Goal: Information Seeking & Learning: Learn about a topic

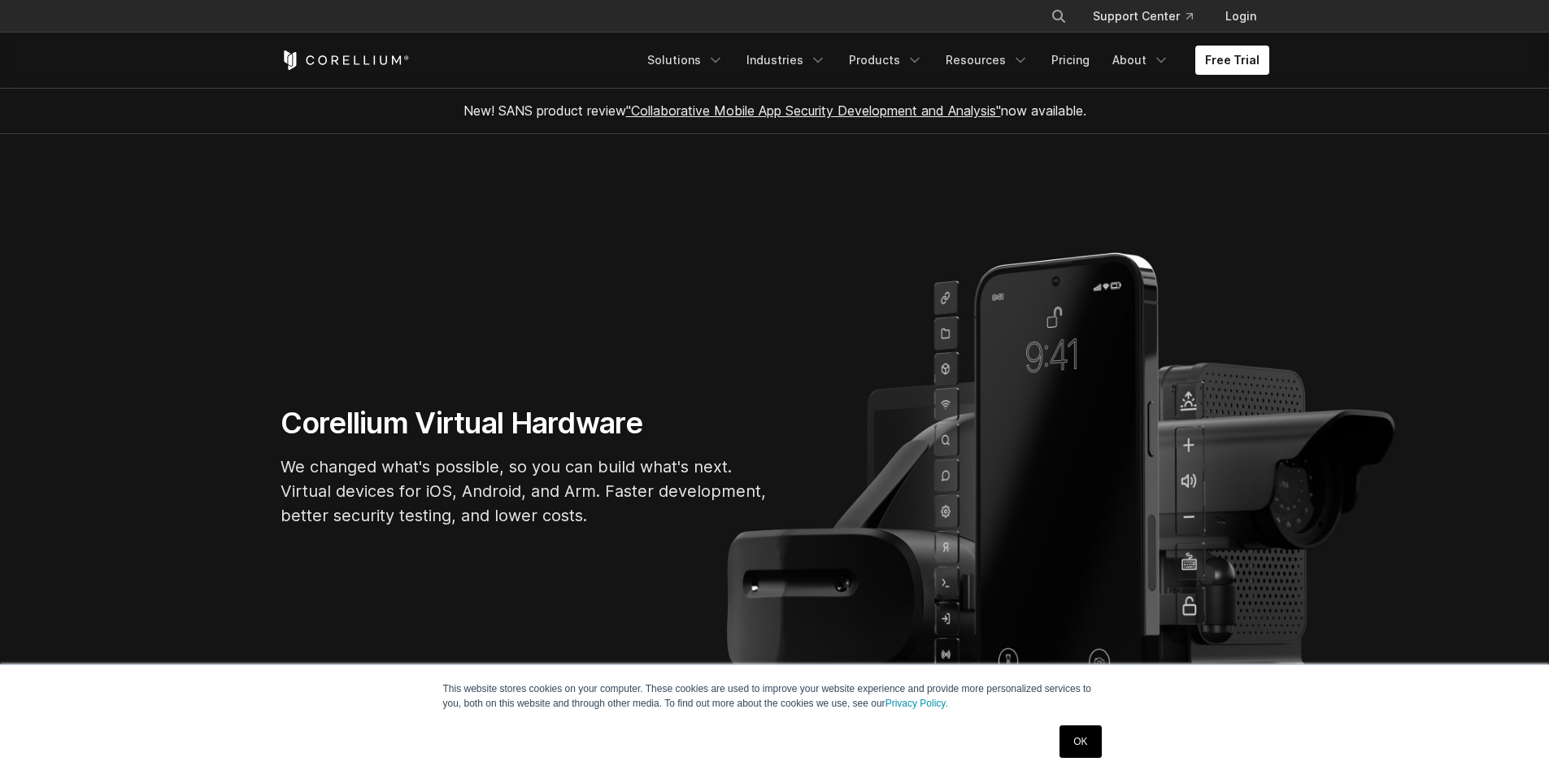
click at [1084, 736] on link "OK" at bounding box center [1080, 741] width 41 height 33
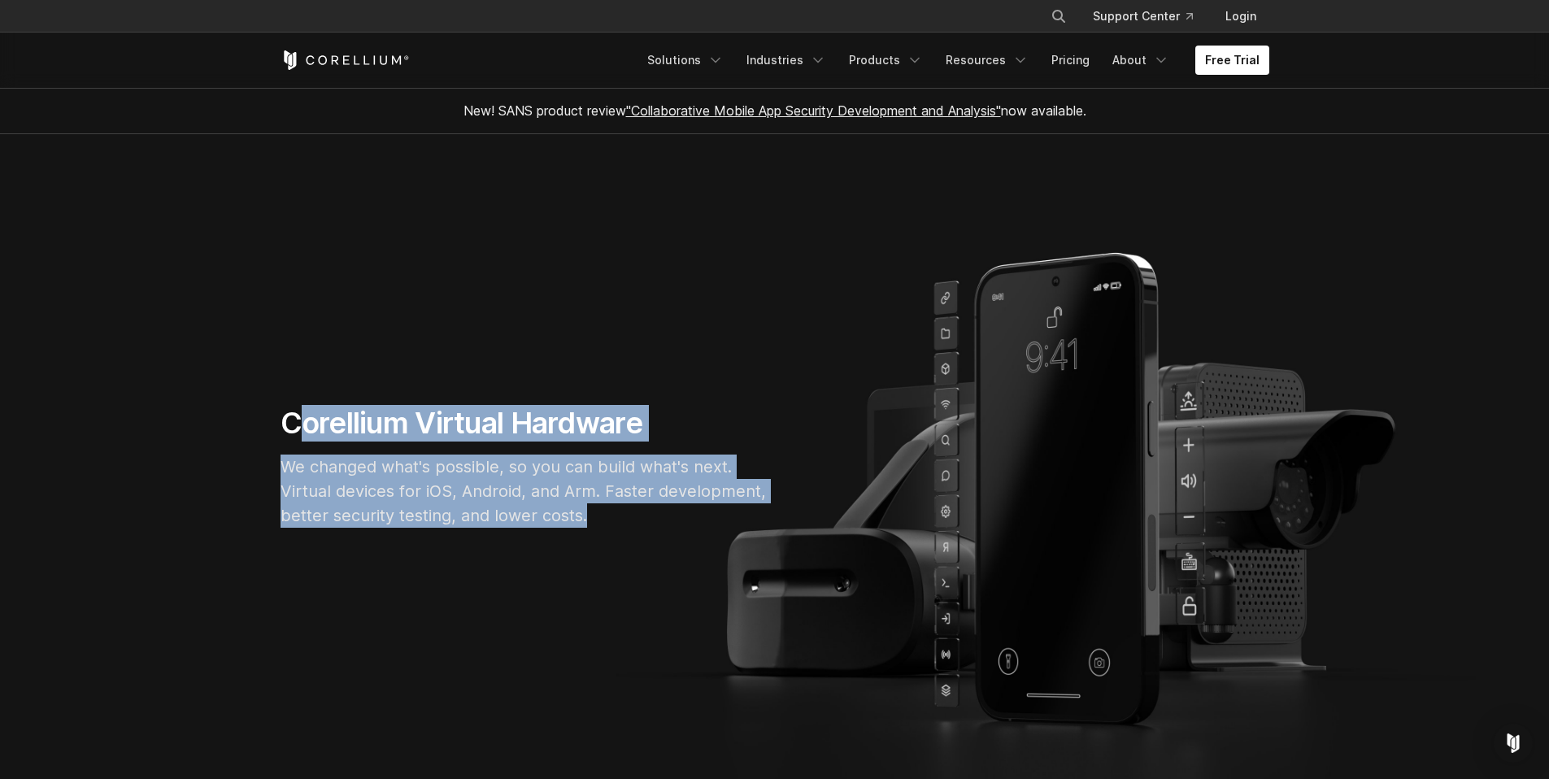
drag, startPoint x: 292, startPoint y: 424, endPoint x: 600, endPoint y: 539, distance: 329.1
click at [602, 540] on div "Corellium Virtual Hardware We changed what's possible, so you can build what's …" at bounding box center [524, 473] width 520 height 136
click at [600, 539] on div "Corellium Virtual Hardware We changed what's possible, so you can build what's …" at bounding box center [524, 473] width 520 height 136
drag, startPoint x: 583, startPoint y: 512, endPoint x: 287, endPoint y: 413, distance: 312.2
click at [288, 412] on div "Corellium Virtual Hardware We changed what's possible, so you can build what's …" at bounding box center [524, 473] width 520 height 136
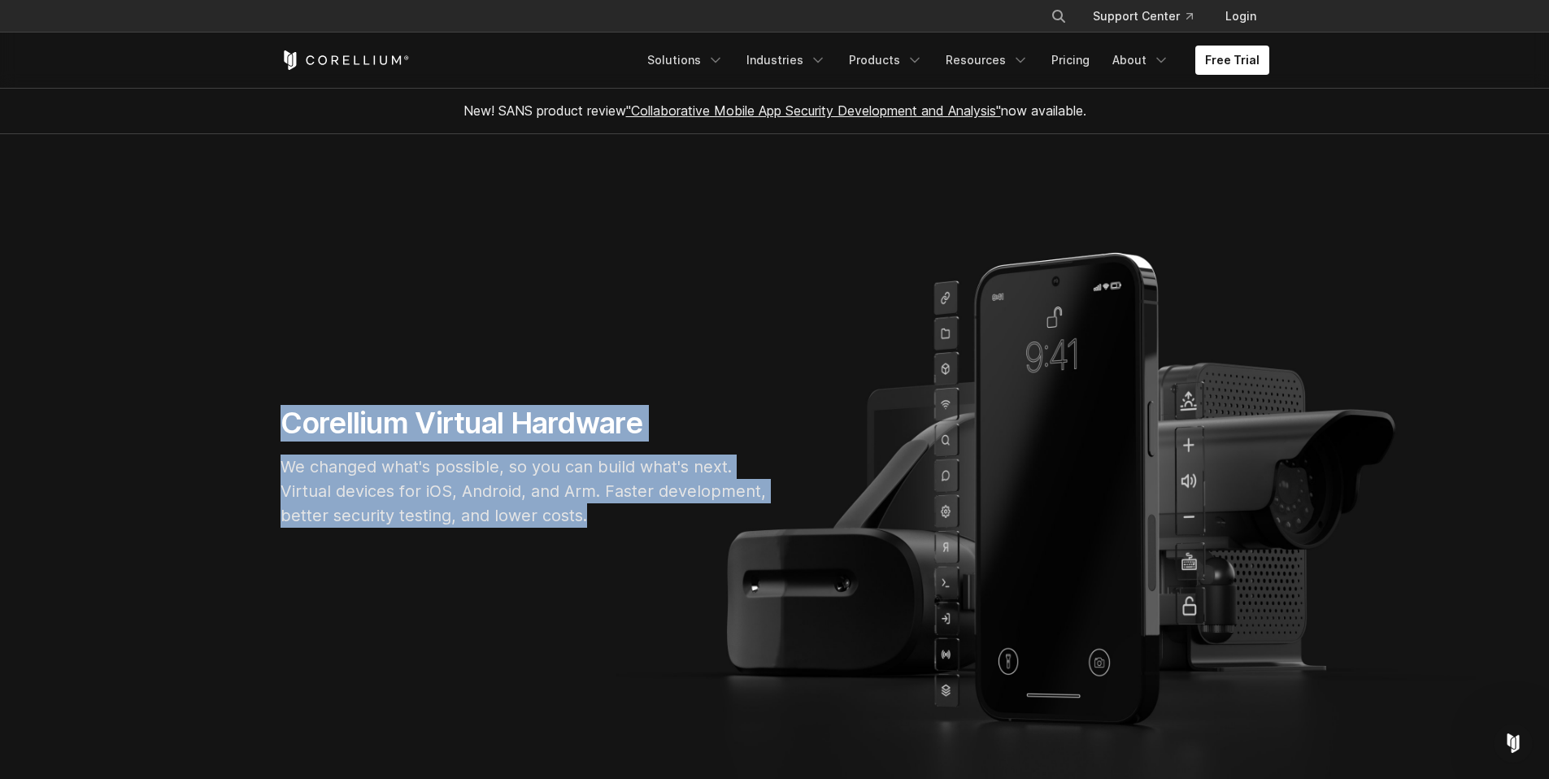
click at [287, 413] on h1 "Corellium Virtual Hardware" at bounding box center [525, 423] width 488 height 37
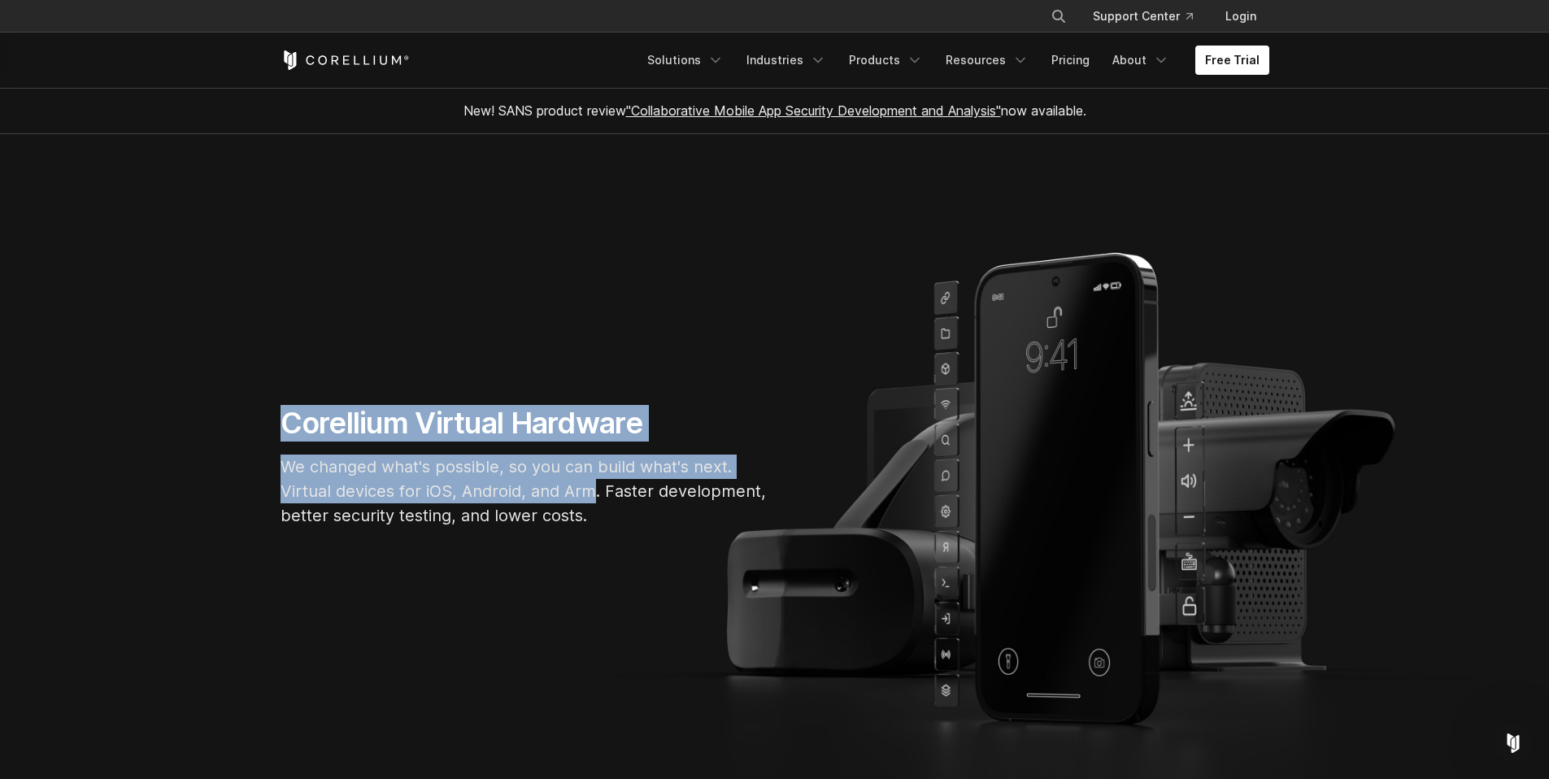
drag, startPoint x: 287, startPoint y: 413, endPoint x: 628, endPoint y: 516, distance: 356.0
click at [625, 515] on div "Corellium Virtual Hardware We changed what's possible, so you can build what's …" at bounding box center [524, 473] width 520 height 136
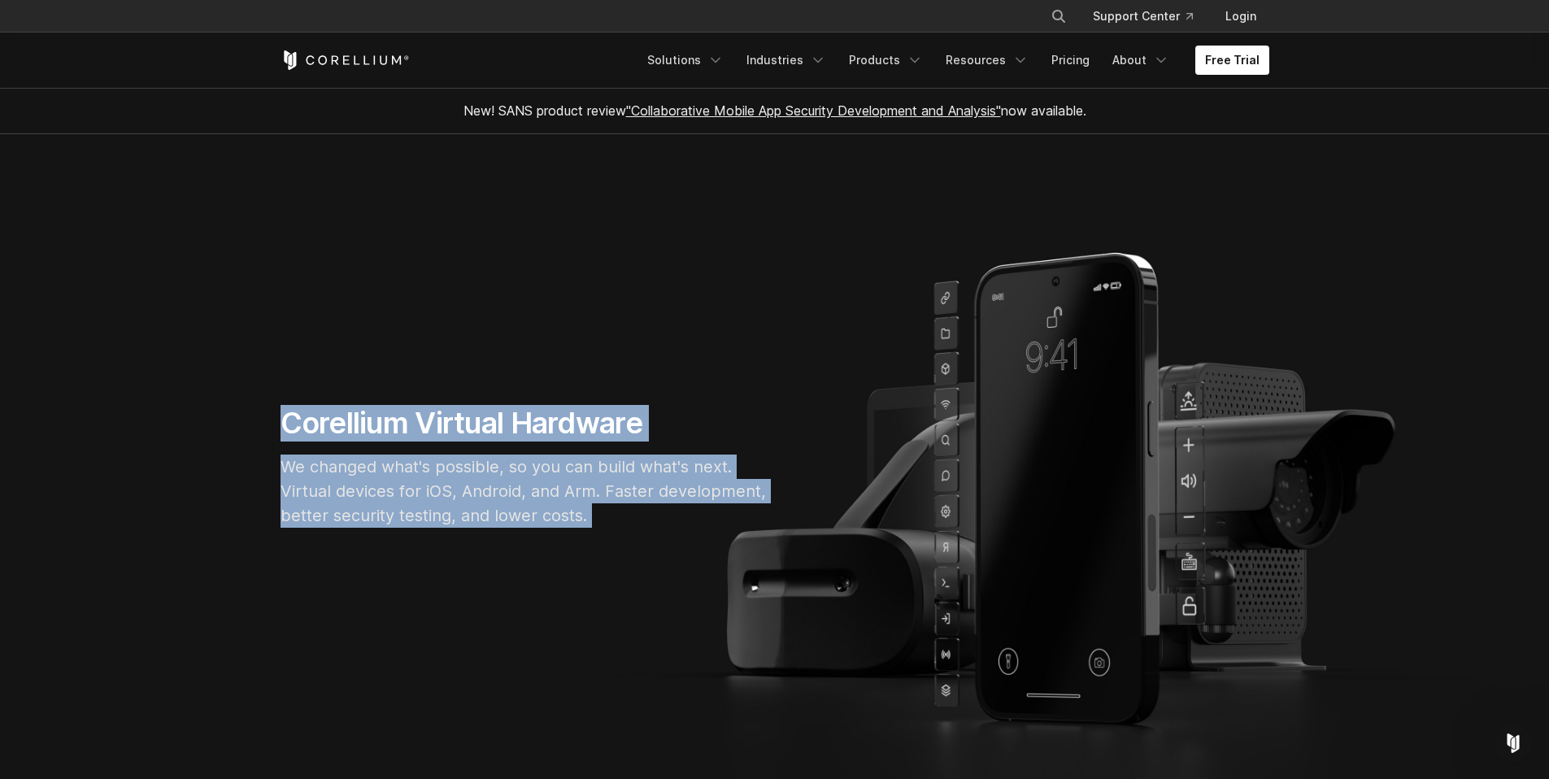
click at [628, 516] on p "We changed what's possible, so you can build what's next. Virtual devices for i…" at bounding box center [525, 491] width 488 height 73
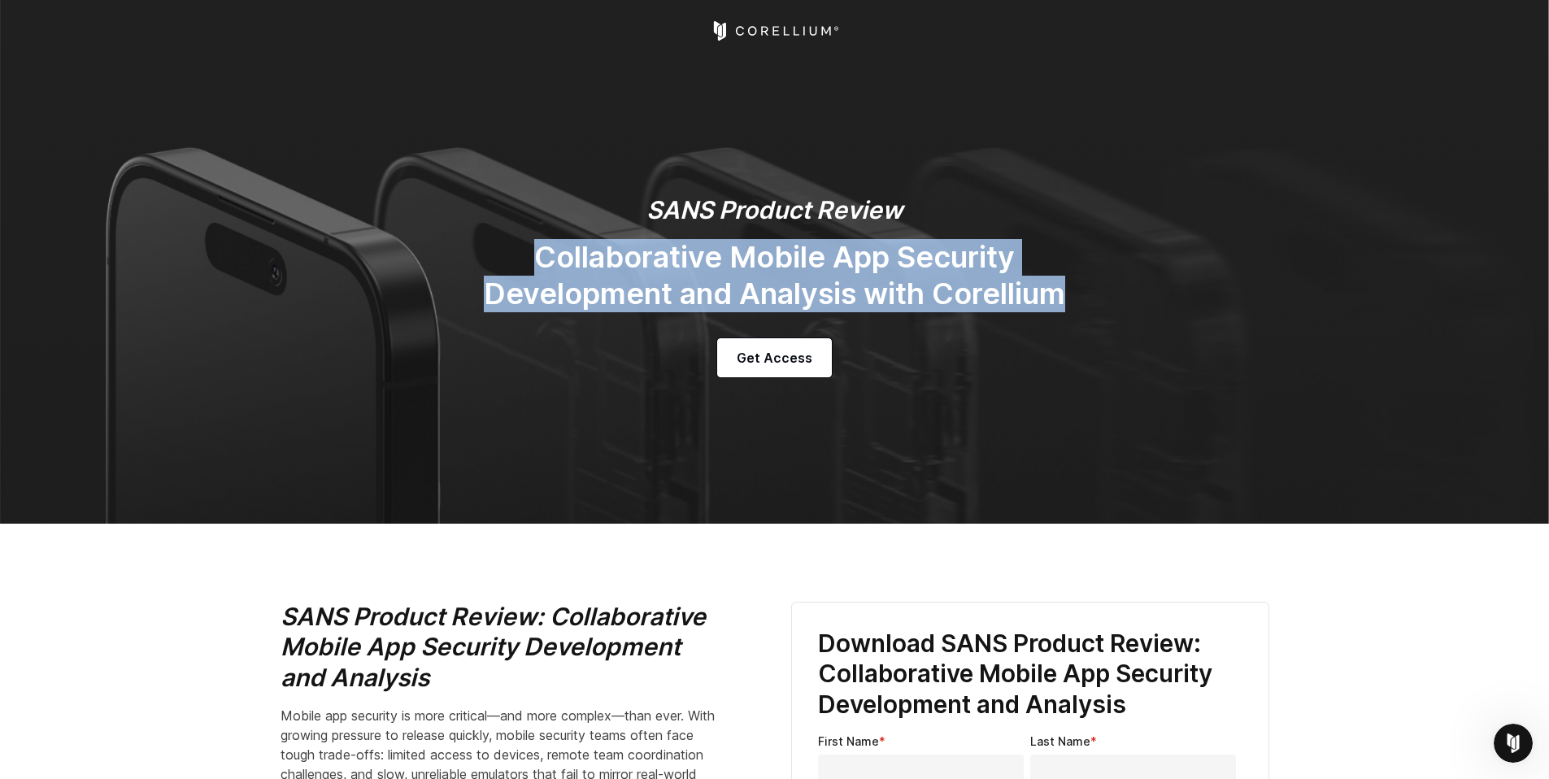
drag, startPoint x: 549, startPoint y: 251, endPoint x: 1196, endPoint y: 315, distance: 650.4
click at [1196, 314] on div "SANS Product Review Collaborative Mobile App Security Development and Analysis …" at bounding box center [774, 286] width 1021 height 182
click at [1196, 315] on div "SANS Product Review Collaborative Mobile App Security Development and Analysis …" at bounding box center [774, 286] width 1021 height 182
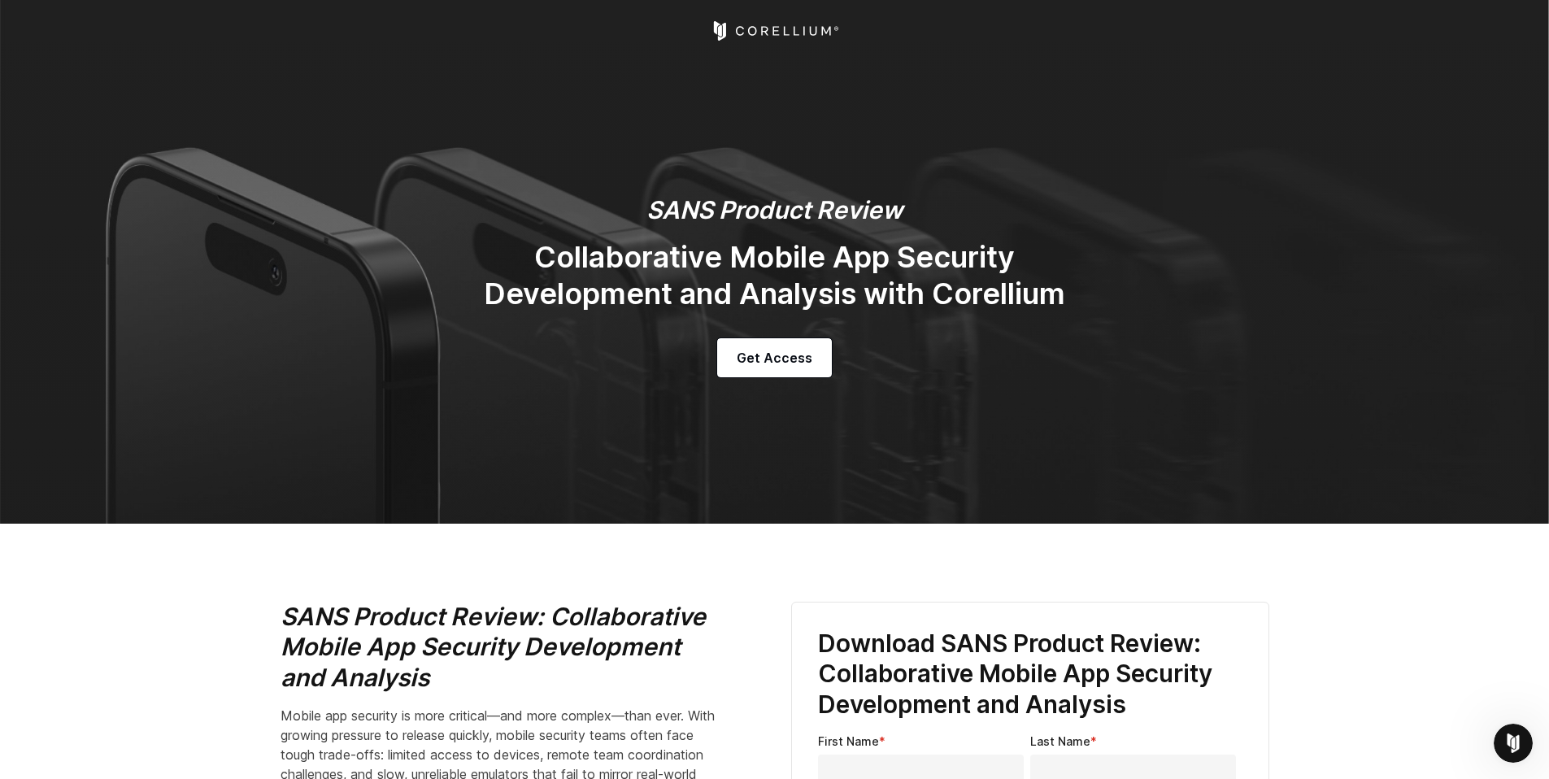
drag, startPoint x: 1131, startPoint y: 278, endPoint x: 773, endPoint y: 149, distance: 381.2
click at [777, 150] on section "SANS Product Review Collaborative Mobile App Security Development and Analysis …" at bounding box center [774, 262] width 1549 height 524
click at [773, 149] on section "SANS Product Review Collaborative Mobile App Security Development and Analysis …" at bounding box center [774, 262] width 1549 height 524
click at [629, 420] on section "SANS Product Review Collaborative Mobile App Security Development and Analysis …" at bounding box center [774, 262] width 1549 height 524
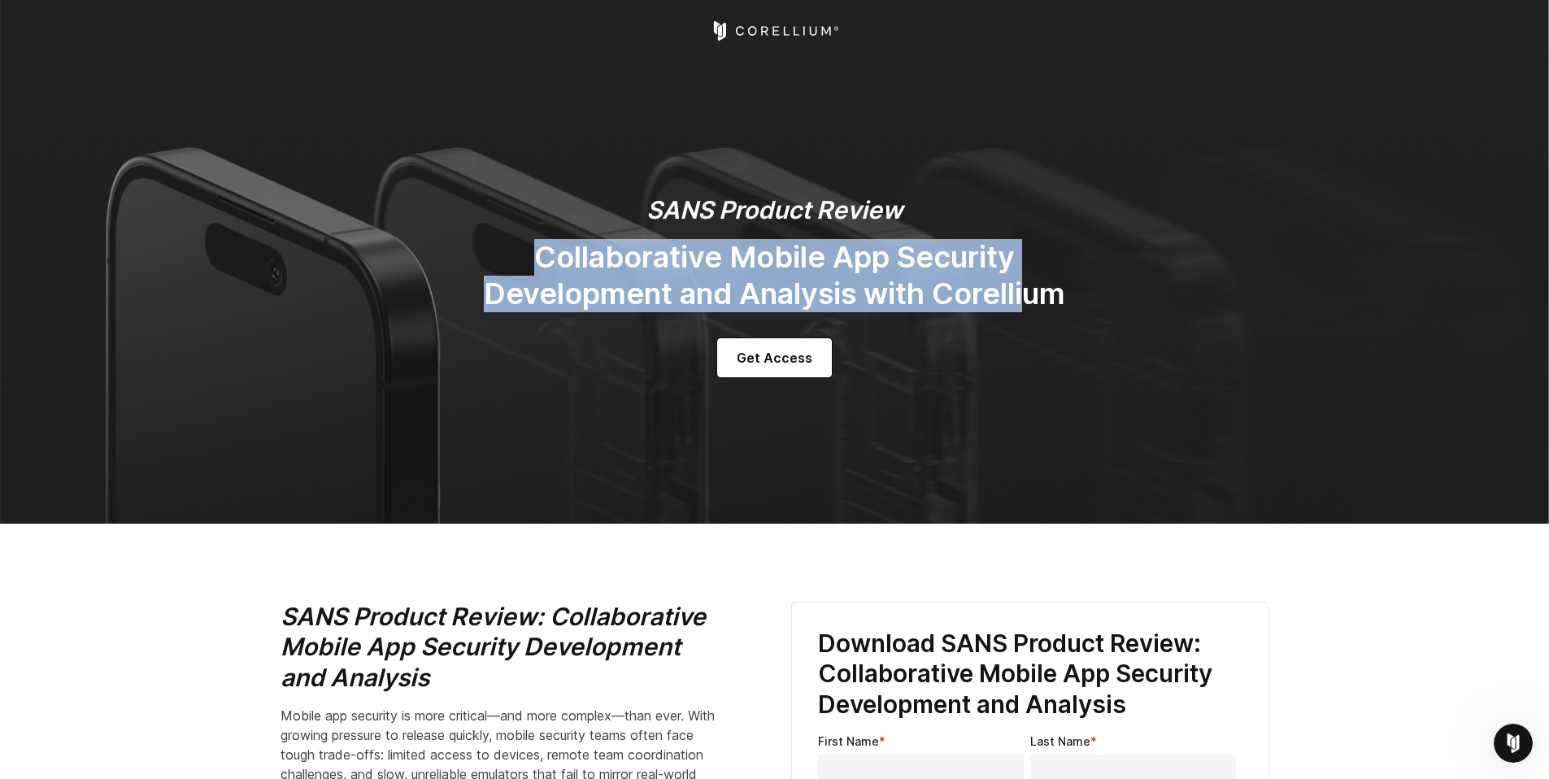
drag, startPoint x: 551, startPoint y: 258, endPoint x: 1070, endPoint y: 291, distance: 519.9
click at [1068, 291] on h2 "Collaborative Mobile App Security Development and Analysis with Corellium" at bounding box center [775, 275] width 651 height 73
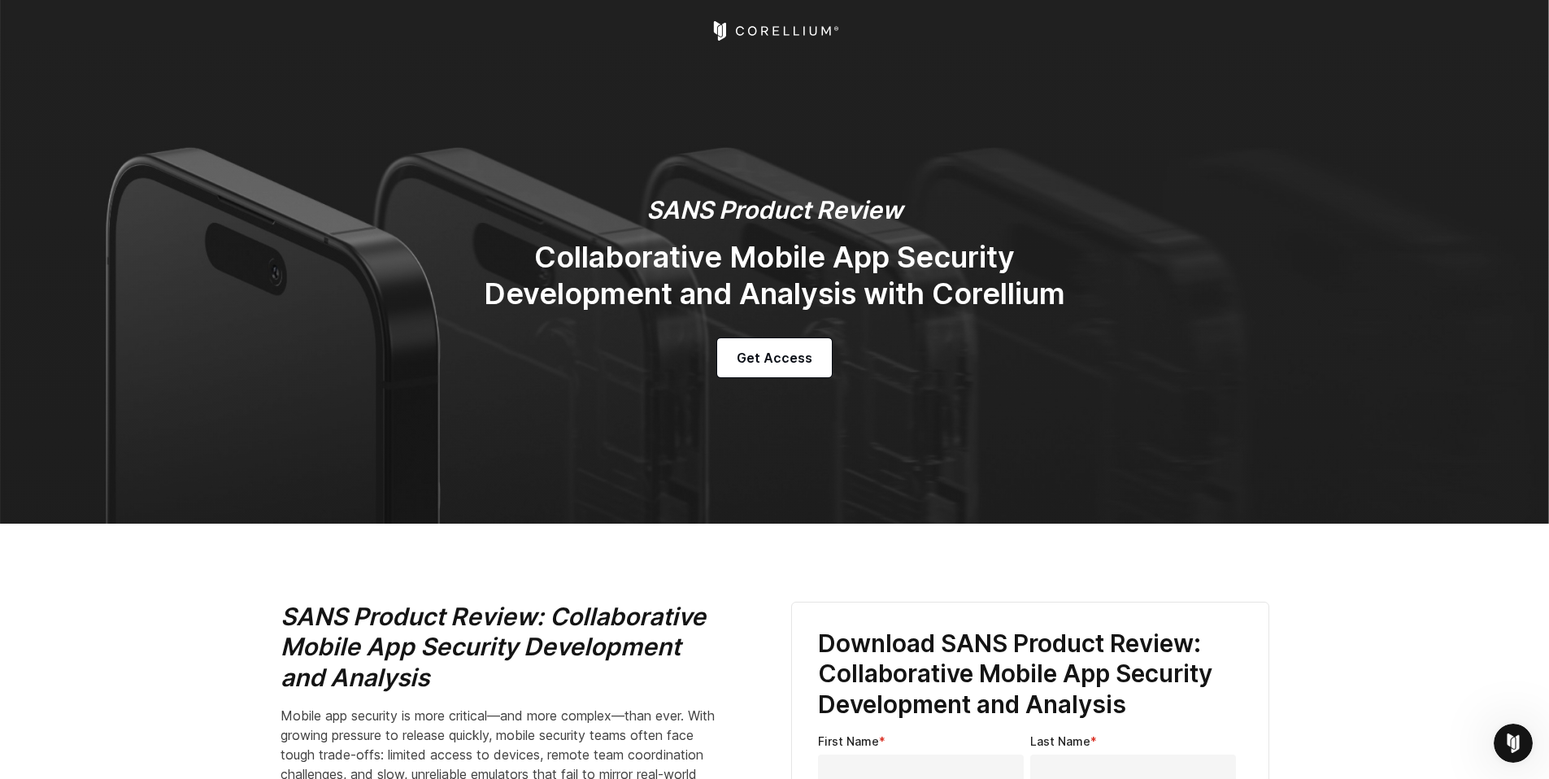
click at [1070, 291] on h2 "Collaborative Mobile App Security Development and Analysis with Corellium" at bounding box center [775, 275] width 651 height 73
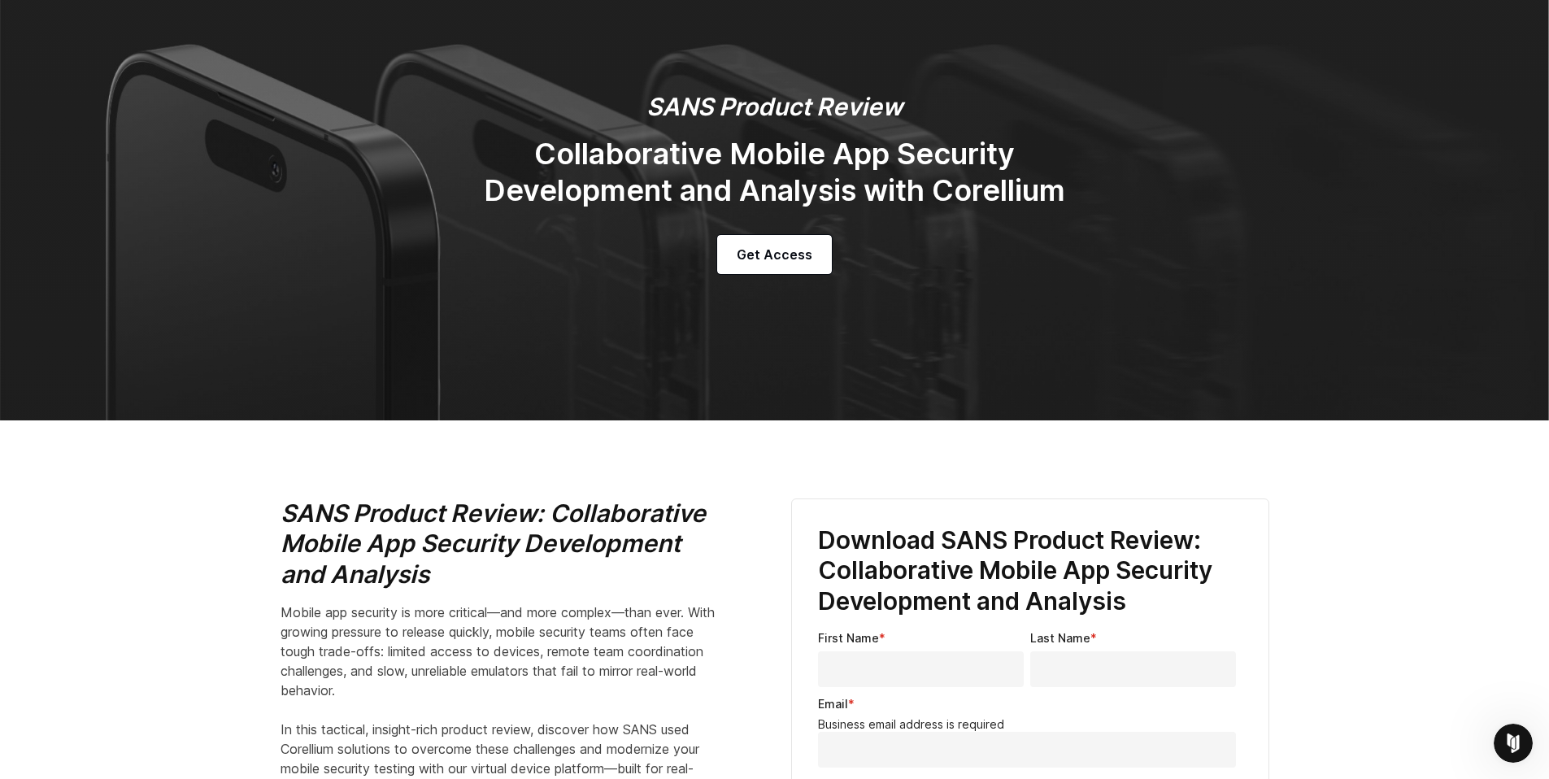
scroll to position [294, 0]
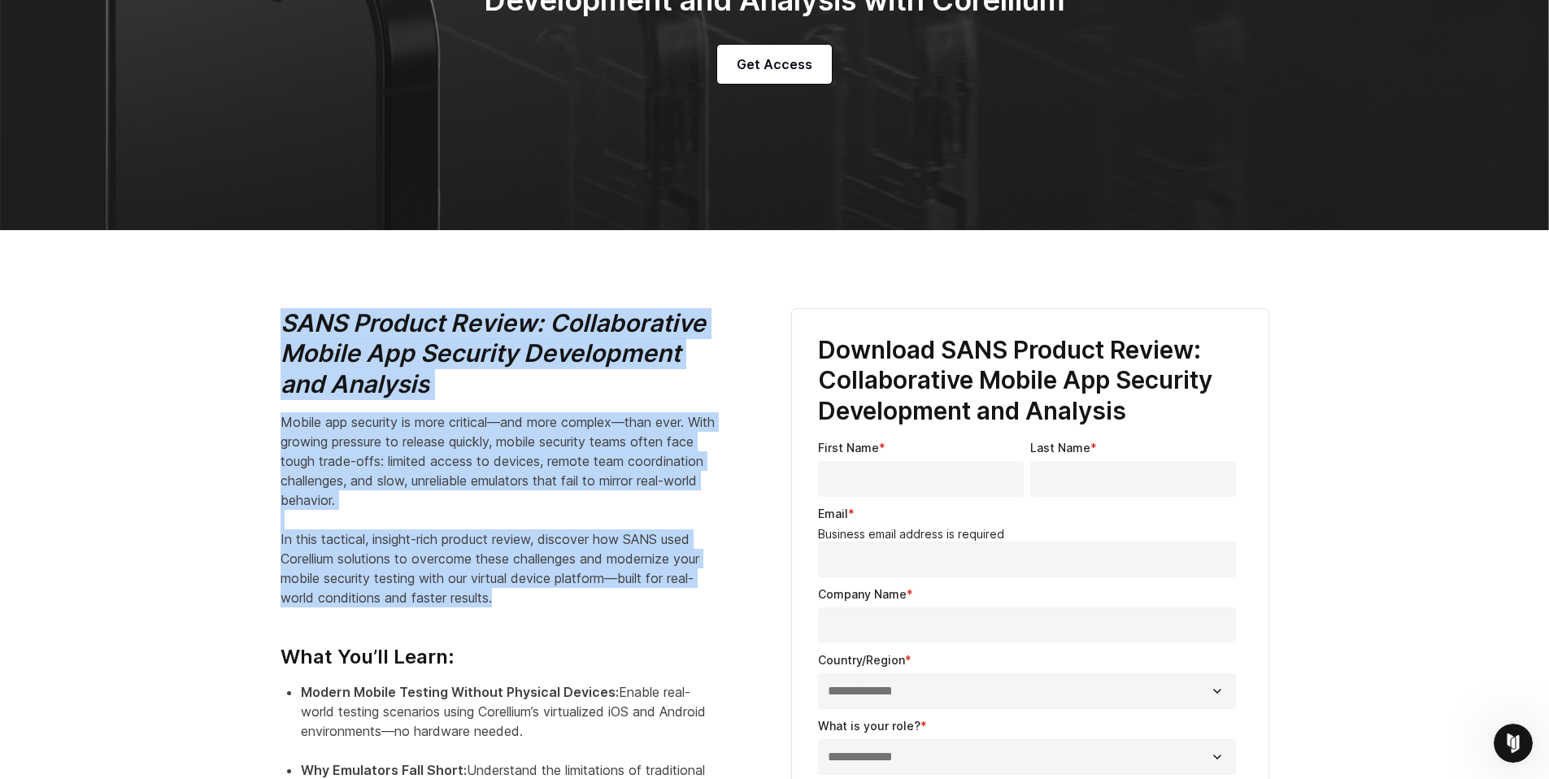
drag, startPoint x: 271, startPoint y: 316, endPoint x: 564, endPoint y: 590, distance: 400.5
click at [564, 590] on div "SANS Product Review: Collaborative Mobile App Security Development and Analysis…" at bounding box center [519, 658] width 511 height 700
click at [564, 590] on p "Mobile app security is more critical—and more complex—than ever. With growing p…" at bounding box center [500, 509] width 439 height 195
drag, startPoint x: 564, startPoint y: 590, endPoint x: 311, endPoint y: 321, distance: 368.2
click at [311, 321] on div "SANS Product Review: Collaborative Mobile App Security Development and Analysis…" at bounding box center [520, 651] width 478 height 687
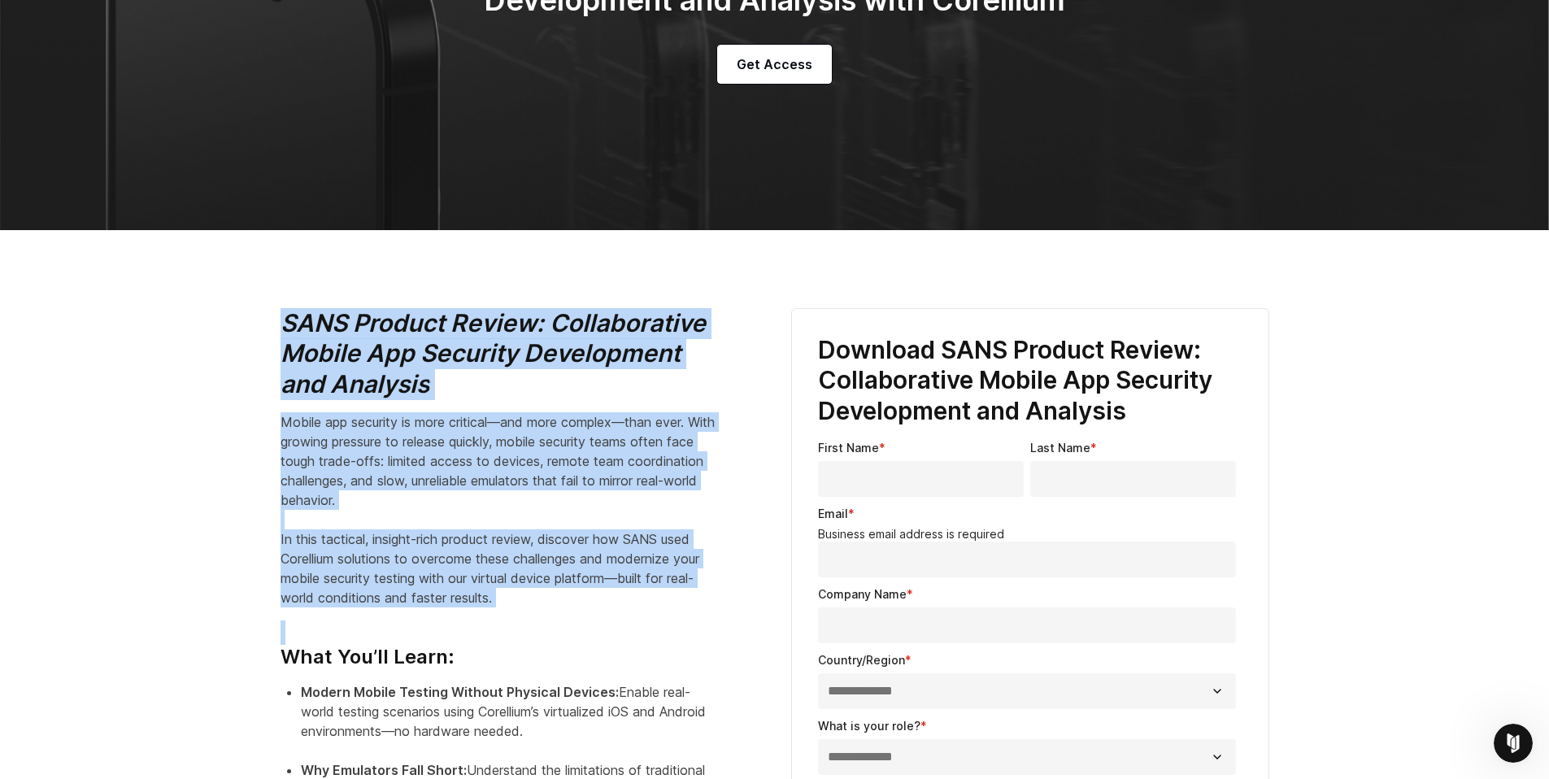
click at [311, 321] on icon "SANS Product Review: Collaborative Mobile App Security Development and Analysis" at bounding box center [493, 353] width 425 height 90
drag, startPoint x: 311, startPoint y: 321, endPoint x: 565, endPoint y: 582, distance: 364.0
click at [565, 582] on div "SANS Product Review: Collaborative Mobile App Security Development and Analysis…" at bounding box center [520, 651] width 478 height 687
click at [567, 584] on p "Mobile app security is more critical—and more complex—than ever. With growing p…" at bounding box center [500, 509] width 439 height 195
drag, startPoint x: 534, startPoint y: 570, endPoint x: 297, endPoint y: 335, distance: 334.1
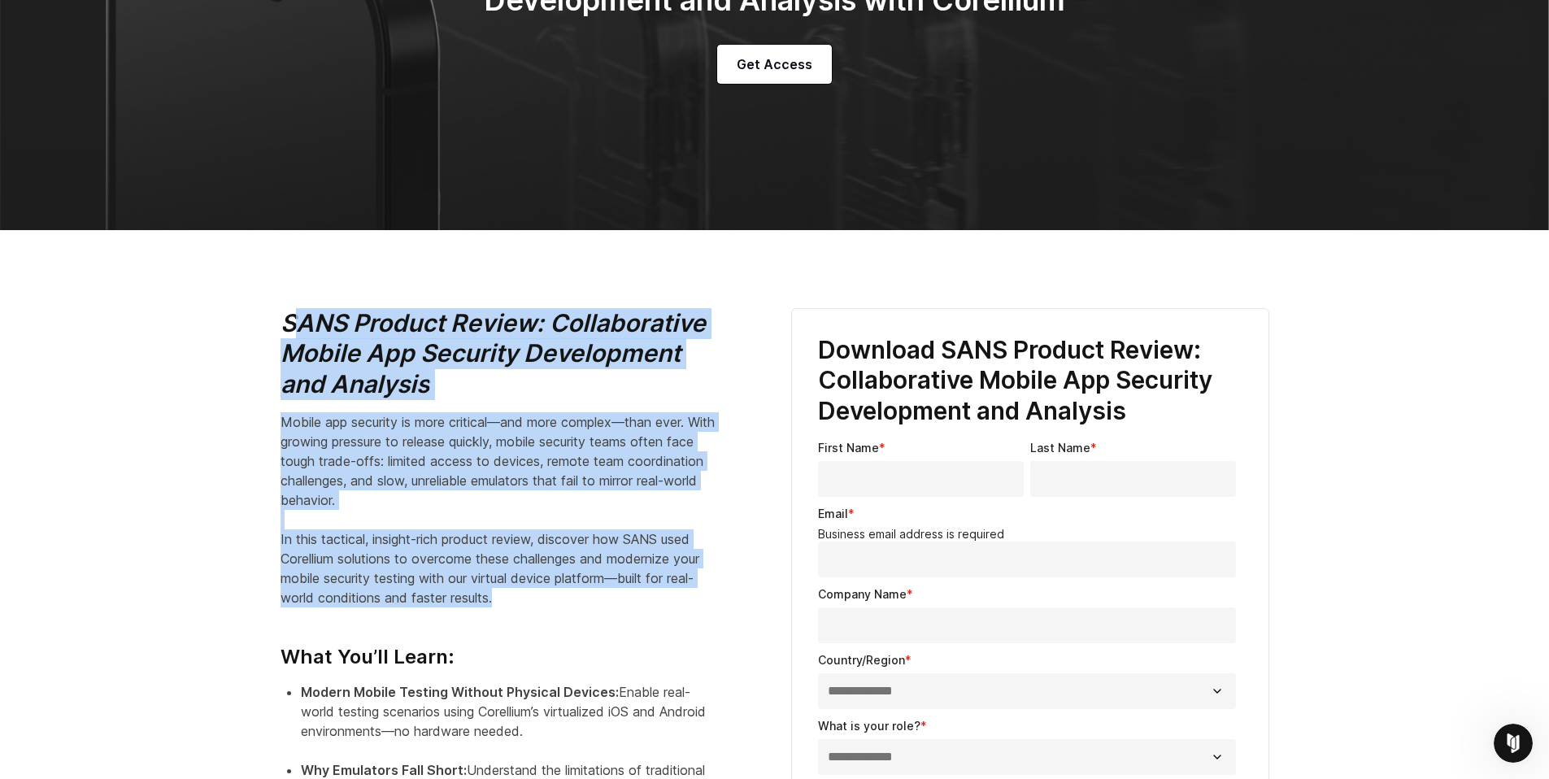
click at [297, 335] on div "SANS Product Review: Collaborative Mobile App Security Development and Analysis…" at bounding box center [520, 651] width 478 height 687
click at [297, 335] on icon "SANS Product Review: Collaborative Mobile App Security Development and Analysis" at bounding box center [493, 353] width 425 height 90
drag, startPoint x: 297, startPoint y: 335, endPoint x: 565, endPoint y: 614, distance: 387.1
click at [564, 614] on div "SANS Product Review: Collaborative Mobile App Security Development and Analysis…" at bounding box center [520, 651] width 478 height 687
click at [565, 614] on div "SANS Product Review: Collaborative Mobile App Security Development and Analysis…" at bounding box center [520, 651] width 478 height 687
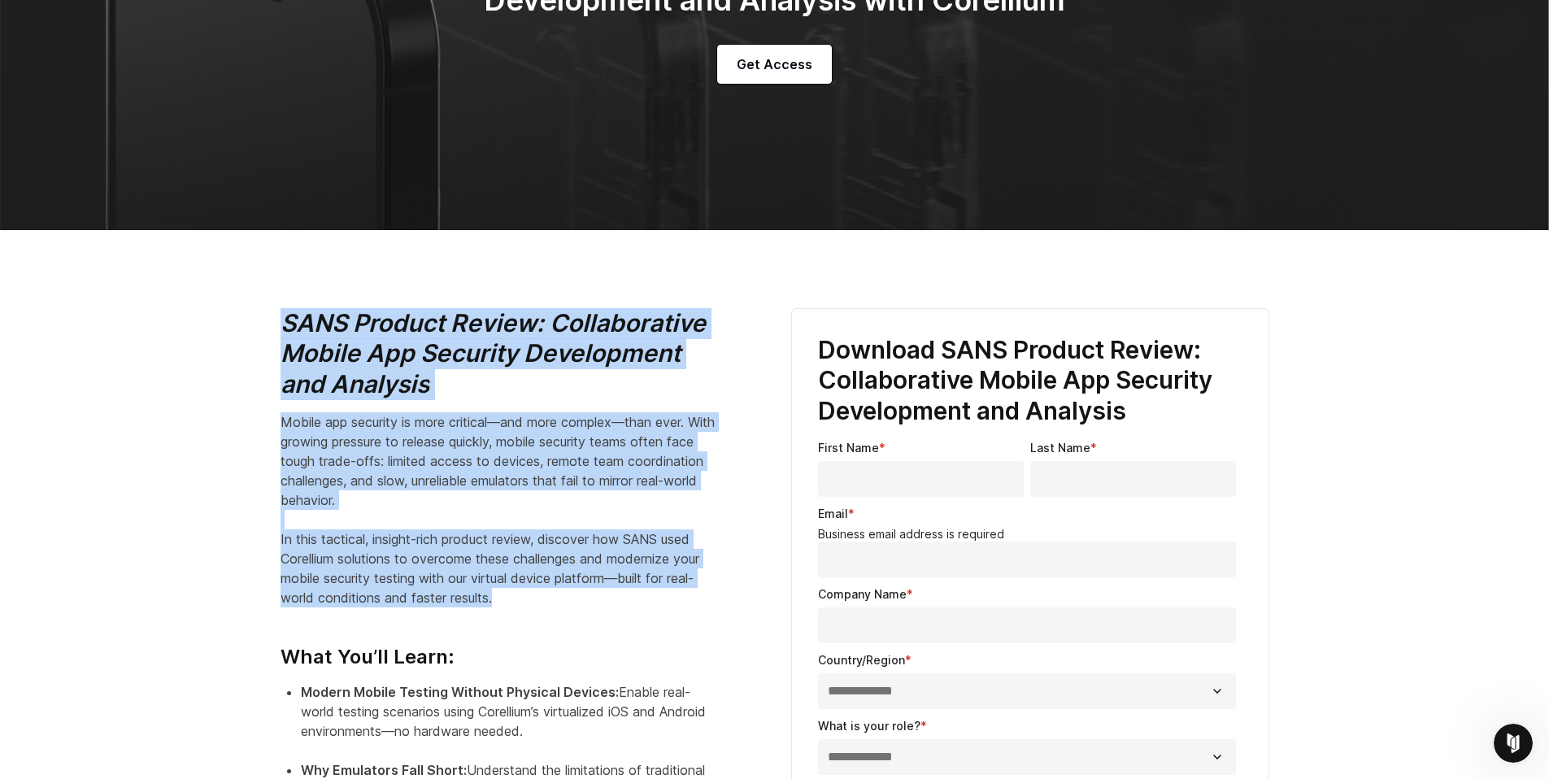
drag, startPoint x: 494, startPoint y: 545, endPoint x: 274, endPoint y: 288, distance: 338.5
click at [274, 288] on section "SANS Product Review: Collaborative Mobile App Security Development and Analysis…" at bounding box center [774, 658] width 1549 height 857
drag, startPoint x: 274, startPoint y: 288, endPoint x: 523, endPoint y: 580, distance: 383.6
click at [523, 580] on section "SANS Product Review: Collaborative Mobile App Security Development and Analysis…" at bounding box center [774, 658] width 1549 height 857
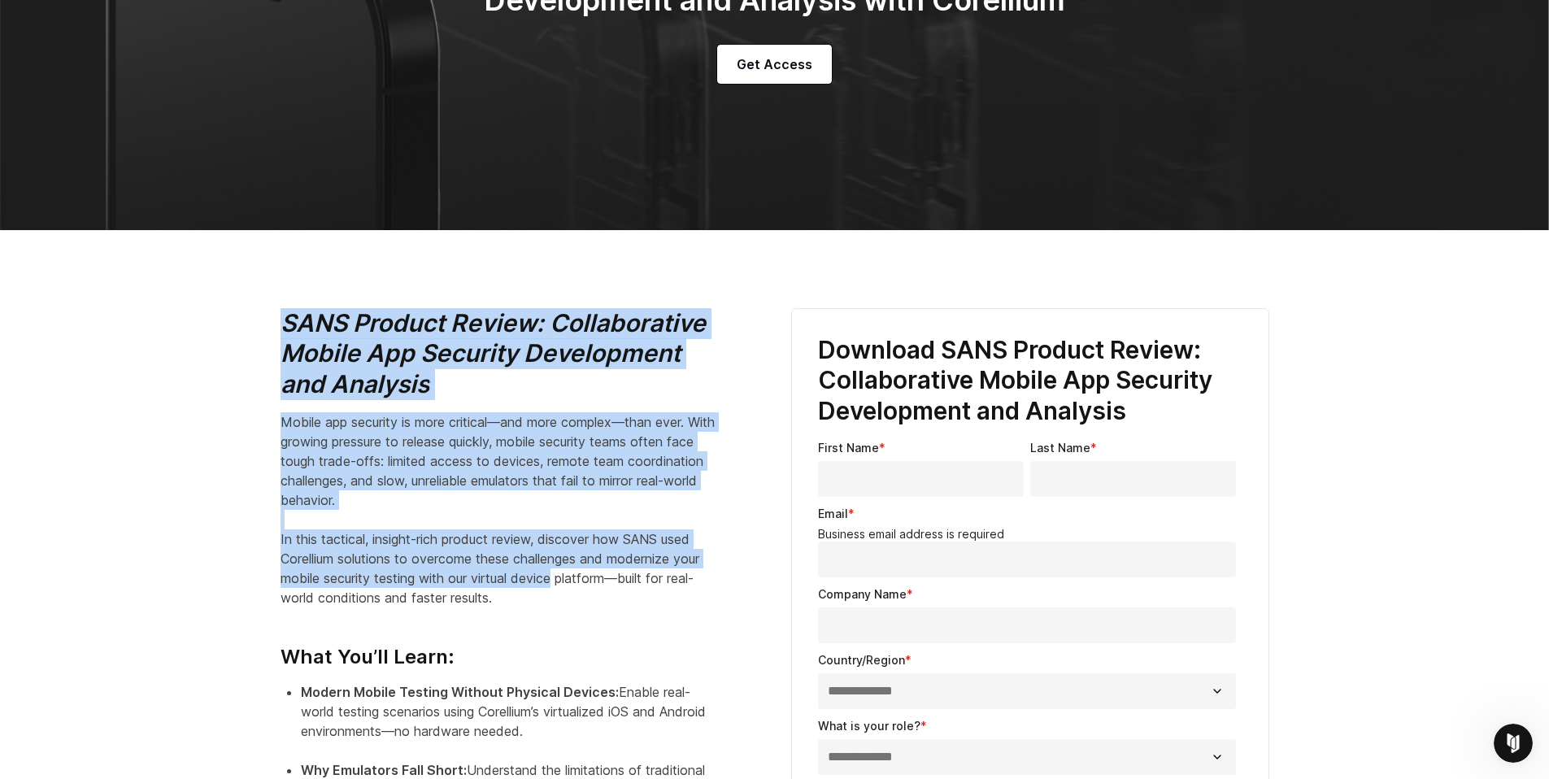
click at [523, 580] on p "Mobile app security is more critical—and more complex—than ever. With growing p…" at bounding box center [500, 509] width 439 height 195
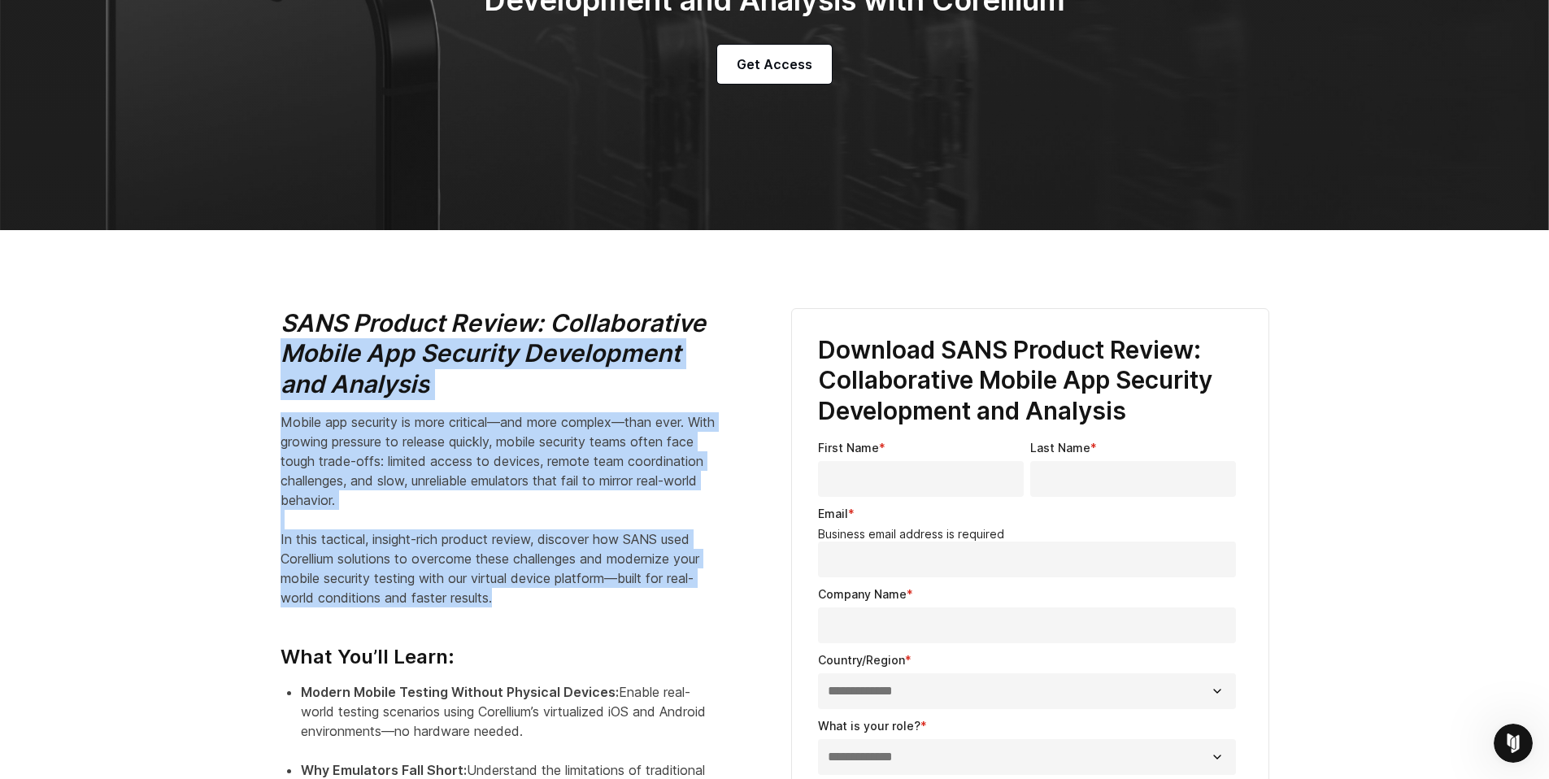
drag, startPoint x: 525, startPoint y: 599, endPoint x: 276, endPoint y: 339, distance: 360.1
click at [276, 339] on div "SANS Product Review: Collaborative Mobile App Security Development and Analysis…" at bounding box center [519, 658] width 511 height 700
drag, startPoint x: 276, startPoint y: 339, endPoint x: 521, endPoint y: 585, distance: 346.7
click at [521, 585] on div "SANS Product Review: Collaborative Mobile App Security Development and Analysis…" at bounding box center [519, 658] width 511 height 700
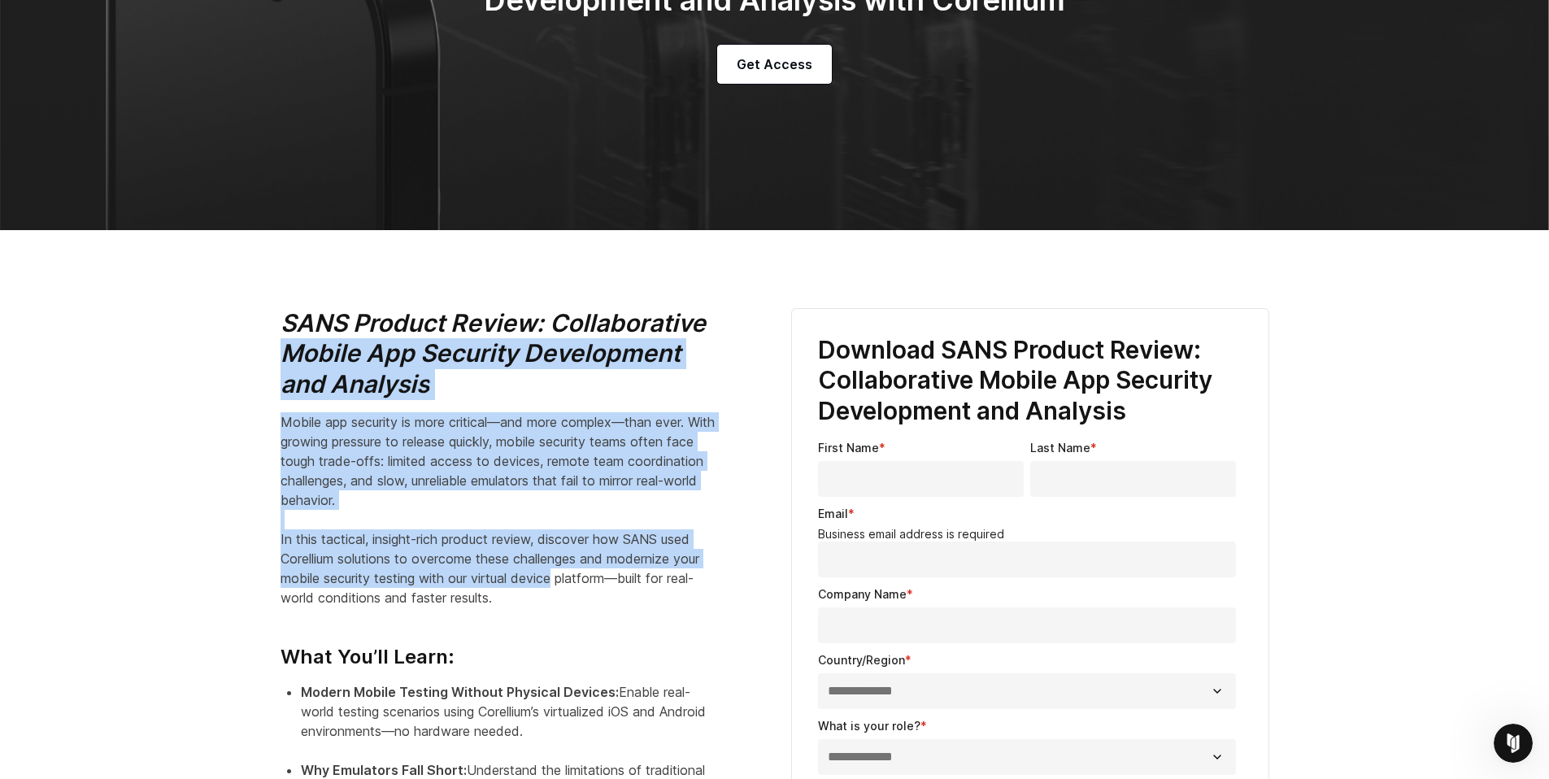
click at [521, 585] on p "Mobile app security is more critical—and more complex—than ever. With growing p…" at bounding box center [500, 509] width 439 height 195
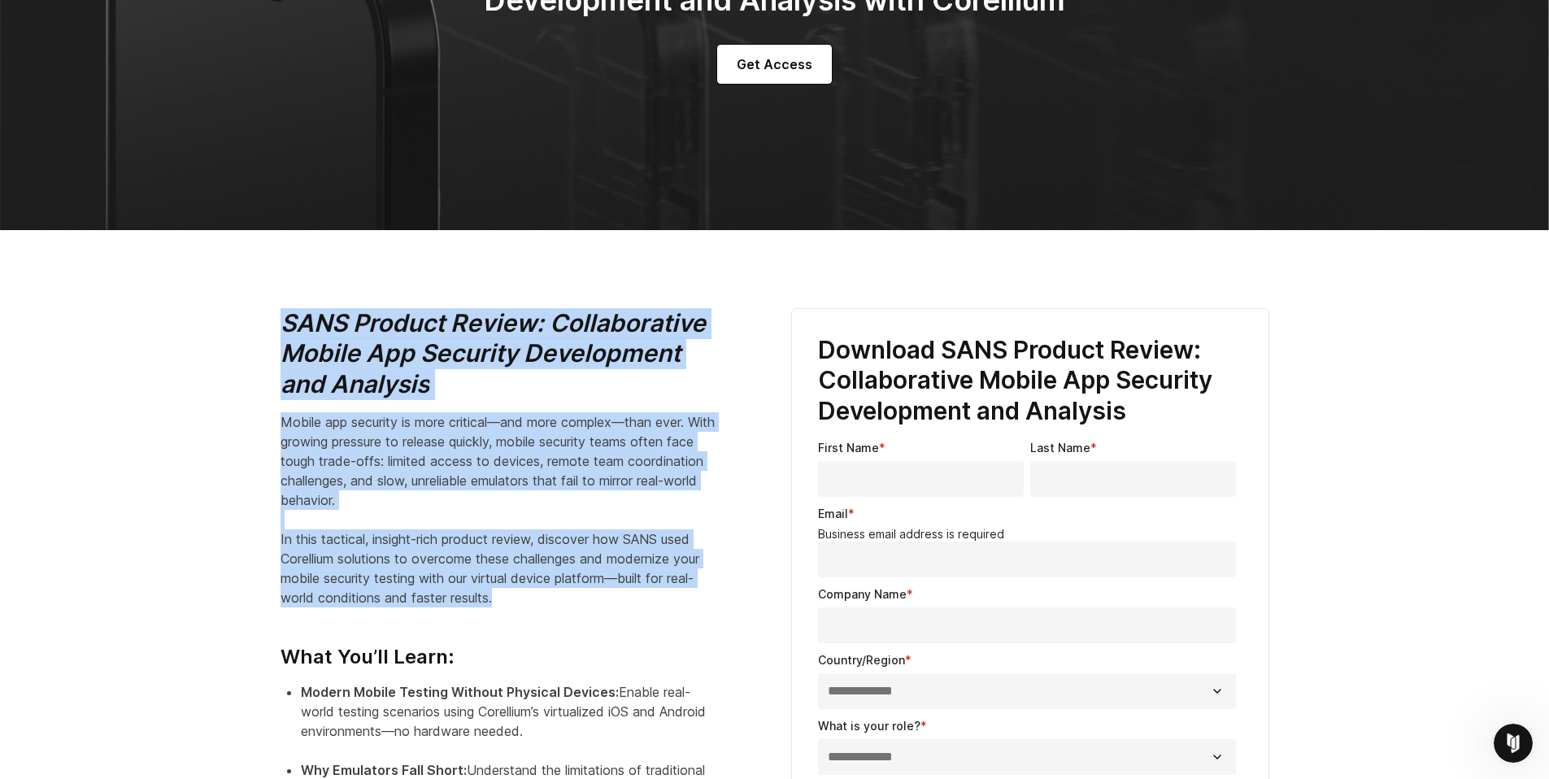
drag, startPoint x: 521, startPoint y: 600, endPoint x: 276, endPoint y: 321, distance: 371.1
click at [276, 321] on div "SANS Product Review: Collaborative Mobile App Security Development and Analysis…" at bounding box center [519, 658] width 511 height 700
drag, startPoint x: 276, startPoint y: 321, endPoint x: 538, endPoint y: 590, distance: 374.9
click at [538, 590] on div "SANS Product Review: Collaborative Mobile App Security Development and Analysis…" at bounding box center [519, 658] width 511 height 700
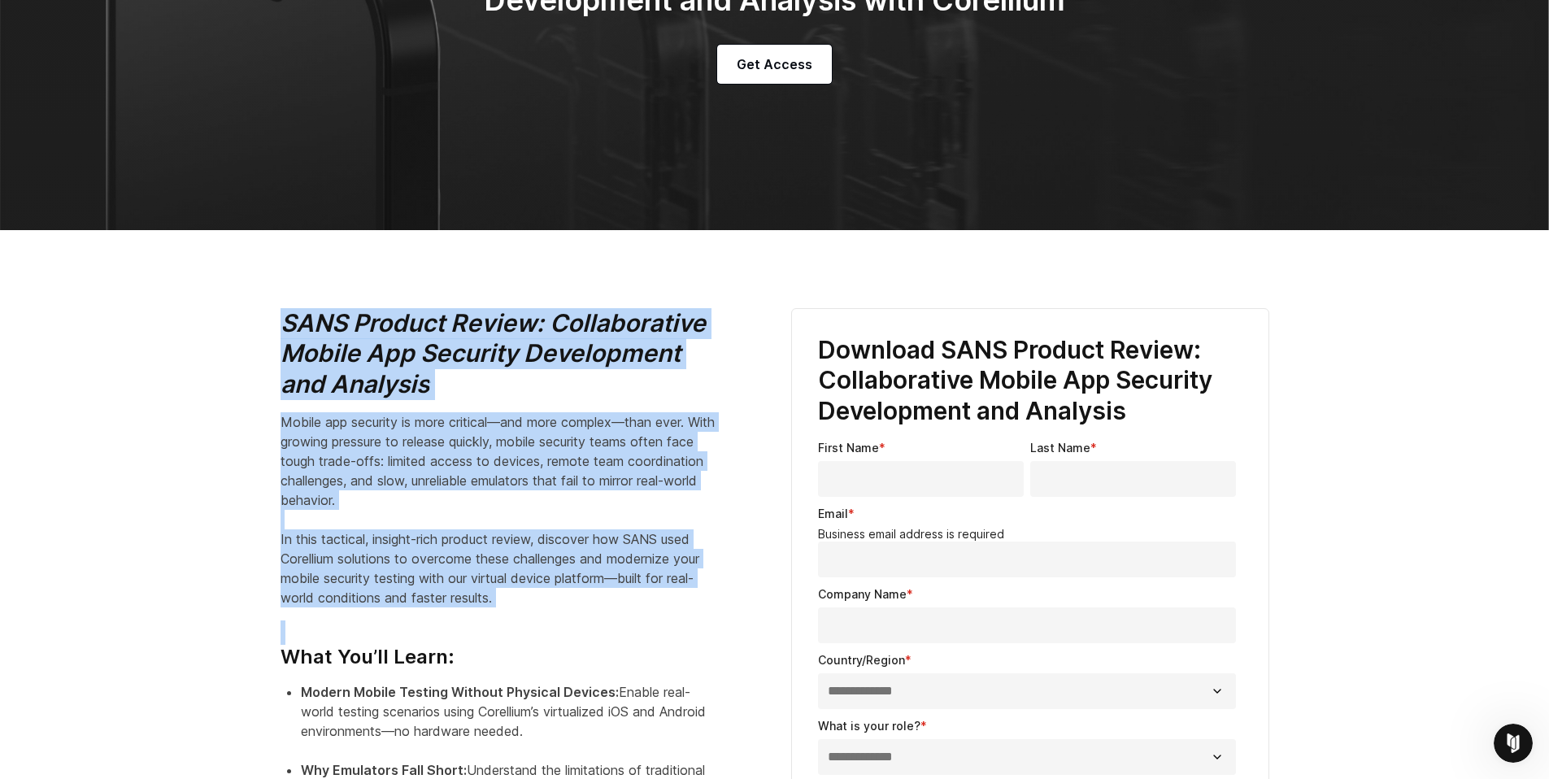
click at [538, 590] on p "Mobile app security is more critical—and more complex—than ever. With growing p…" at bounding box center [500, 509] width 439 height 195
drag, startPoint x: 538, startPoint y: 590, endPoint x: 290, endPoint y: 307, distance: 376.8
click at [290, 308] on div "SANS Product Review: Collaborative Mobile App Security Development and Analysis…" at bounding box center [520, 651] width 478 height 687
click at [290, 308] on icon "SANS Product Review: Collaborative Mobile App Security Development and Analysis" at bounding box center [493, 353] width 425 height 90
drag, startPoint x: 290, startPoint y: 307, endPoint x: 537, endPoint y: 596, distance: 380.7
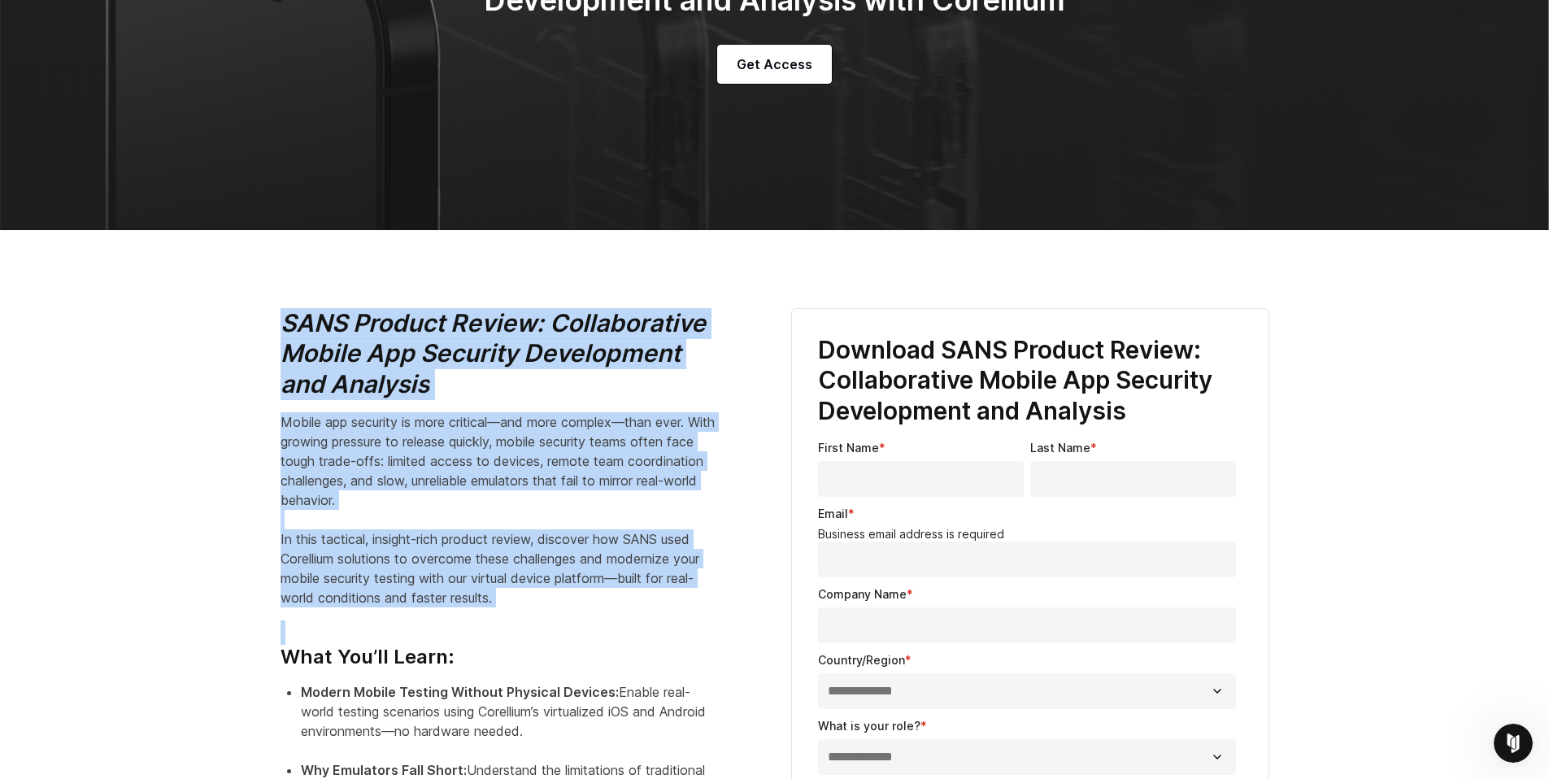
click at [537, 596] on div "SANS Product Review: Collaborative Mobile App Security Development and Analysis…" at bounding box center [520, 651] width 478 height 687
click at [537, 596] on p "Mobile app security is more critical—and more complex—than ever. With growing p…" at bounding box center [500, 509] width 439 height 195
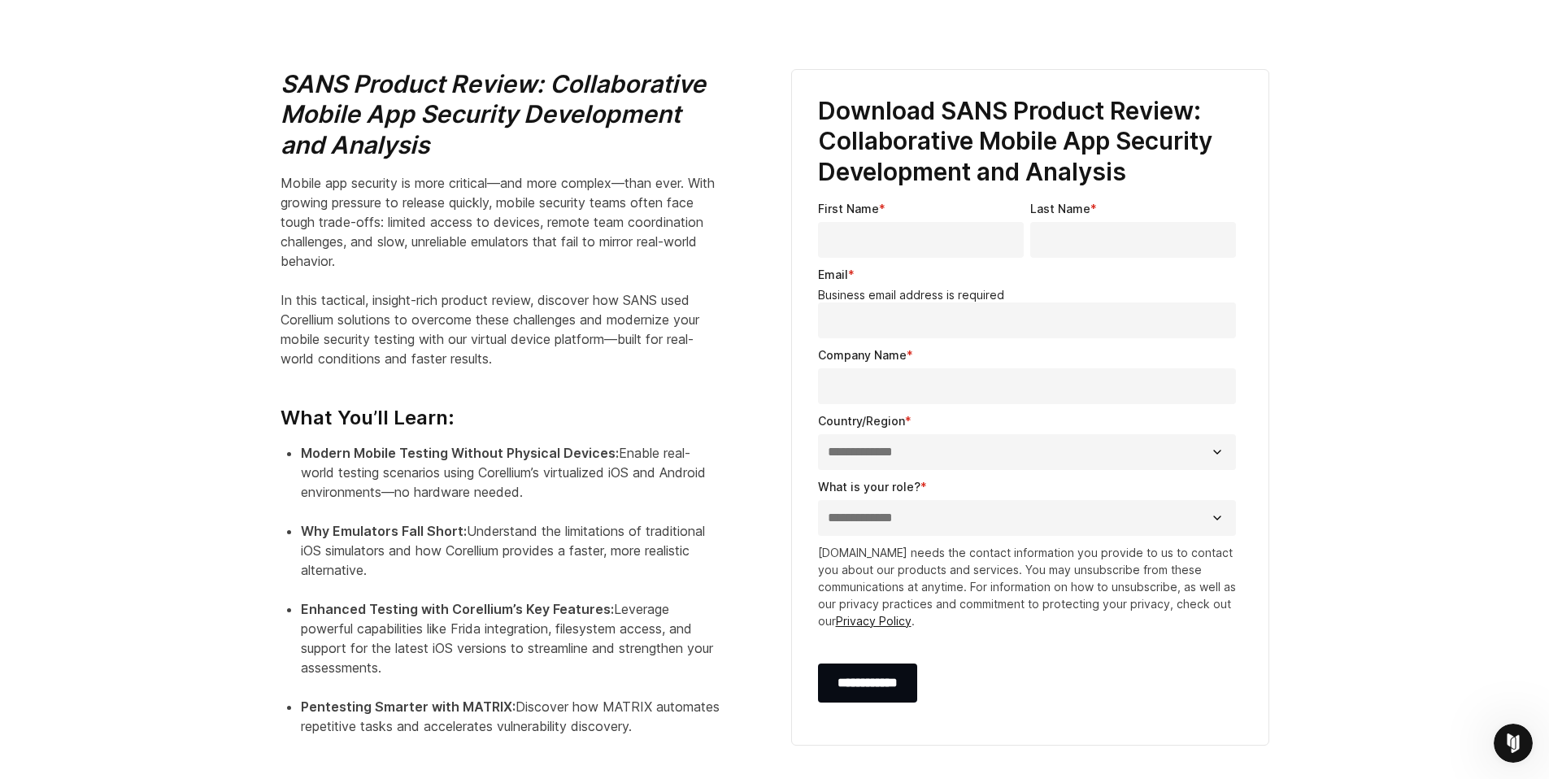
scroll to position [638, 0]
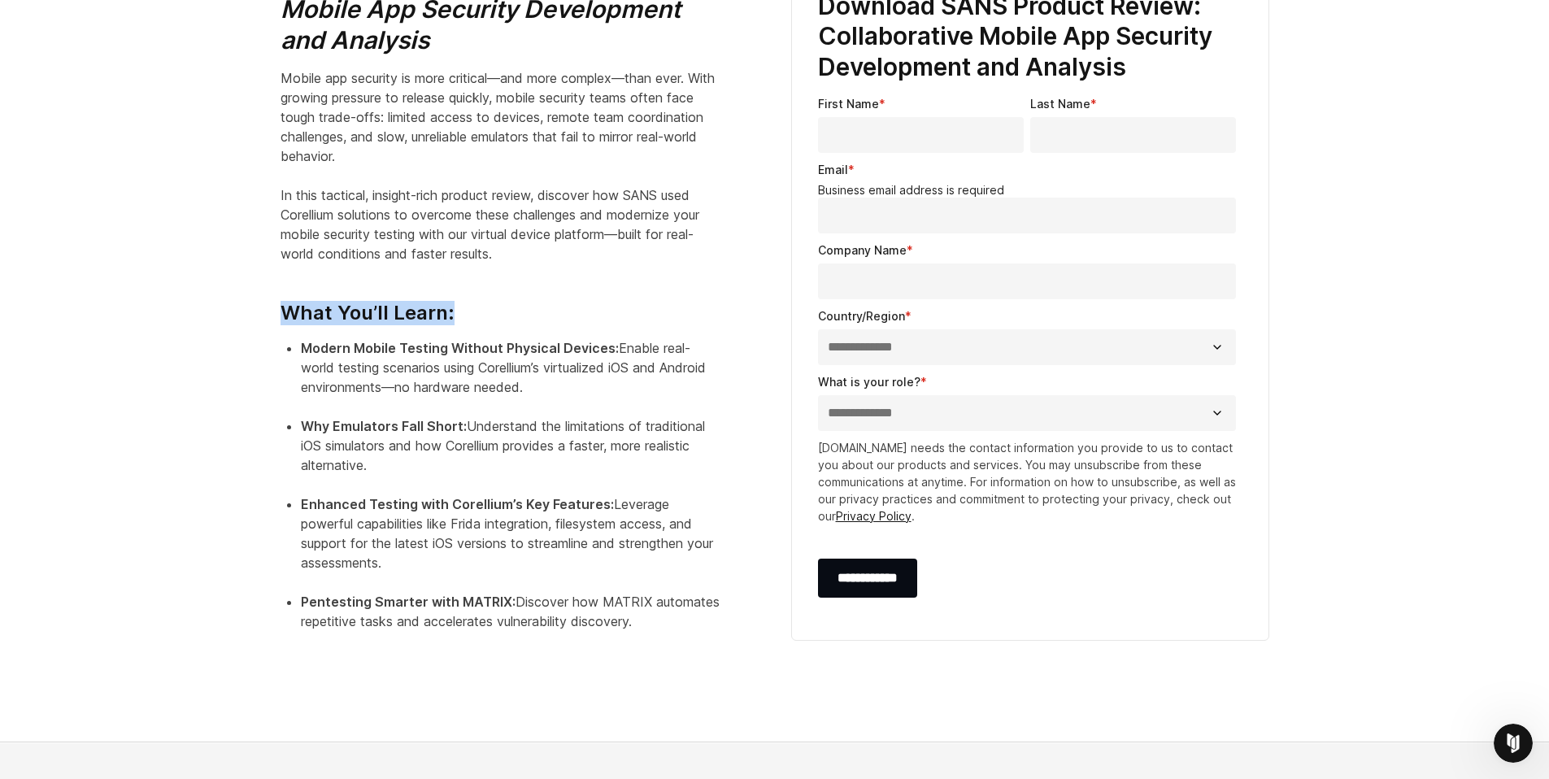
drag, startPoint x: 281, startPoint y: 311, endPoint x: 504, endPoint y: 323, distance: 223.2
click at [504, 323] on h4 "What You’ll Learn:" at bounding box center [500, 300] width 439 height 49
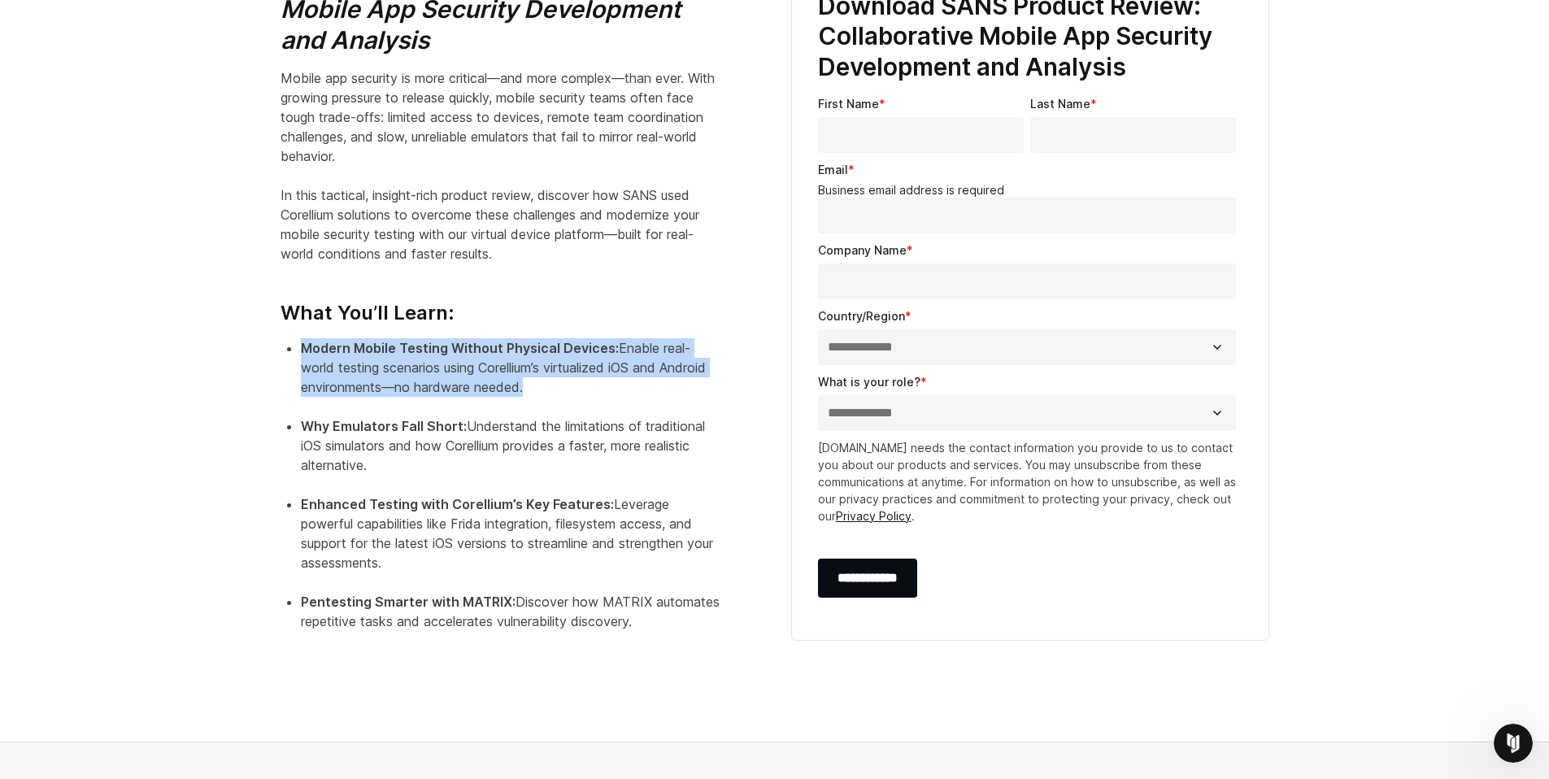
drag, startPoint x: 300, startPoint y: 337, endPoint x: 645, endPoint y: 391, distance: 349.0
click at [645, 391] on li "Modern Mobile Testing Without Physical Devices: Enable real-world testing scena…" at bounding box center [510, 377] width 419 height 78
drag, startPoint x: 645, startPoint y: 391, endPoint x: 594, endPoint y: 329, distance: 79.8
click at [594, 329] on div "SANS Product Review: Collaborative Mobile App Security Development and Analysis…" at bounding box center [520, 307] width 478 height 687
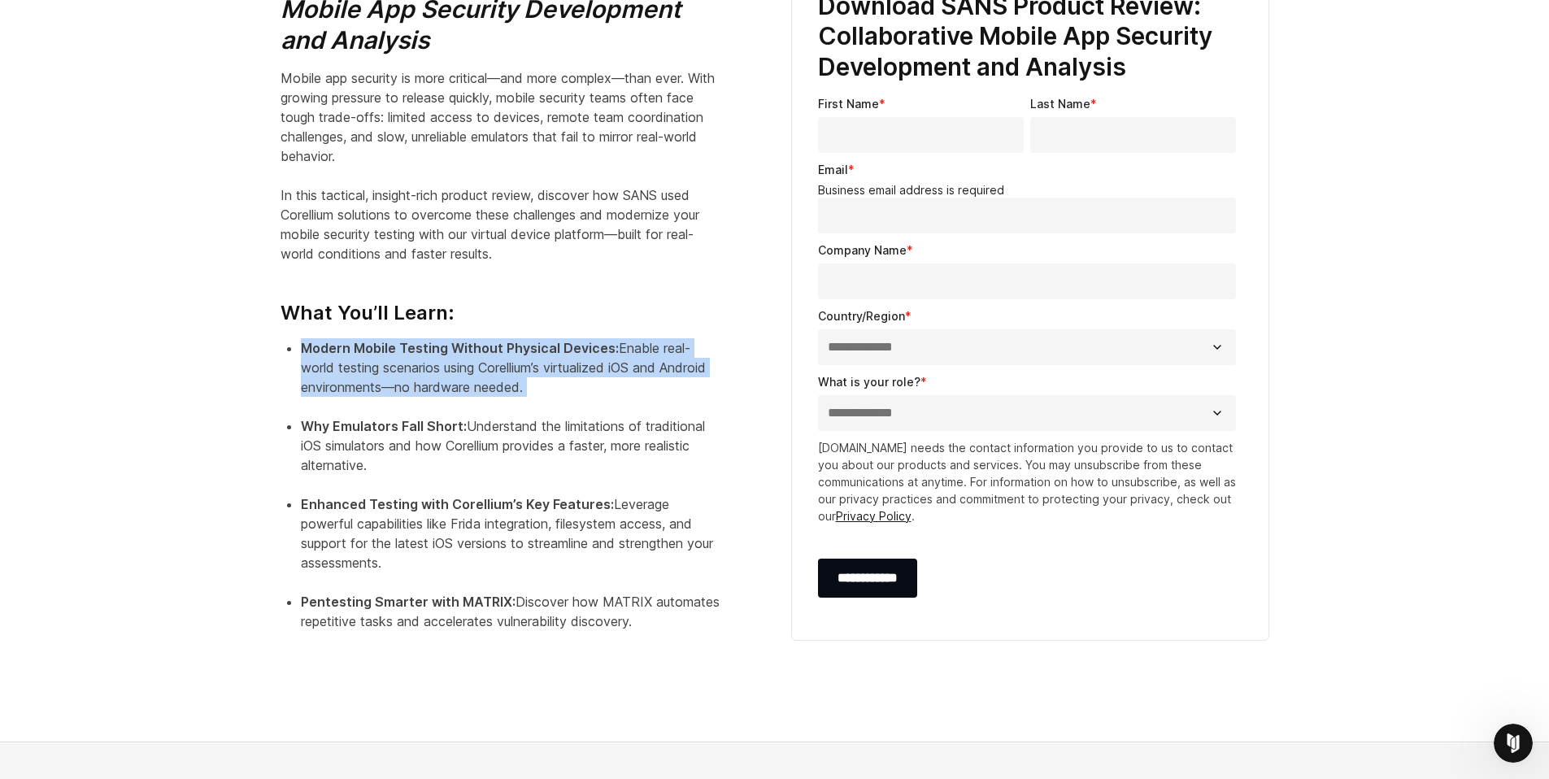
click at [594, 329] on div "SANS Product Review: Collaborative Mobile App Security Development and Analysis…" at bounding box center [520, 307] width 478 height 687
drag, startPoint x: 609, startPoint y: 385, endPoint x: 566, endPoint y: 324, distance: 74.0
click at [566, 324] on div "SANS Product Review: Collaborative Mobile App Security Development and Analysis…" at bounding box center [520, 307] width 478 height 687
click at [566, 324] on h4 "What You’ll Learn:" at bounding box center [500, 300] width 439 height 49
drag, startPoint x: 566, startPoint y: 324, endPoint x: 623, endPoint y: 387, distance: 84.6
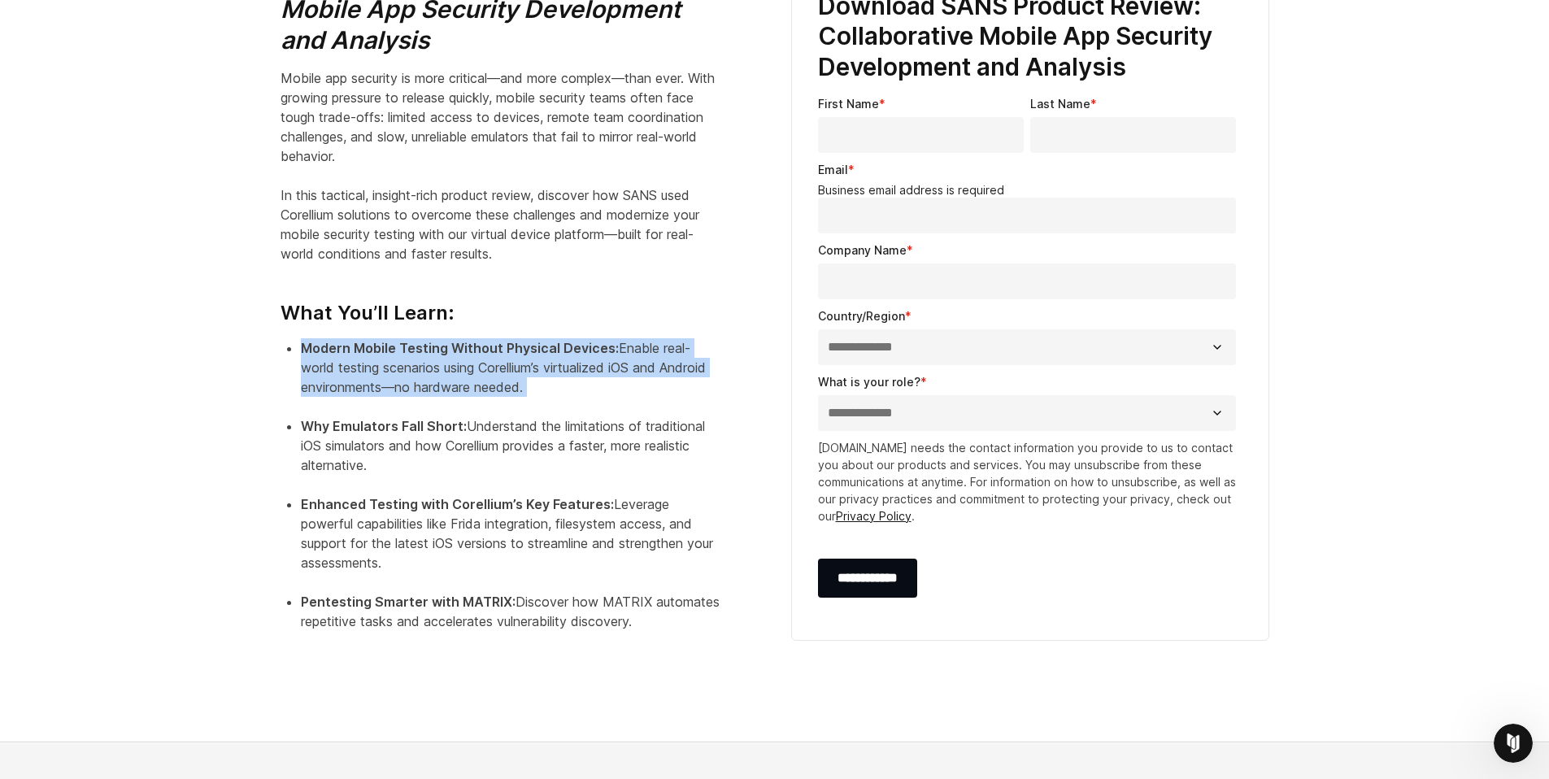
click at [623, 387] on div "SANS Product Review: Collaborative Mobile App Security Development and Analysis…" at bounding box center [520, 307] width 478 height 687
click at [623, 387] on li "Modern Mobile Testing Without Physical Devices: Enable real-world testing scena…" at bounding box center [510, 377] width 419 height 78
drag, startPoint x: 301, startPoint y: 418, endPoint x: 484, endPoint y: 471, distance: 190.5
click at [475, 467] on li "Why Emulators Fall Short: Understand the limitations of traditional iOS simulat…" at bounding box center [510, 455] width 419 height 78
click at [485, 472] on li "Why Emulators Fall Short: Understand the limitations of traditional iOS simulat…" at bounding box center [510, 455] width 419 height 78
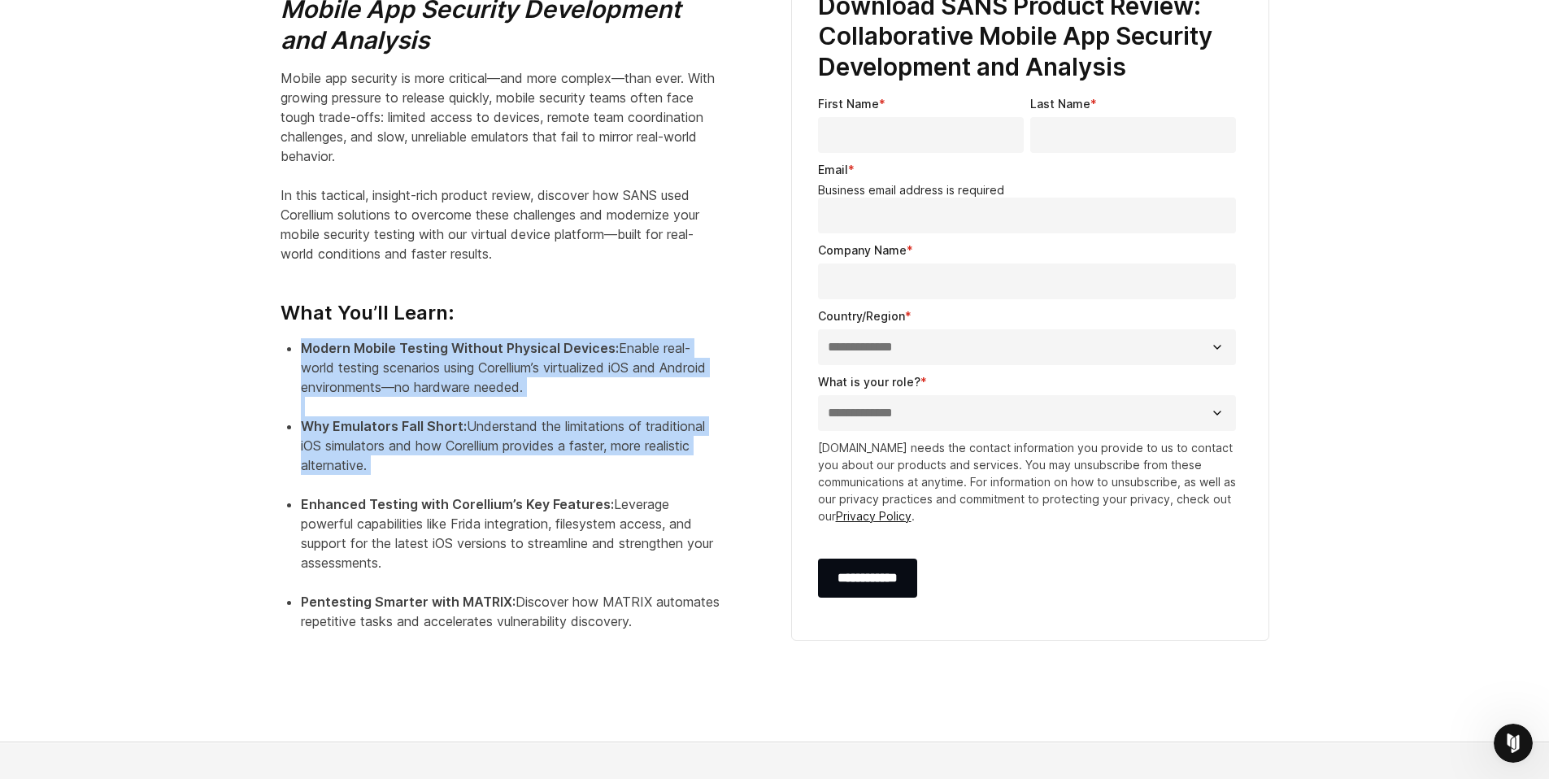
drag, startPoint x: 302, startPoint y: 346, endPoint x: 538, endPoint y: 482, distance: 273.2
click at [538, 482] on ul "Modern Mobile Testing Without Physical Devices: Enable real-world testing scena…" at bounding box center [500, 494] width 439 height 312
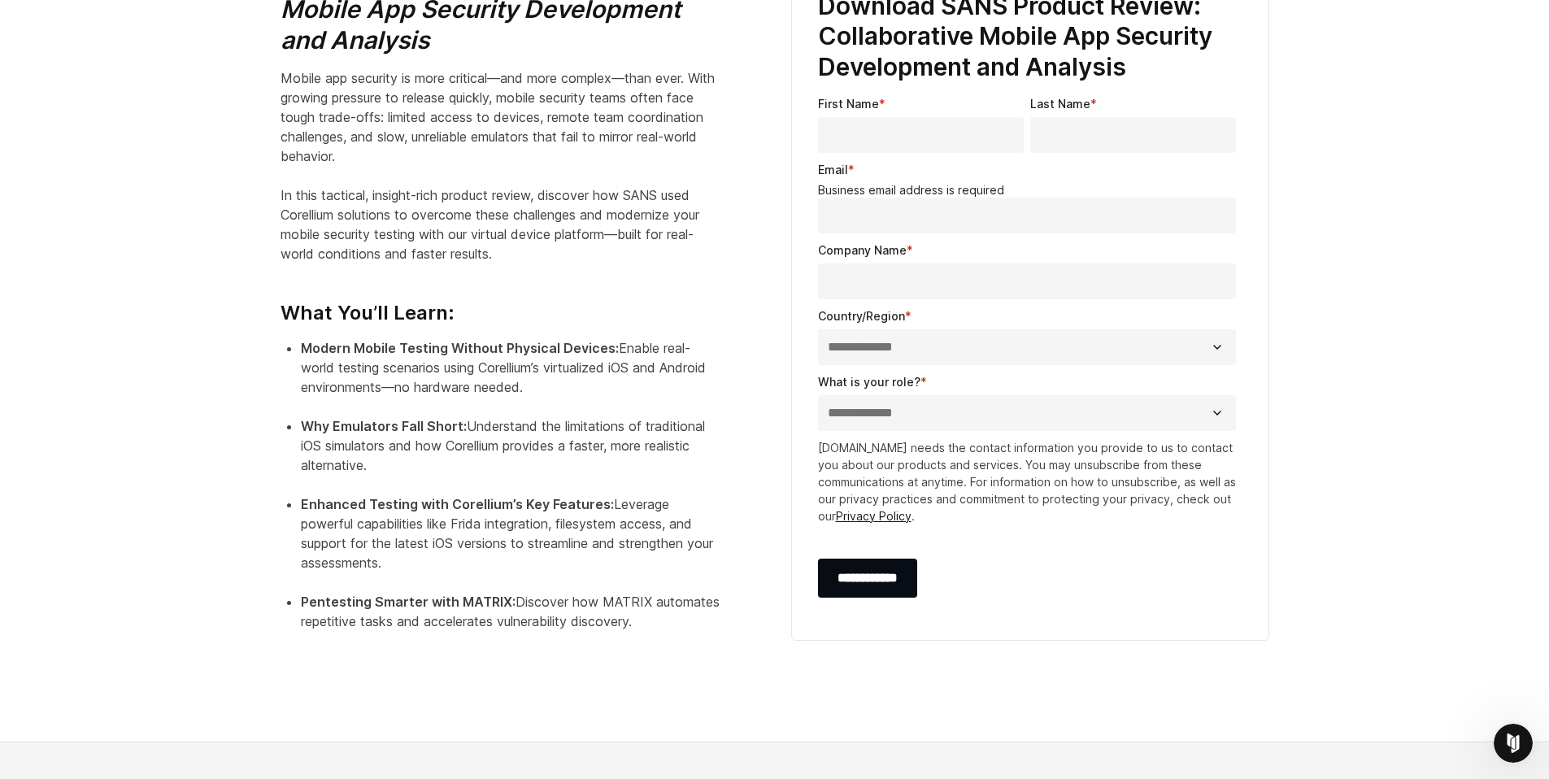
click at [538, 482] on li "Why Emulators Fall Short: Understand the limitations of traditional iOS simulat…" at bounding box center [510, 455] width 419 height 78
drag, startPoint x: 488, startPoint y: 454, endPoint x: 287, endPoint y: 435, distance: 201.7
click at [301, 435] on li "Why Emulators Fall Short: Understand the limitations of traditional iOS simulat…" at bounding box center [510, 455] width 419 height 78
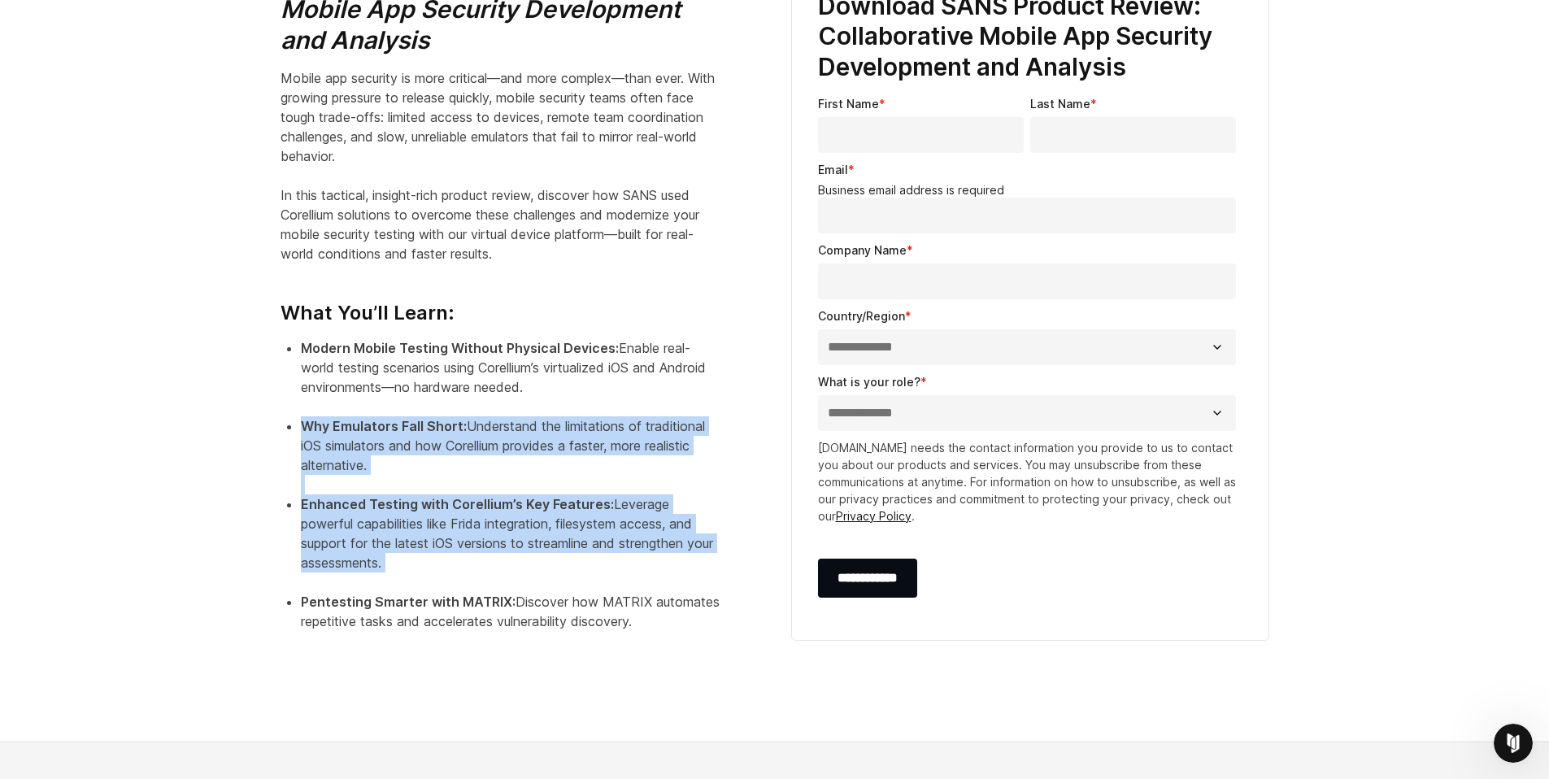
drag, startPoint x: 287, startPoint y: 435, endPoint x: 497, endPoint y: 562, distance: 245.2
click at [497, 562] on ul "Modern Mobile Testing Without Physical Devices: Enable real-world testing scena…" at bounding box center [500, 494] width 439 height 312
click at [497, 562] on li "Enhanced Testing with Corellium’s Key Features: Leverage powerful capabilities …" at bounding box center [510, 543] width 419 height 98
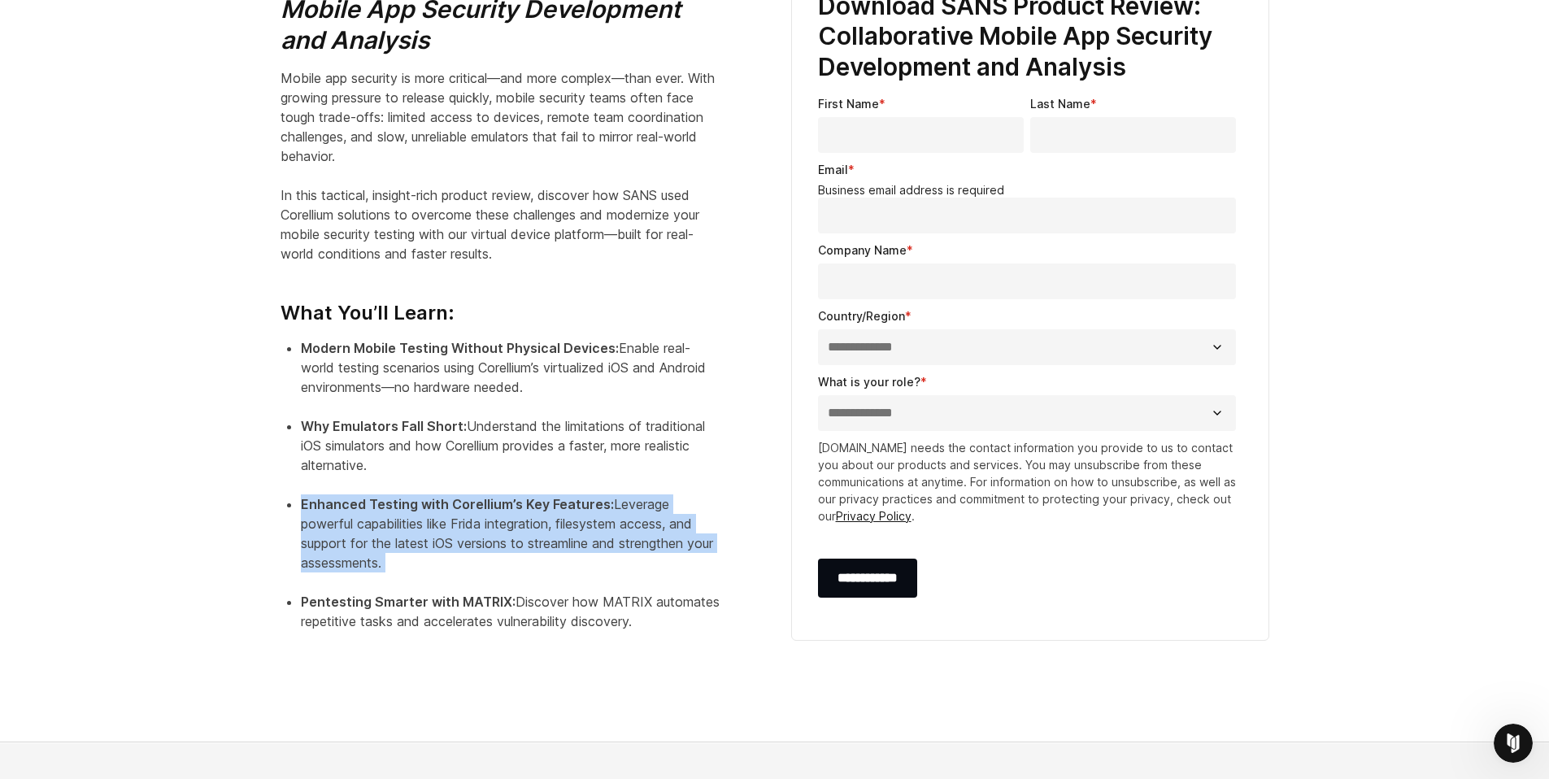
drag, startPoint x: 497, startPoint y: 562, endPoint x: 307, endPoint y: 498, distance: 199.8
click at [307, 498] on li "Enhanced Testing with Corellium’s Key Features: Leverage powerful capabilities …" at bounding box center [510, 543] width 419 height 98
click at [307, 498] on strong "Enhanced Testing with Corellium’s Key Features:" at bounding box center [457, 504] width 313 height 16
drag, startPoint x: 307, startPoint y: 498, endPoint x: 673, endPoint y: 559, distance: 370.1
click at [673, 559] on li "Enhanced Testing with Corellium’s Key Features: Leverage powerful capabilities …" at bounding box center [510, 543] width 419 height 98
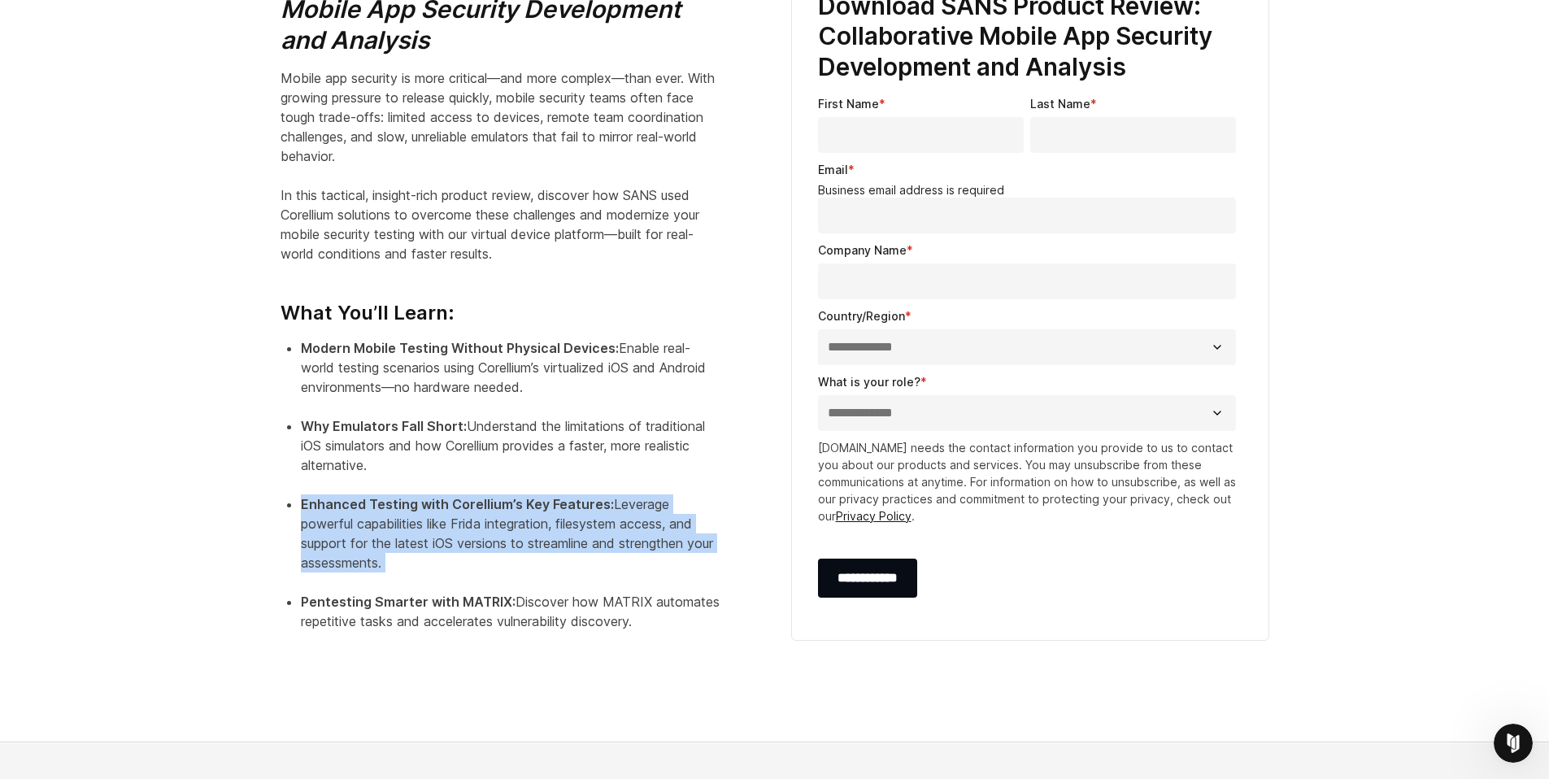
click at [673, 559] on li "Enhanced Testing with Corellium’s Key Features: Leverage powerful capabilities …" at bounding box center [510, 543] width 419 height 98
drag, startPoint x: 673, startPoint y: 559, endPoint x: 318, endPoint y: 494, distance: 360.3
click at [318, 494] on li "Enhanced Testing with Corellium’s Key Features: Leverage powerful capabilities …" at bounding box center [510, 543] width 419 height 98
drag, startPoint x: 386, startPoint y: 506, endPoint x: 623, endPoint y: 564, distance: 243.8
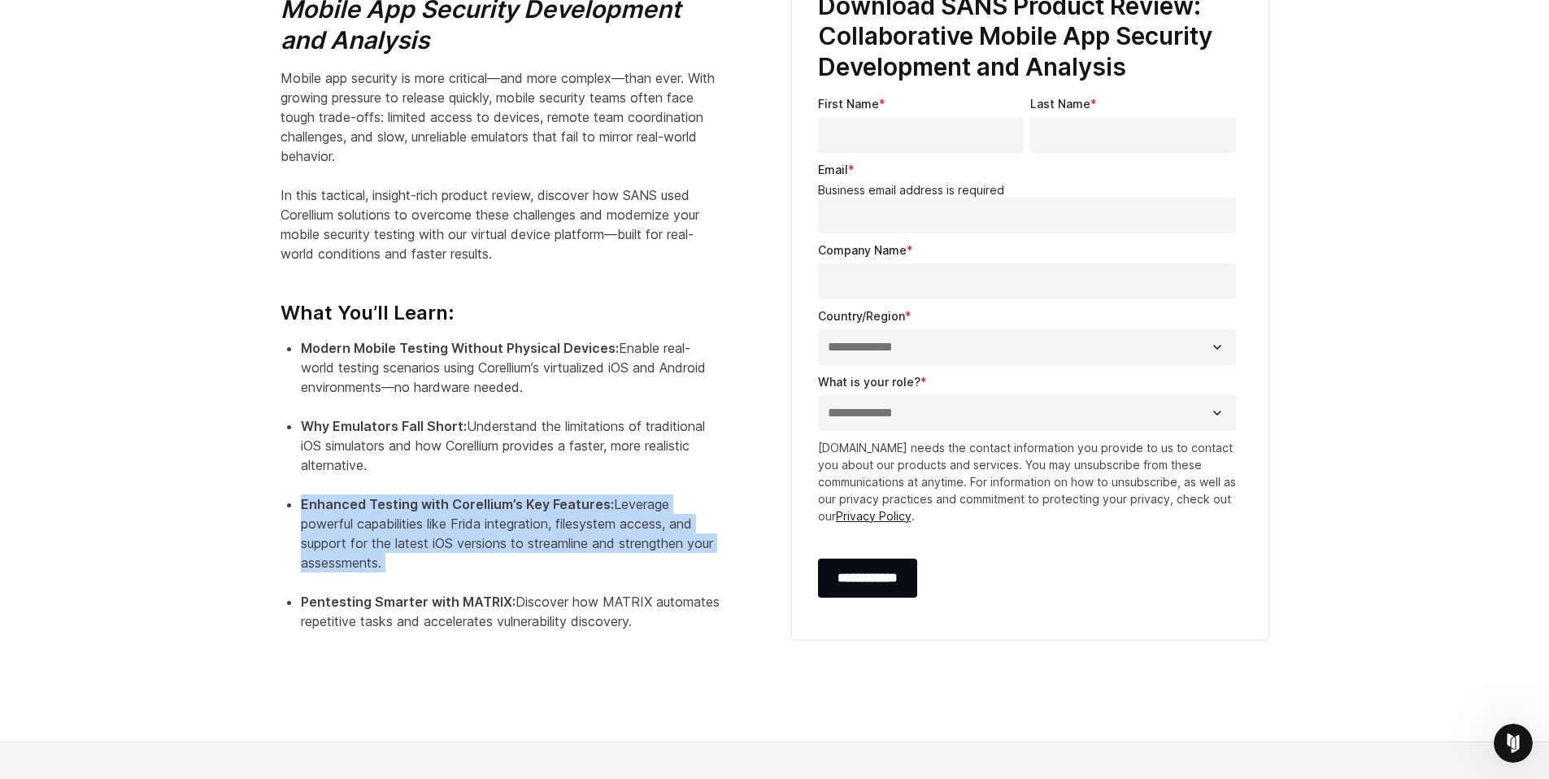
click at [622, 564] on li "Enhanced Testing with Corellium’s Key Features: Leverage powerful capabilities …" at bounding box center [510, 543] width 419 height 98
click at [623, 564] on li "Enhanced Testing with Corellium’s Key Features: Leverage powerful capabilities …" at bounding box center [510, 543] width 419 height 98
drag, startPoint x: 623, startPoint y: 564, endPoint x: 344, endPoint y: 503, distance: 285.7
click at [344, 503] on li "Enhanced Testing with Corellium’s Key Features: Leverage powerful capabilities …" at bounding box center [510, 543] width 419 height 98
click at [344, 503] on strong "Enhanced Testing with Corellium’s Key Features:" at bounding box center [457, 504] width 313 height 16
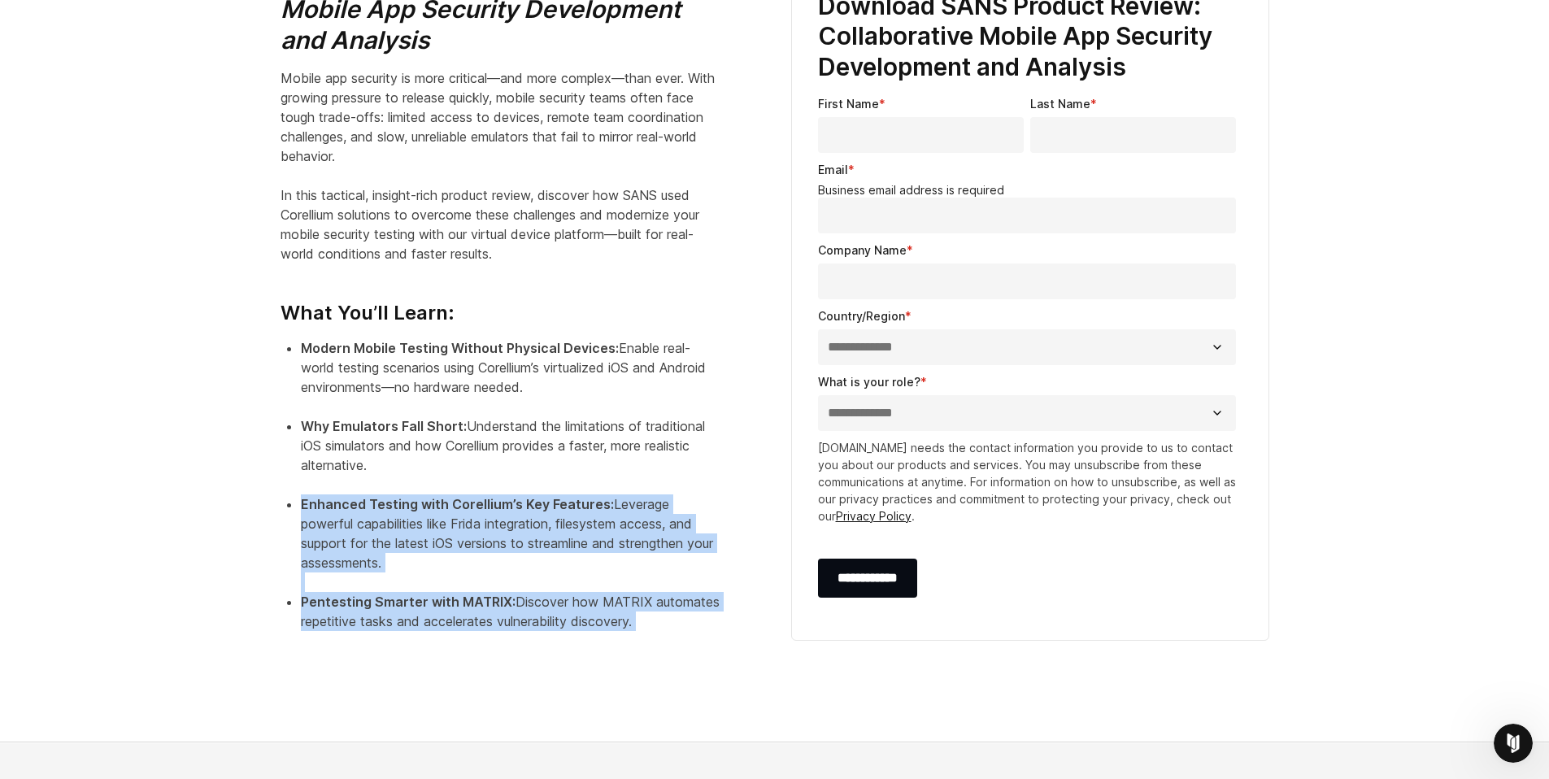
drag
click at [666, 620] on ul "Modern Mobile Testing Without Physical Devices: Enable real-world testing scena…" at bounding box center [500, 494] width 439 height 312
click at [666, 620] on li "Pentesting Smarter with MATRIX: Discover how MATRIX automates repetitive tasks …" at bounding box center [510, 621] width 419 height 59
click at [267, 300] on div "SANS Product Review: Collaborative Mobile App Security Development and Analysis…" at bounding box center [519, 314] width 511 height 700
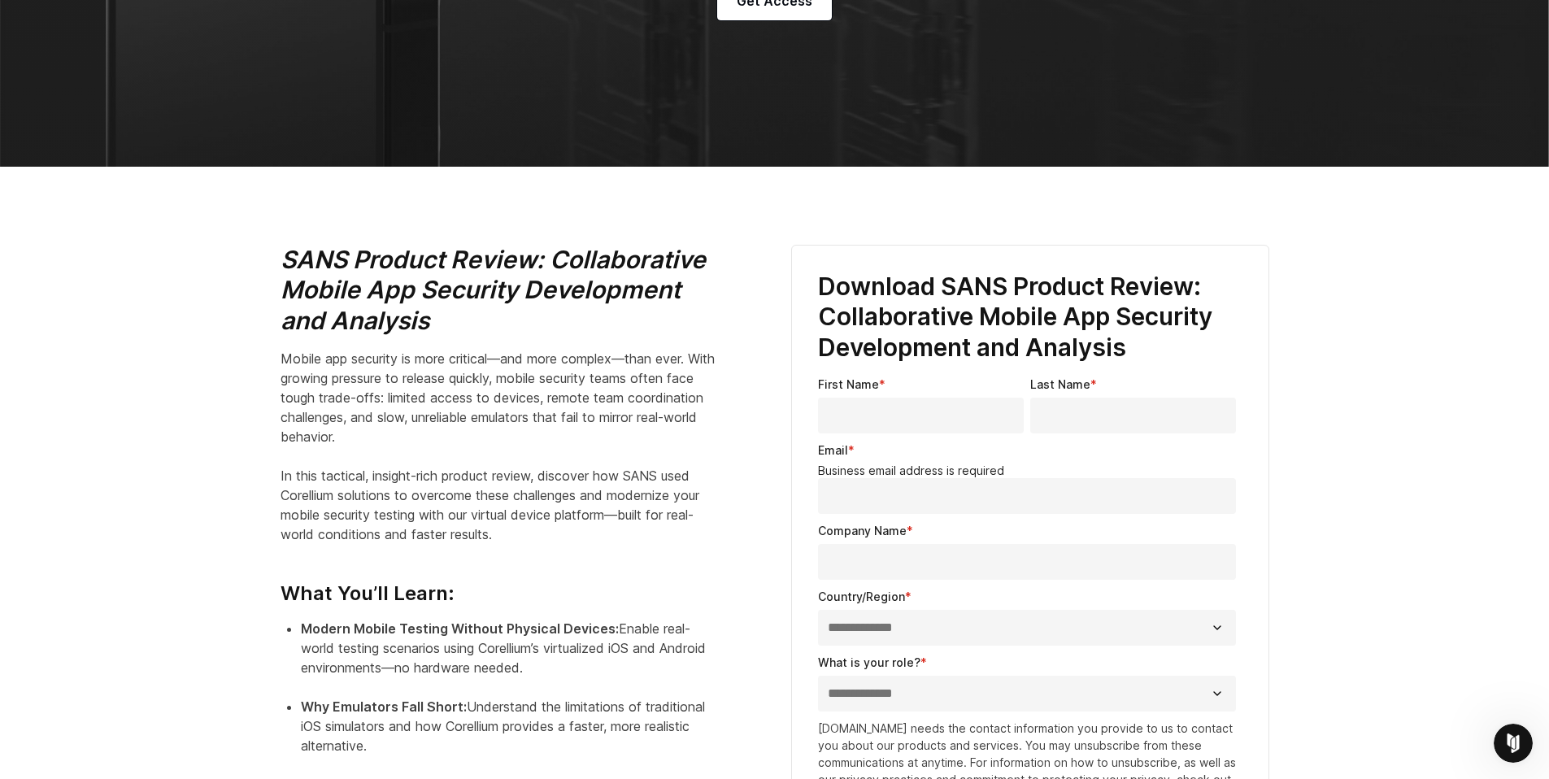
scroll to position [0, 0]
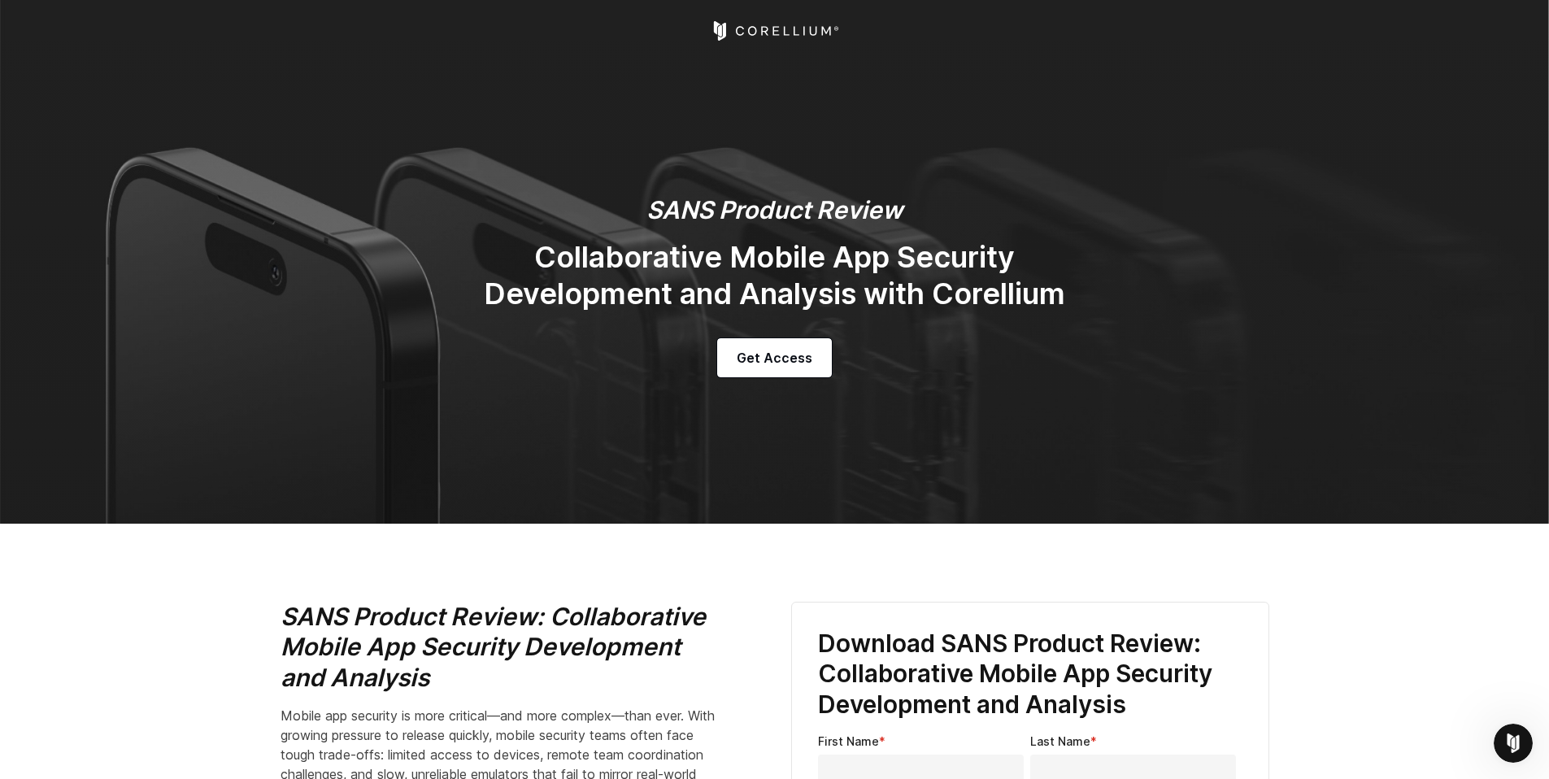
click at [762, 33] on icon "Corellium Home" at bounding box center [774, 31] width 129 height 20
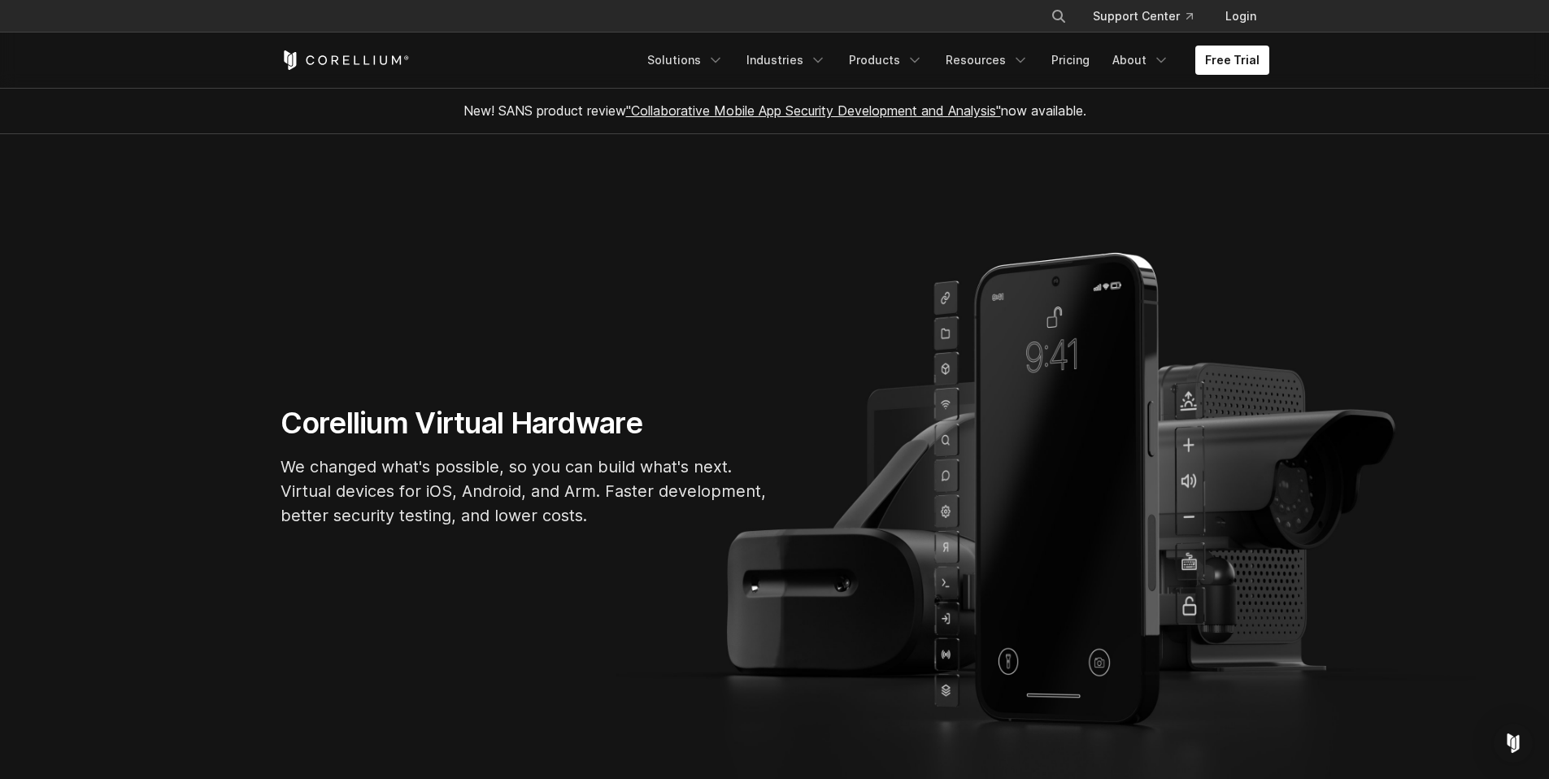
click at [355, 195] on section "Corellium Virtual Hardware We changed what's possible, so you can build what's …" at bounding box center [774, 472] width 1549 height 677
click at [1079, 62] on link "Pricing" at bounding box center [1071, 60] width 58 height 29
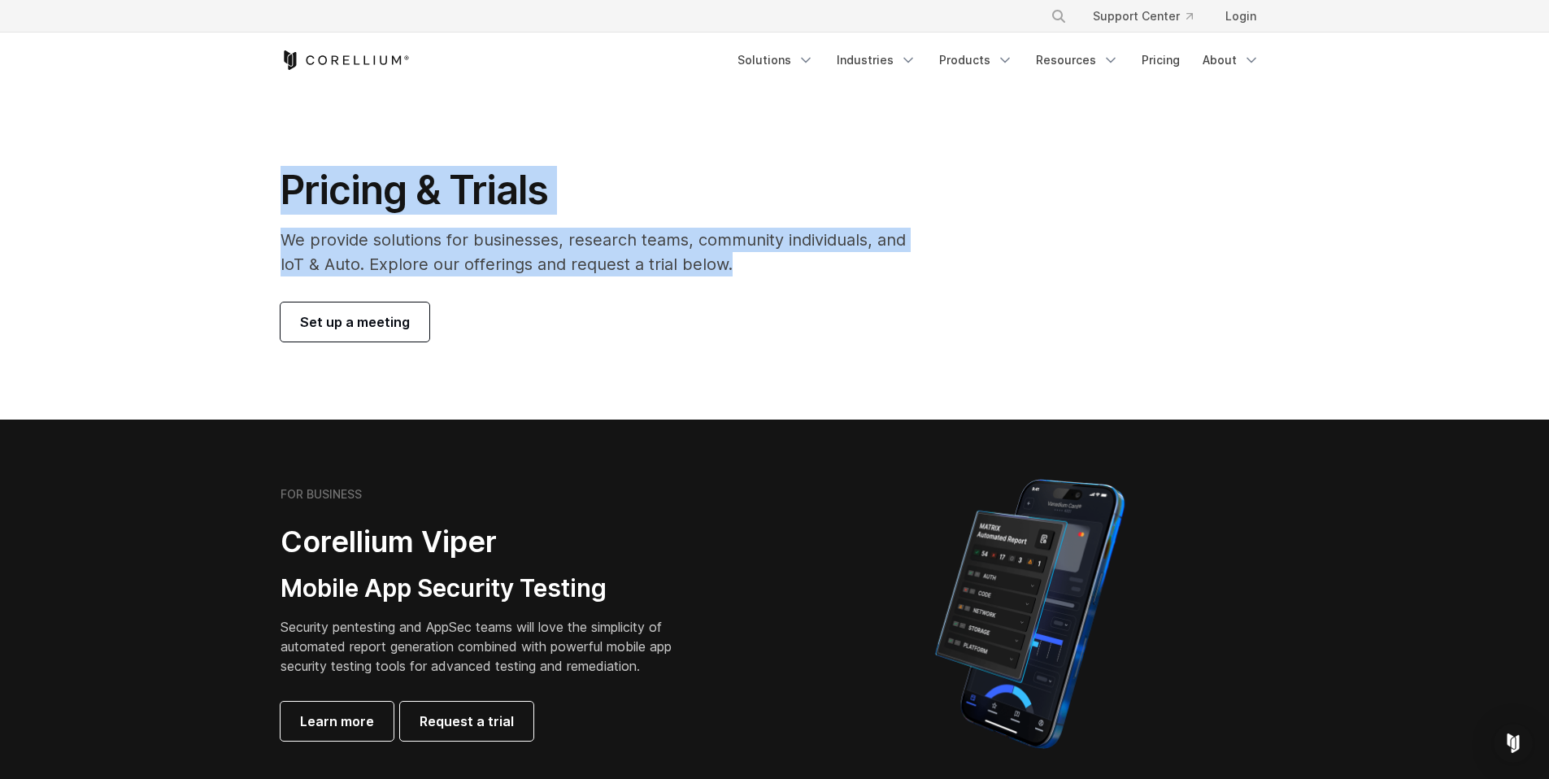
drag, startPoint x: 287, startPoint y: 188, endPoint x: 778, endPoint y: 272, distance: 498.3
click at [778, 272] on div "Pricing & Trials We provide solutions for businesses, research teams, community…" at bounding box center [604, 254] width 681 height 176
click at [778, 272] on p "We provide solutions for businesses, research teams, community individuals, and…" at bounding box center [605, 252] width 648 height 49
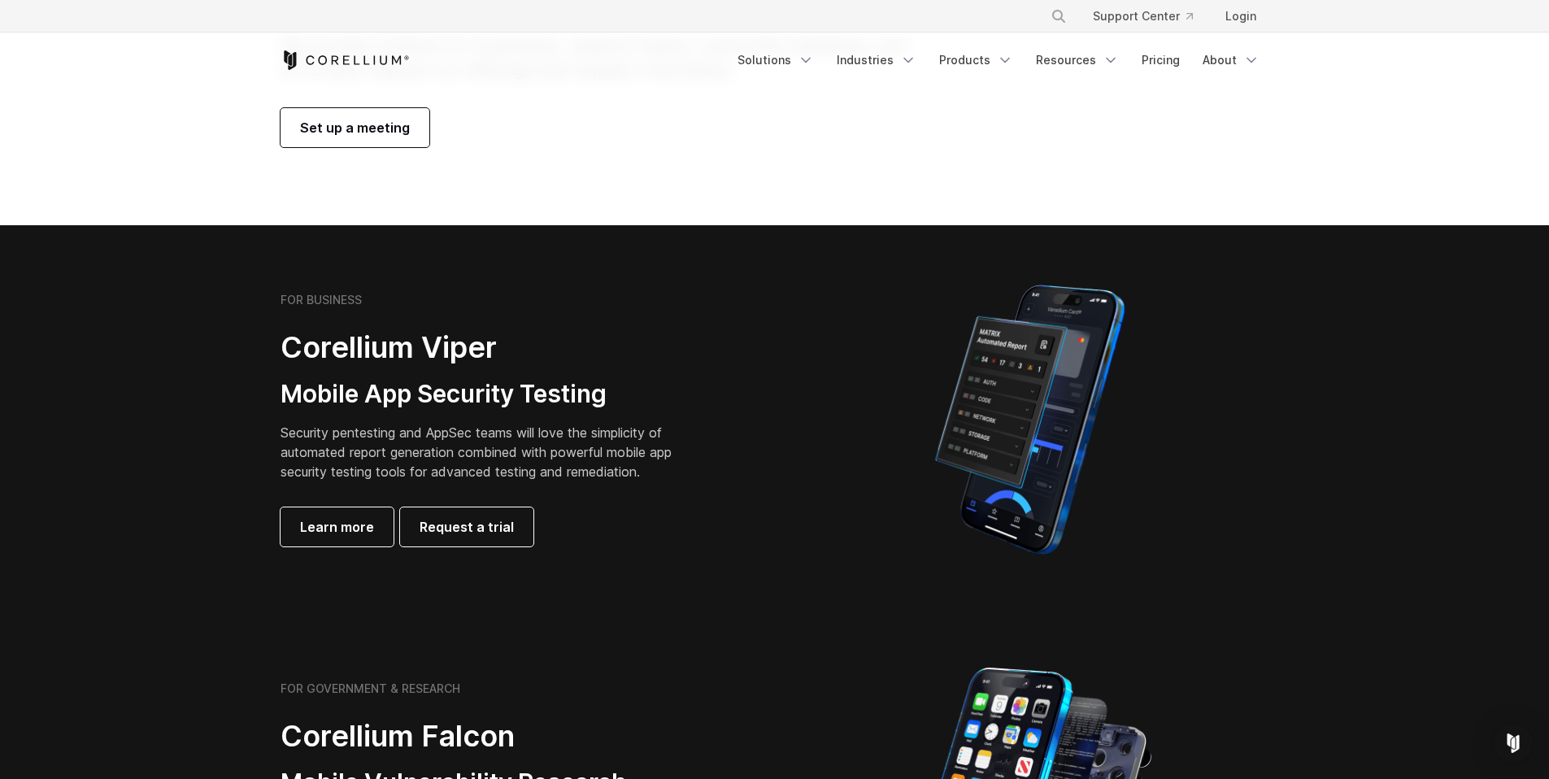
scroll to position [316, 0]
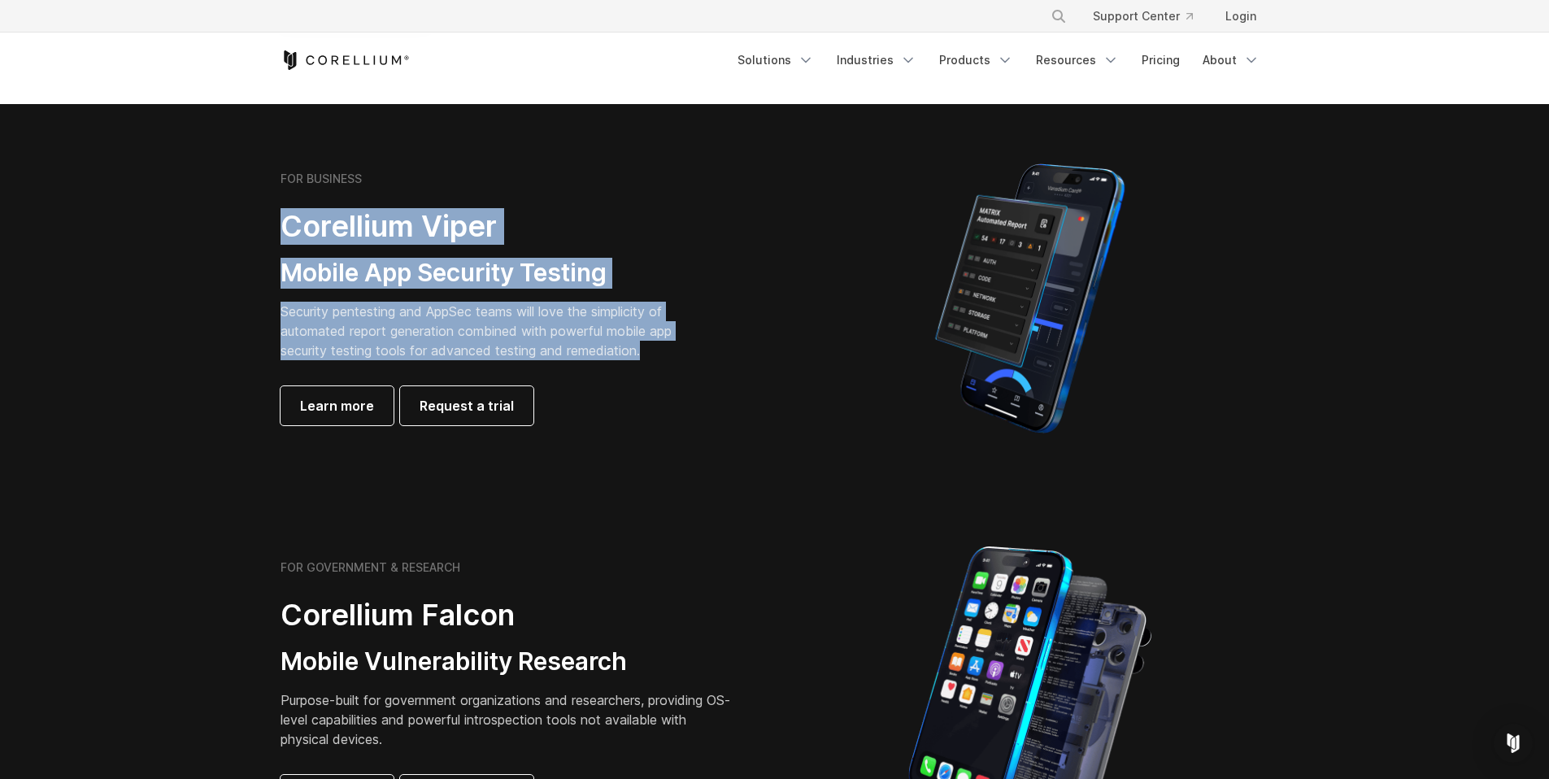
drag, startPoint x: 342, startPoint y: 238, endPoint x: 733, endPoint y: 359, distance: 408.7
click at [734, 359] on div "FOR BUSINESS Corellium Viper Mobile App Security Testing Security pentesting an…" at bounding box center [508, 299] width 455 height 254
click at [733, 359] on div "FOR BUSINESS Corellium Viper Mobile App Security Testing Security pentesting an…" at bounding box center [508, 299] width 455 height 254
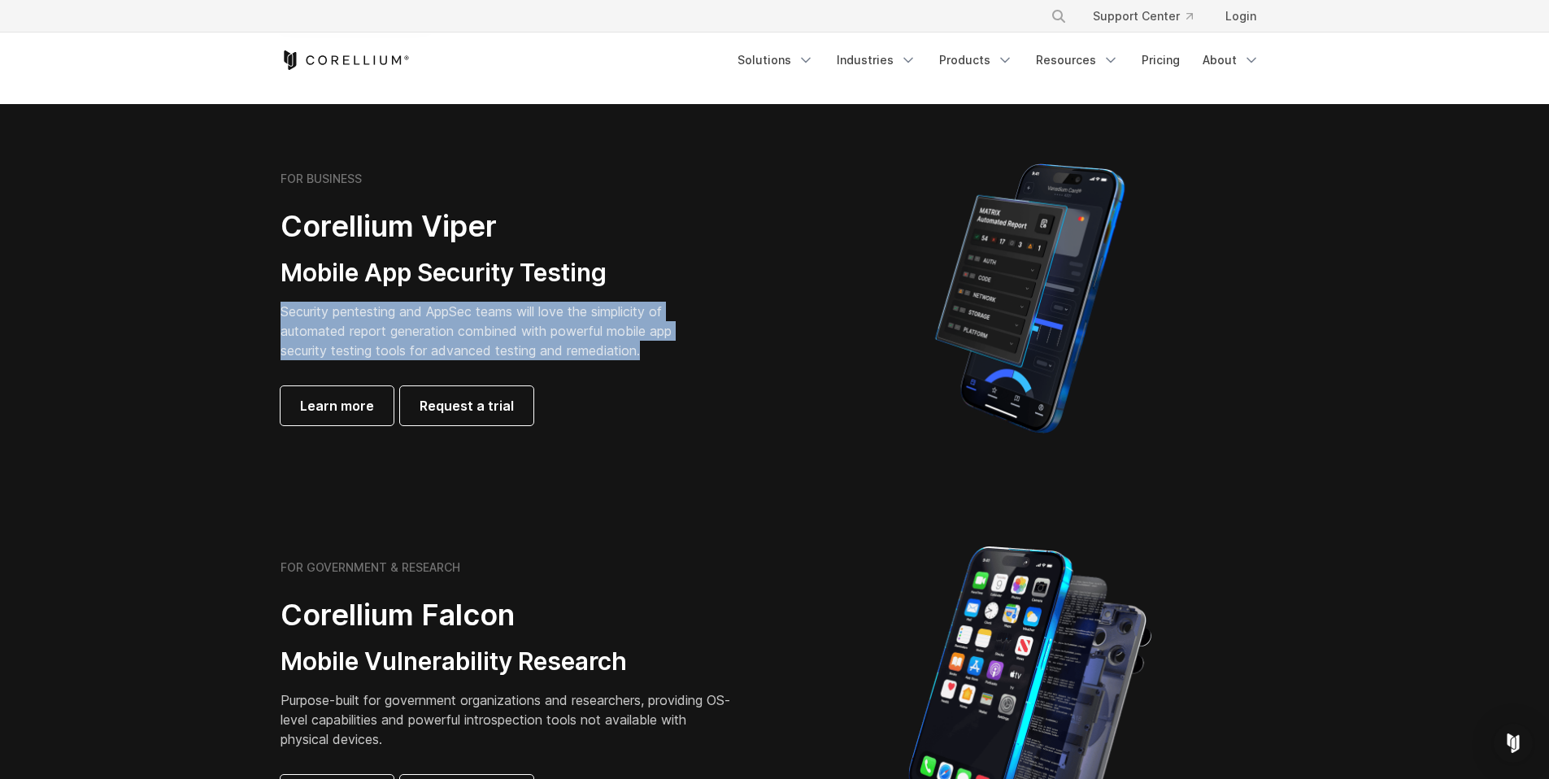
drag, startPoint x: 733, startPoint y: 359, endPoint x: 266, endPoint y: 309, distance: 469.5
click at [266, 309] on div "FOR BUSINESS Corellium Viper Mobile App Security Testing Security pentesting an…" at bounding box center [519, 299] width 511 height 254
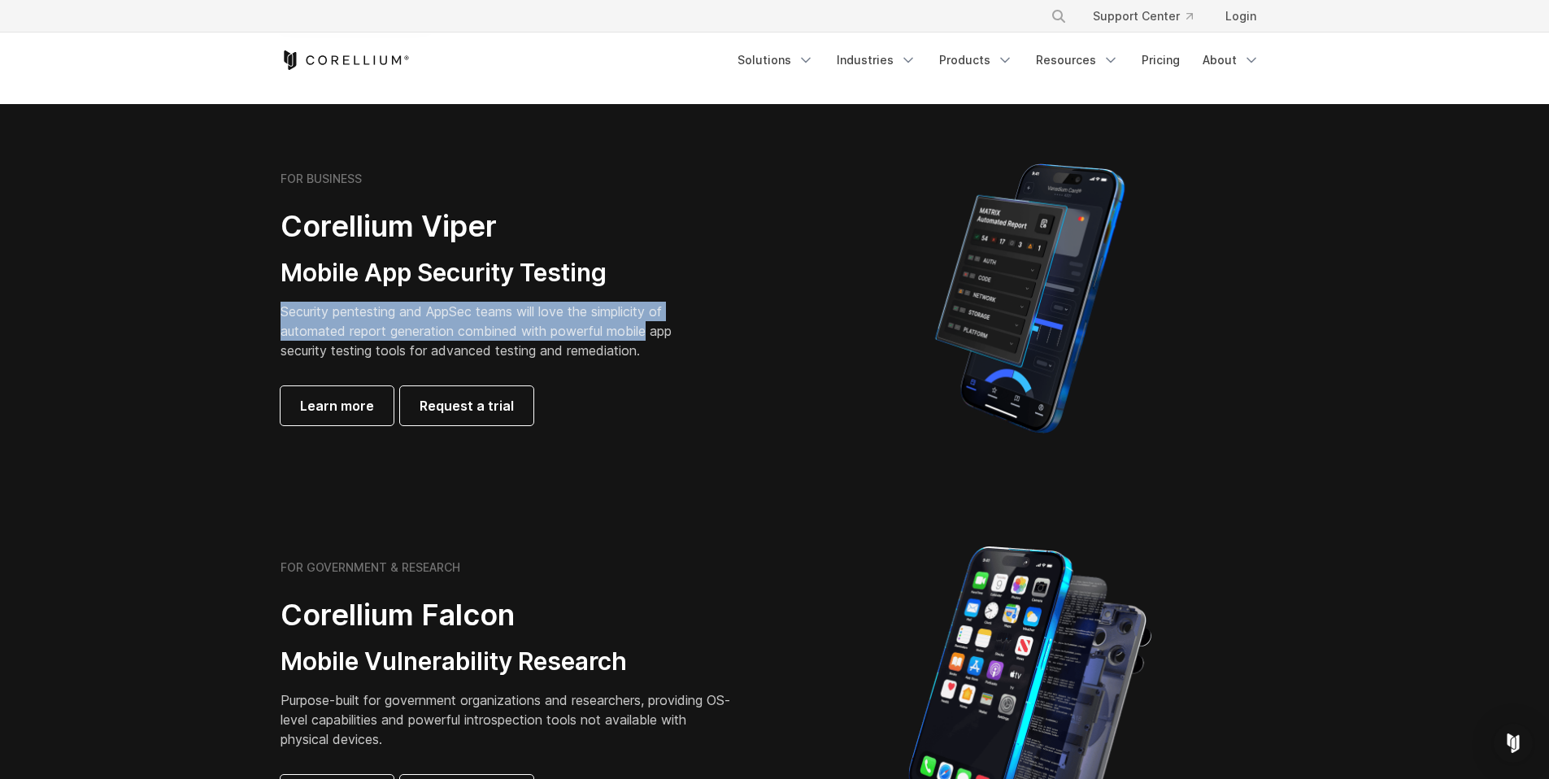
drag, startPoint x: 266, startPoint y: 309, endPoint x: 650, endPoint y: 345, distance: 385.5
click at [650, 345] on div "FOR BUSINESS Corellium Viper Mobile App Security Testing Security pentesting an…" at bounding box center [519, 299] width 511 height 254
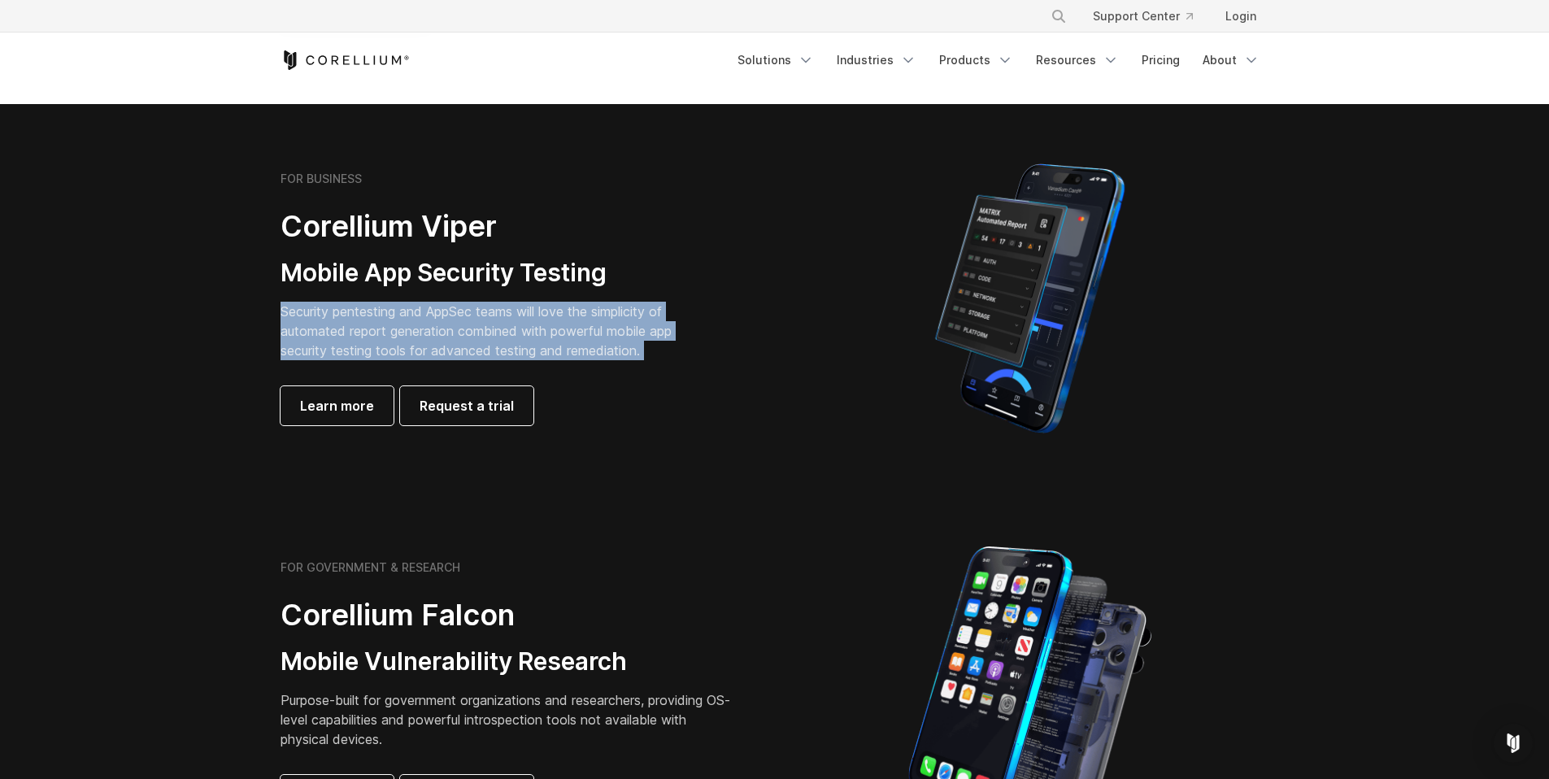
click at [650, 345] on p "Security pentesting and AppSec teams will love the simplicity of automated repo…" at bounding box center [489, 331] width 416 height 59
drag, startPoint x: 650, startPoint y: 345, endPoint x: 298, endPoint y: 316, distance: 352.5
click at [298, 316] on p "Security pentesting and AppSec teams will love the simplicity of automated repo…" at bounding box center [489, 331] width 416 height 59
drag, startPoint x: 298, startPoint y: 316, endPoint x: 664, endPoint y: 355, distance: 368.0
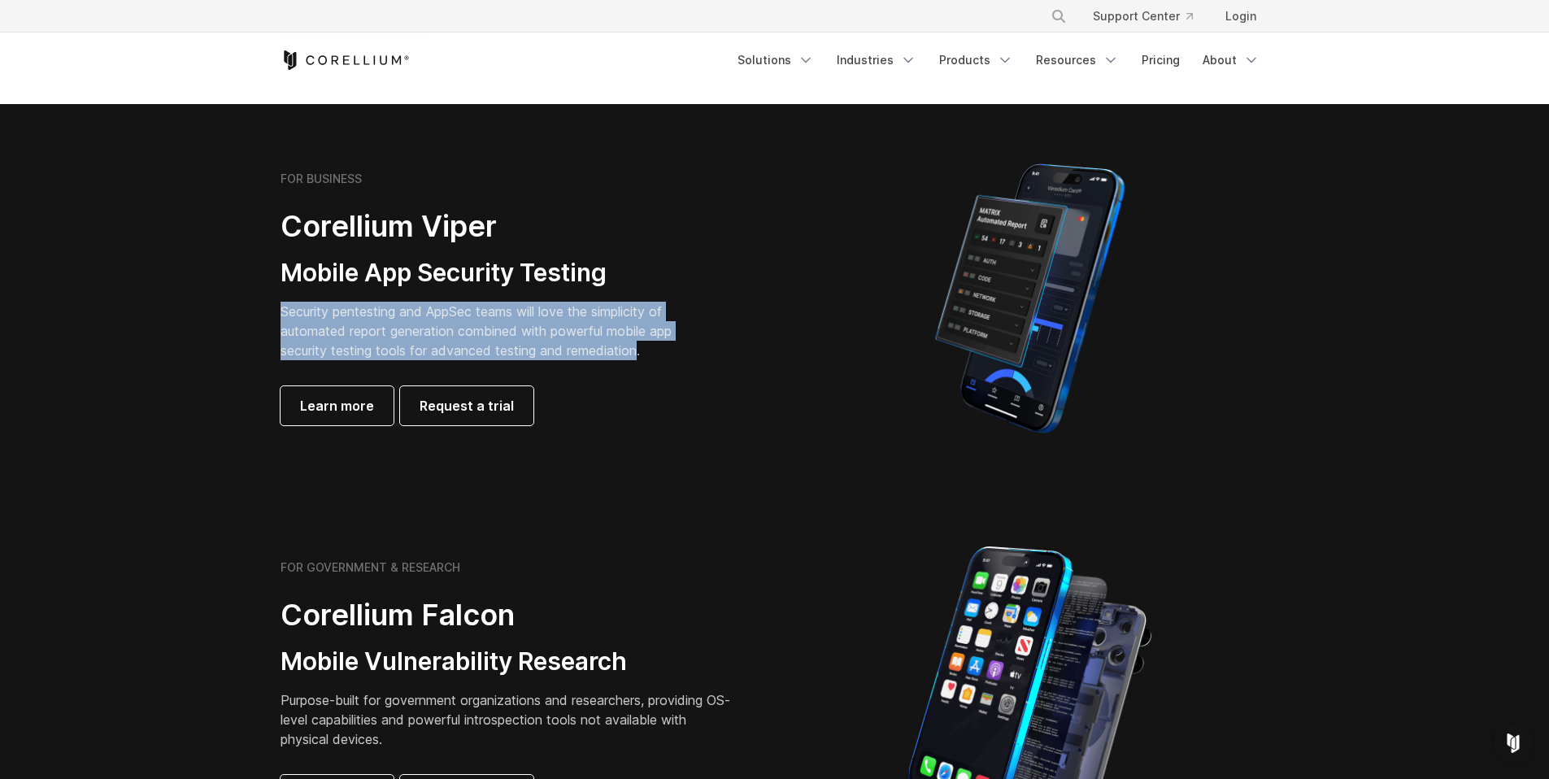
click at [656, 354] on p "Security pentesting and AppSec teams will love the simplicity of automated repo…" at bounding box center [489, 331] width 416 height 59
click at [664, 355] on p "Security pentesting and AppSec teams will love the simplicity of automated repo…" at bounding box center [489, 331] width 416 height 59
drag, startPoint x: 664, startPoint y: 355, endPoint x: 276, endPoint y: 311, distance: 390.3
click at [277, 311] on div "FOR BUSINESS Corellium Viper Mobile App Security Testing Security pentesting an…" at bounding box center [519, 299] width 511 height 254
click at [276, 311] on div "FOR BUSINESS Corellium Viper Mobile App Security Testing Security pentesting an…" at bounding box center [519, 299] width 511 height 254
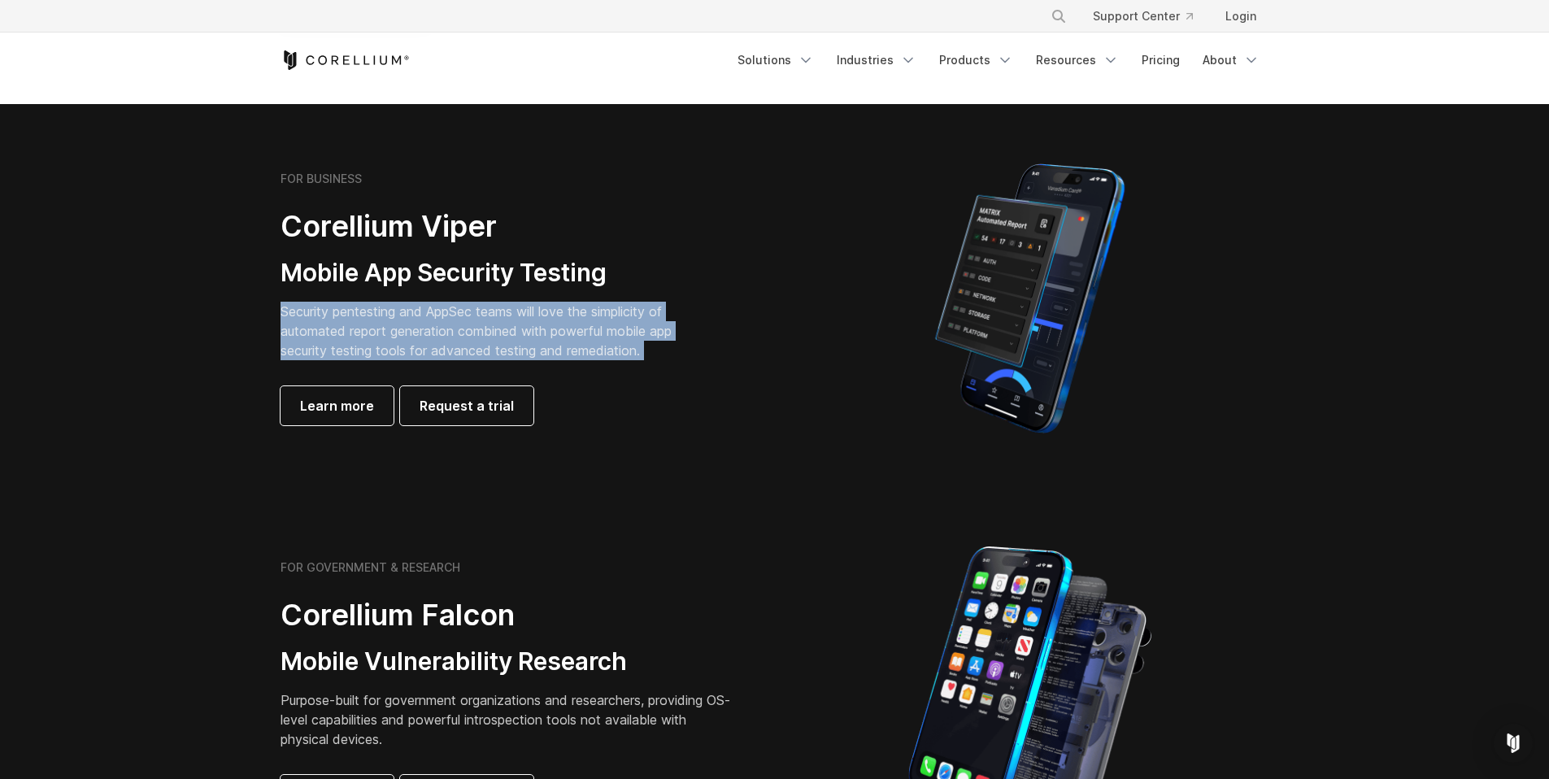
drag, startPoint x: 276, startPoint y: 311, endPoint x: 700, endPoint y: 354, distance: 425.8
click at [696, 352] on div "FOR BUSINESS Corellium Viper Mobile App Security Testing Security pentesting an…" at bounding box center [519, 299] width 511 height 254
click at [700, 354] on div "FOR BUSINESS Corellium Viper Mobile App Security Testing Security pentesting an…" at bounding box center [508, 299] width 455 height 254
drag, startPoint x: 694, startPoint y: 351, endPoint x: 325, endPoint y: 323, distance: 369.5
click at [325, 323] on div "FOR BUSINESS Corellium Viper Mobile App Security Testing Security pentesting an…" at bounding box center [508, 299] width 455 height 254
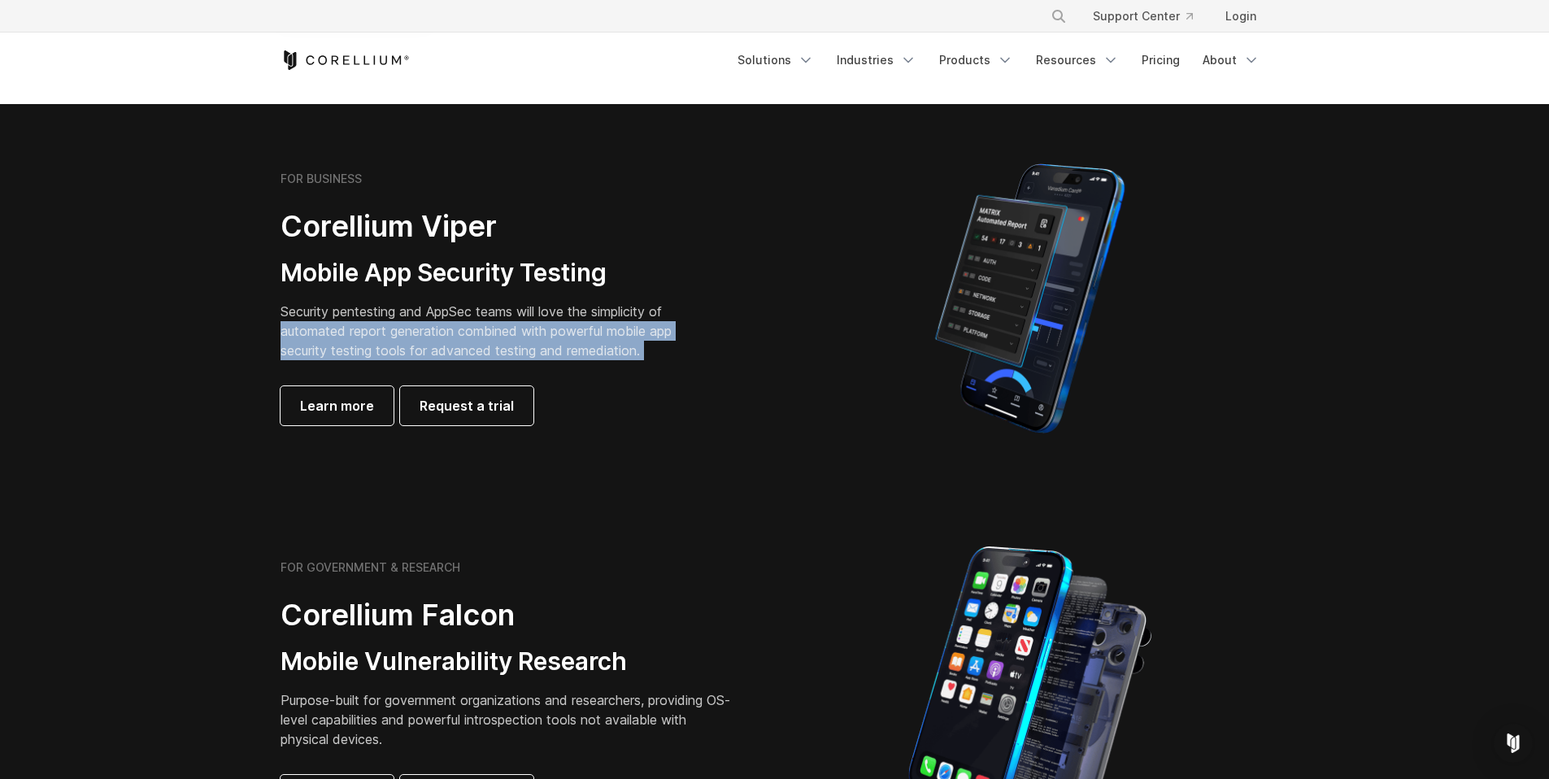
click at [325, 323] on p "Security pentesting and AppSec teams will love the simplicity of automated repo…" at bounding box center [489, 331] width 416 height 59
drag, startPoint x: 285, startPoint y: 309, endPoint x: 722, endPoint y: 352, distance: 439.6
click at [676, 346] on p "Security pentesting and AppSec teams will love the simplicity of automated repo…" at bounding box center [489, 331] width 416 height 59
click at [722, 352] on div "FOR BUSINESS Corellium Viper Mobile App Security Testing Security pentesting an…" at bounding box center [508, 299] width 455 height 254
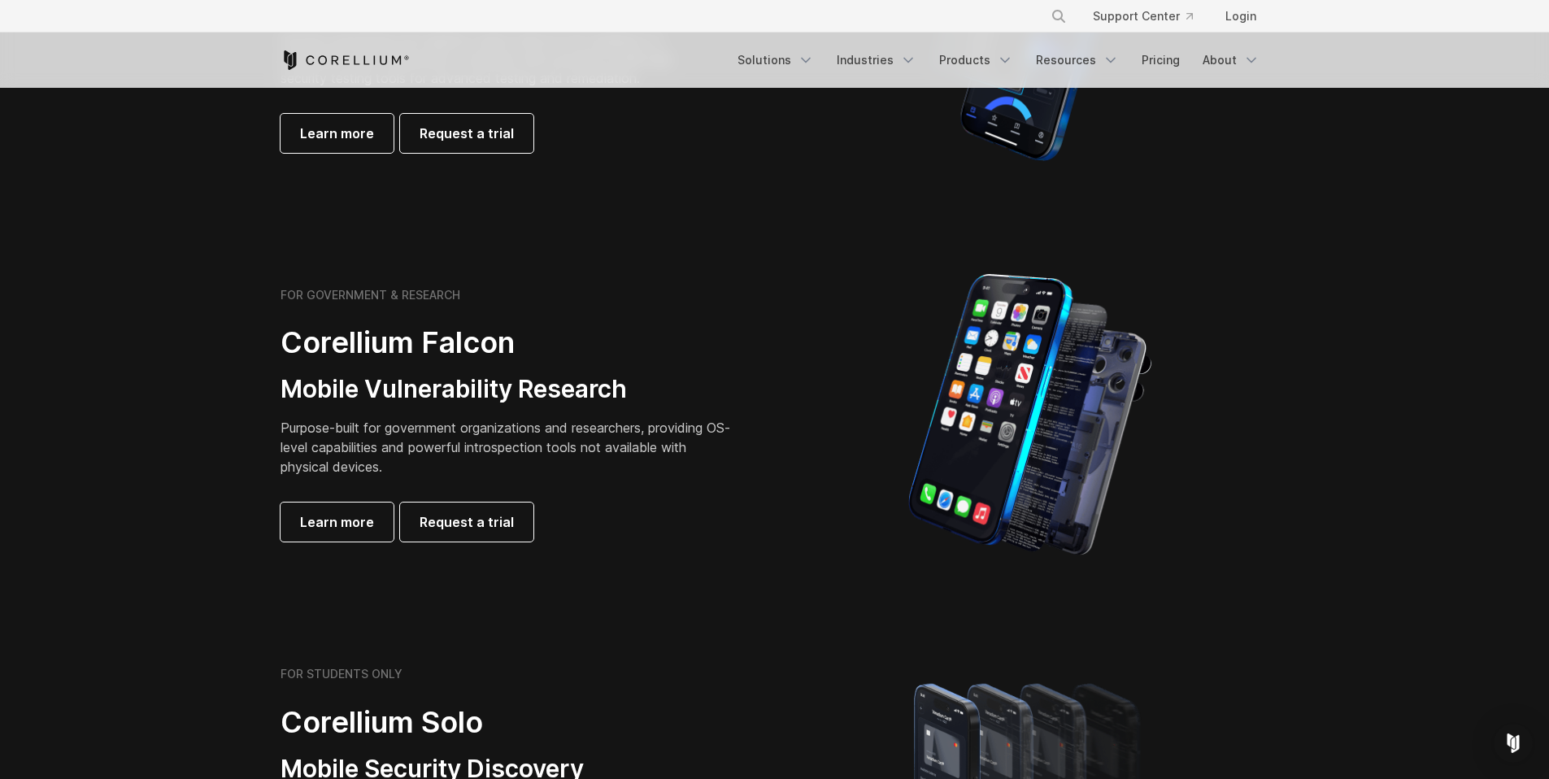
scroll to position [598, 0]
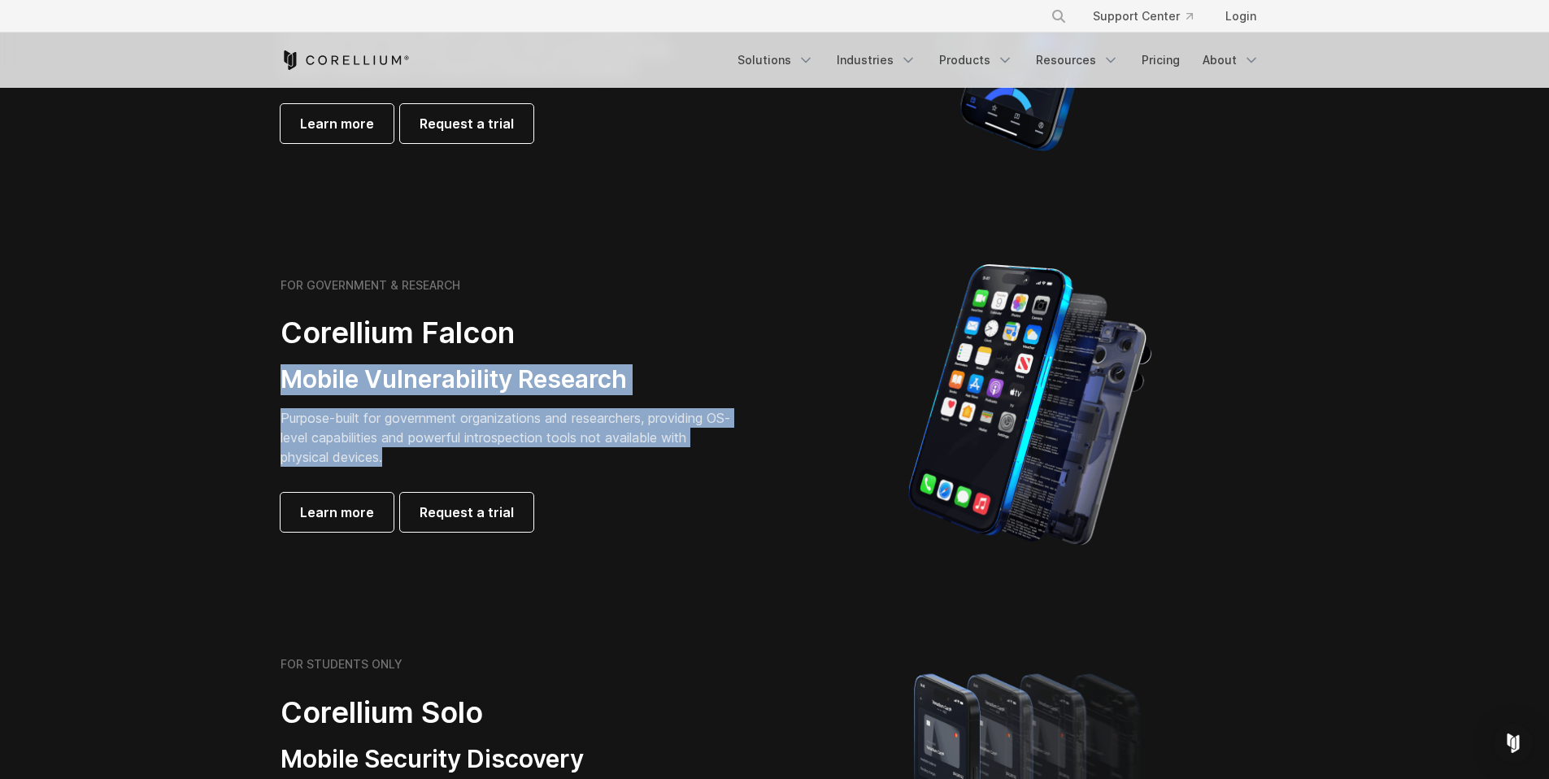
drag, startPoint x: 272, startPoint y: 380, endPoint x: 448, endPoint y: 461, distance: 193.6
click at [448, 461] on div "FOR GOVERNMENT & RESEARCH Corellium Falcon Mobile Vulnerability Research Purpos…" at bounding box center [519, 405] width 511 height 254
click at [448, 461] on p "Purpose-built for government organizations and researchers, providing OS-level …" at bounding box center [508, 437] width 455 height 59
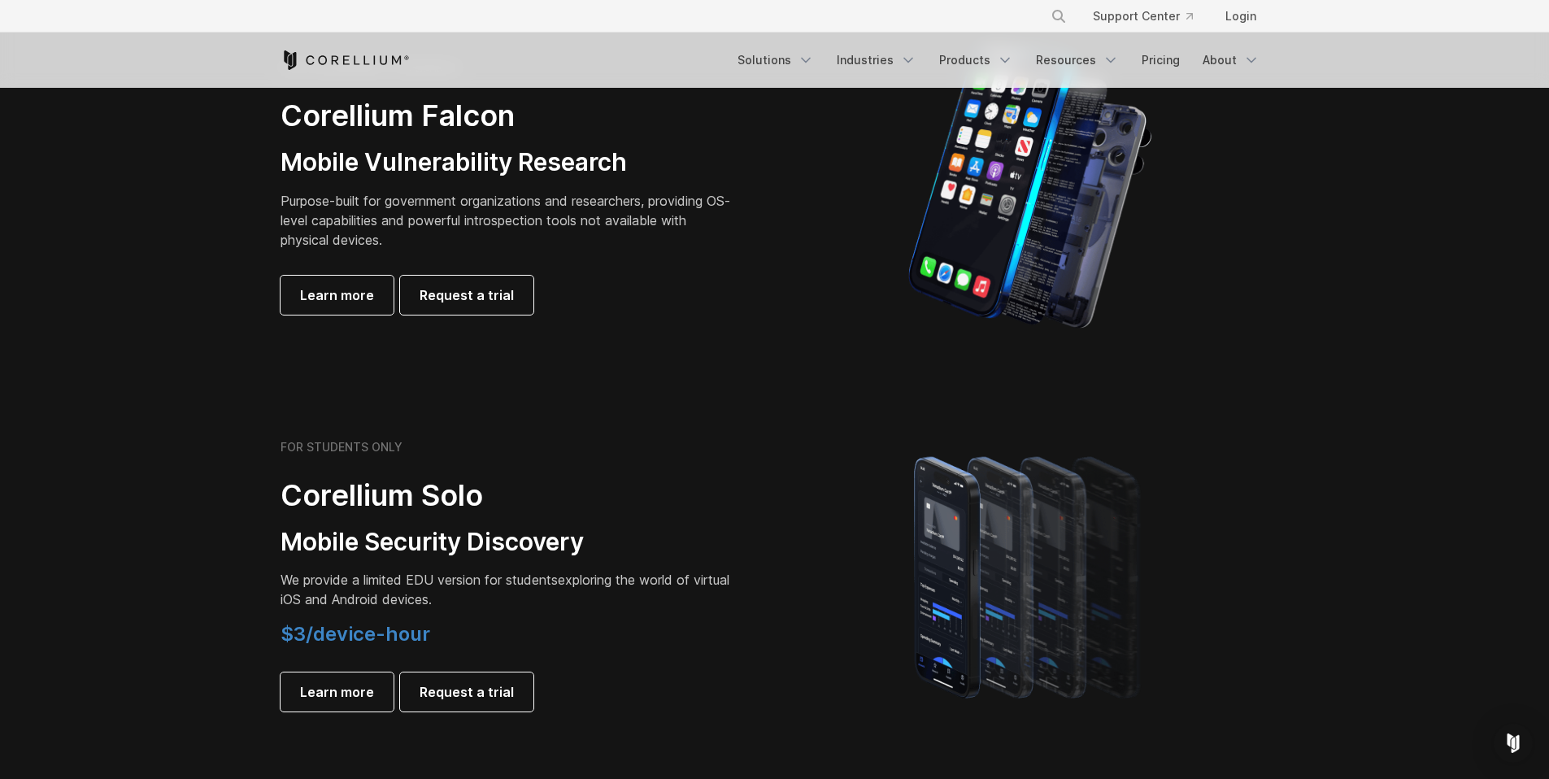
scroll to position [835, 0]
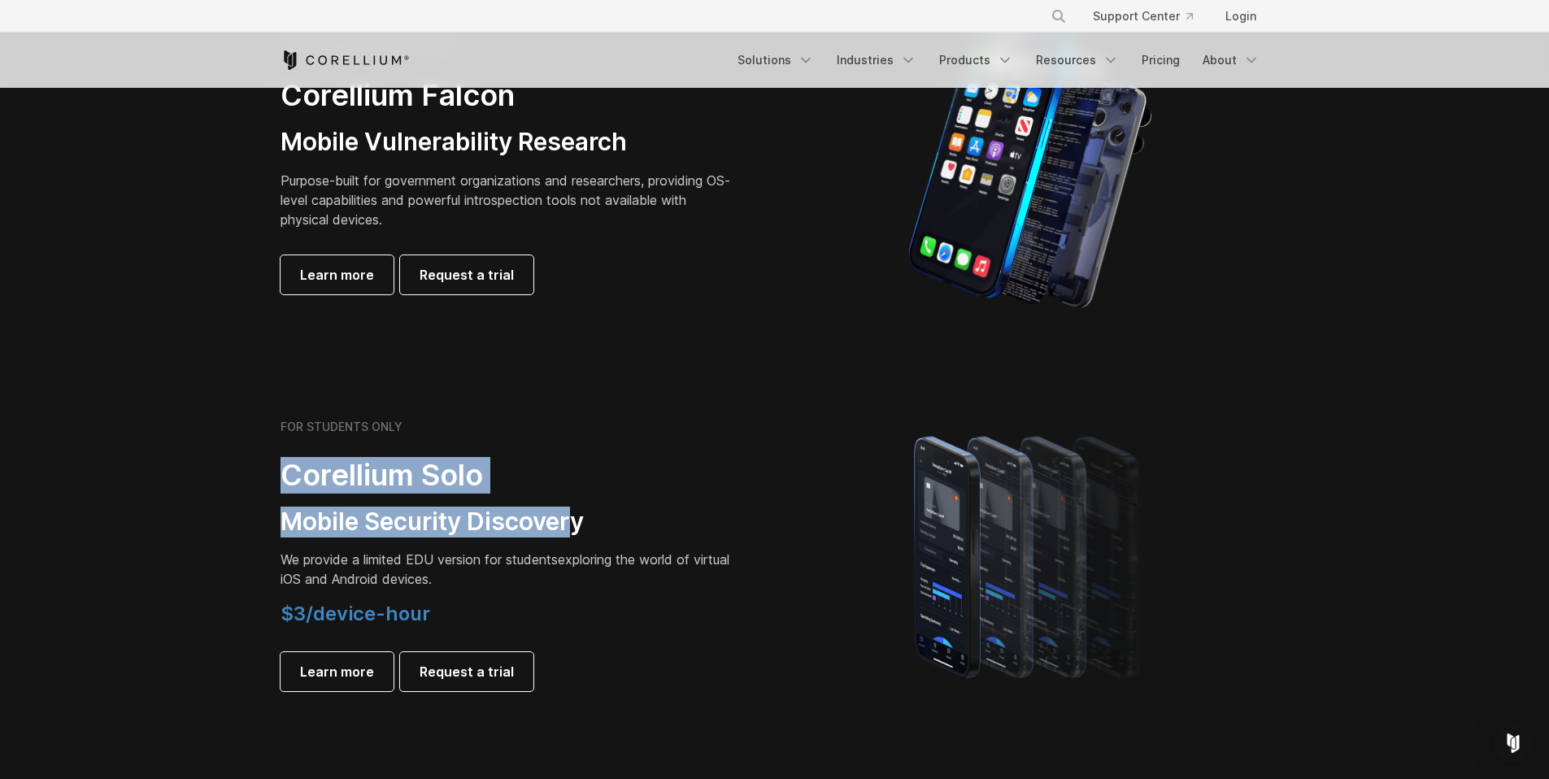
drag, startPoint x: 284, startPoint y: 472, endPoint x: 574, endPoint y: 516, distance: 293.6
click at [574, 516] on div "FOR STUDENTS ONLY Corellium Solo Mobile Security Discovery We provide a limited…" at bounding box center [508, 556] width 455 height 272
click at [574, 516] on h3 "Mobile Security Discovery" at bounding box center [508, 522] width 455 height 31
drag, startPoint x: 574, startPoint y: 516, endPoint x: 311, endPoint y: 476, distance: 265.7
click at [311, 476] on div "FOR STUDENTS ONLY Corellium Solo Mobile Security Discovery We provide a limited…" at bounding box center [508, 556] width 455 height 272
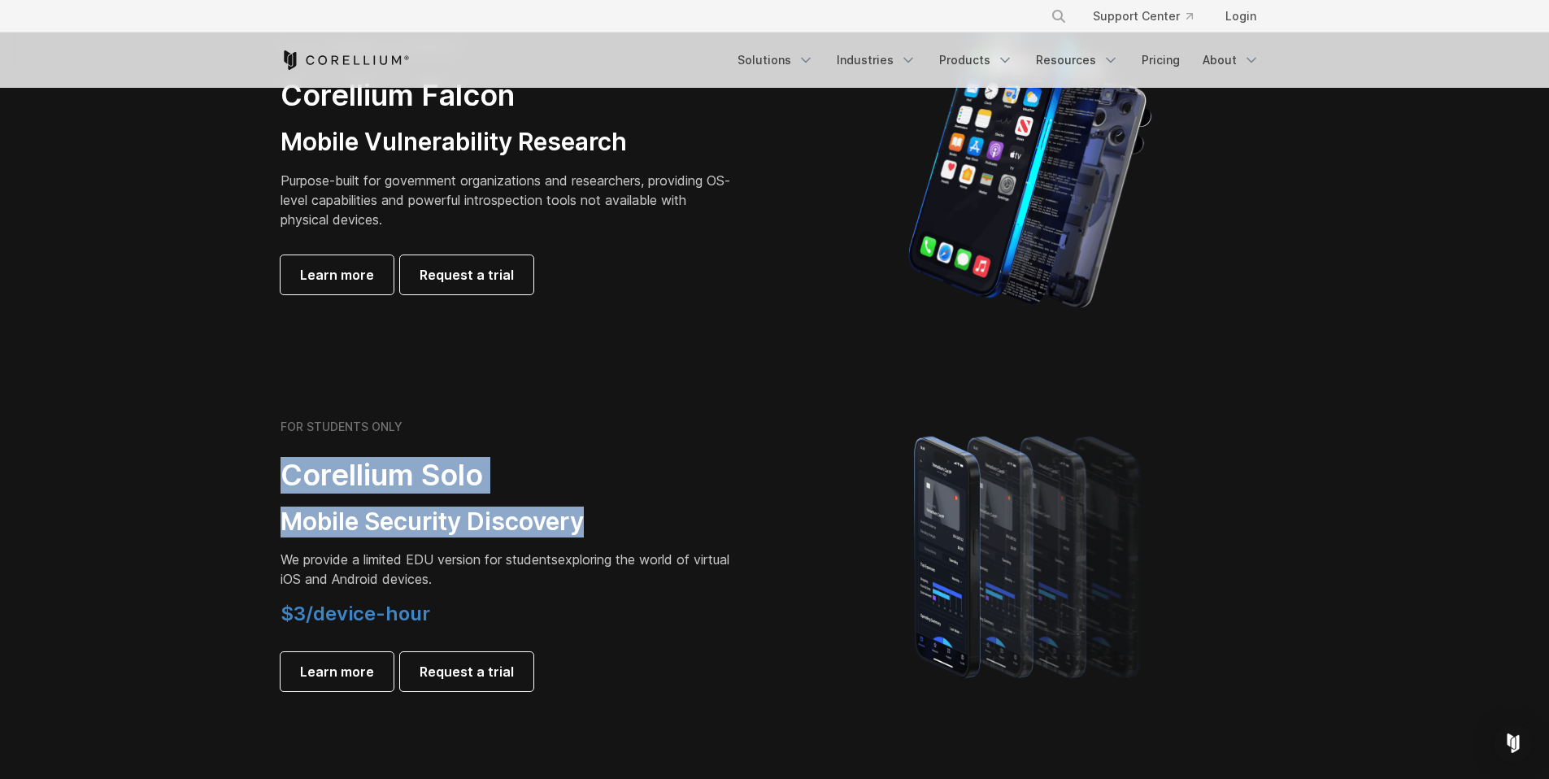
click at [311, 476] on h2 "Corellium Solo" at bounding box center [508, 475] width 455 height 37
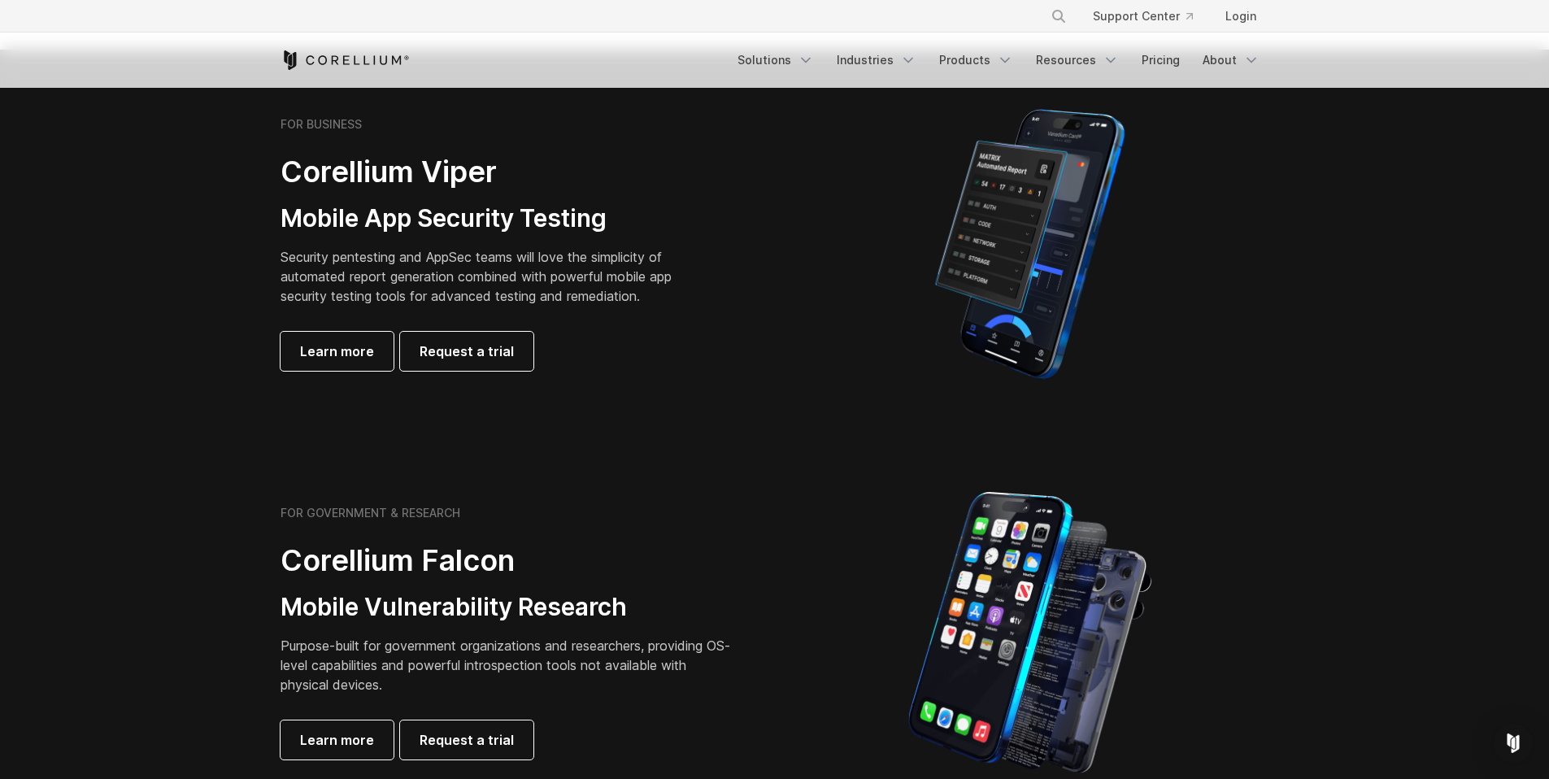
scroll to position [281, 0]
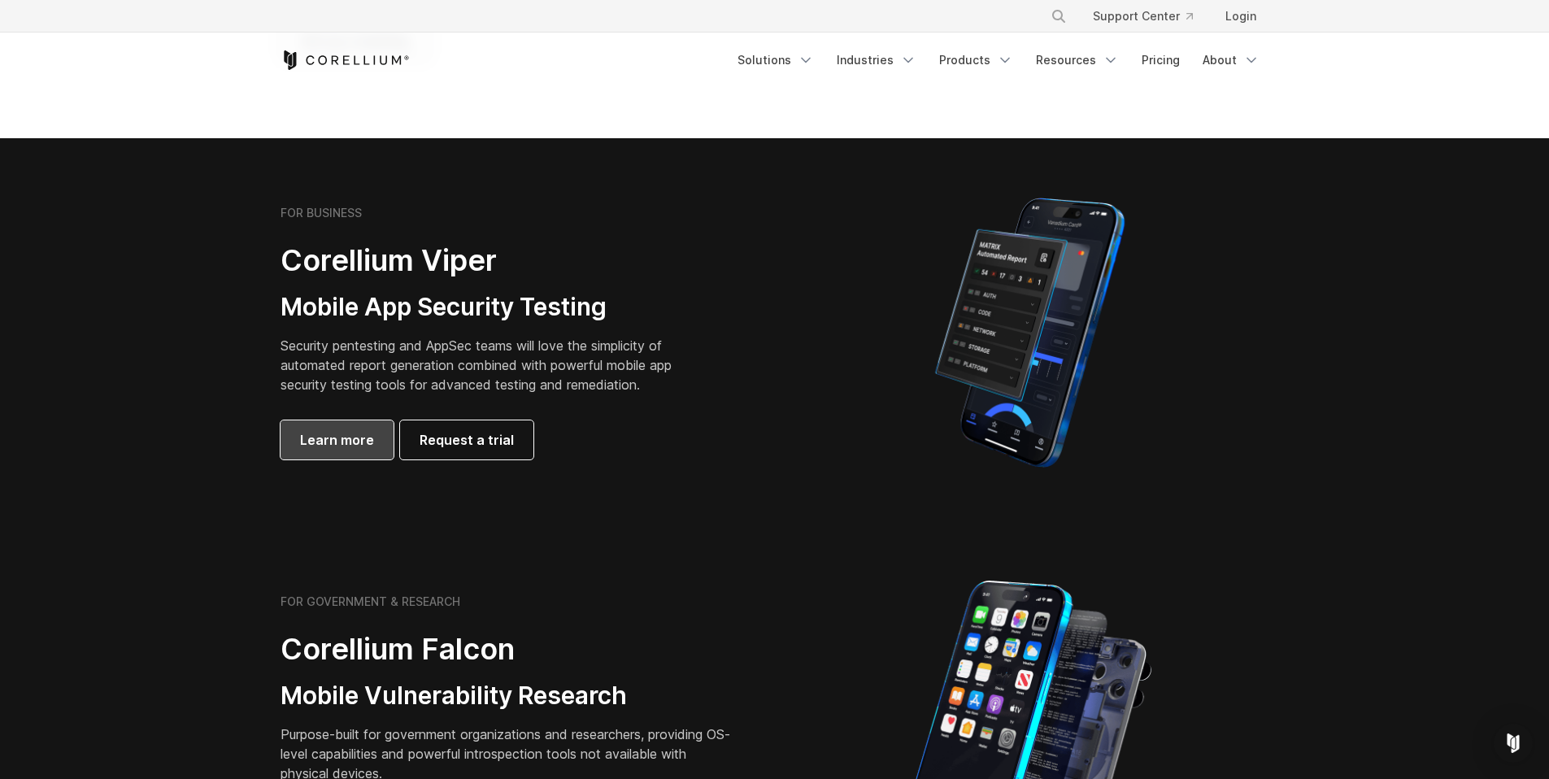
click at [350, 442] on span "Learn more" at bounding box center [337, 440] width 74 height 20
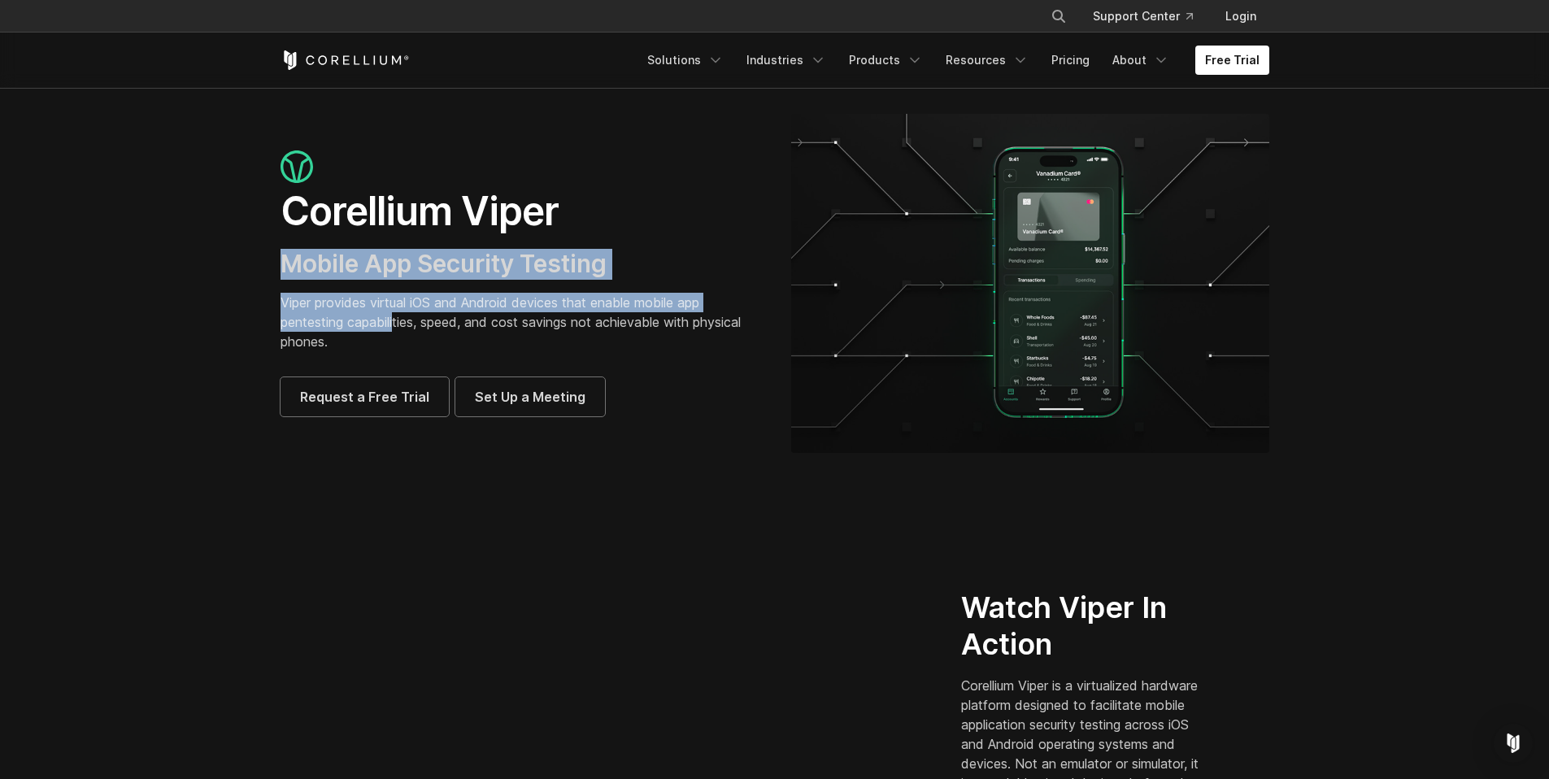
drag, startPoint x: 286, startPoint y: 265, endPoint x: 399, endPoint y: 333, distance: 131.7
click at [399, 333] on div "Corellium Viper Mobile App Security Testing Viper provides virtual iOS and Andr…" at bounding box center [520, 283] width 478 height 266
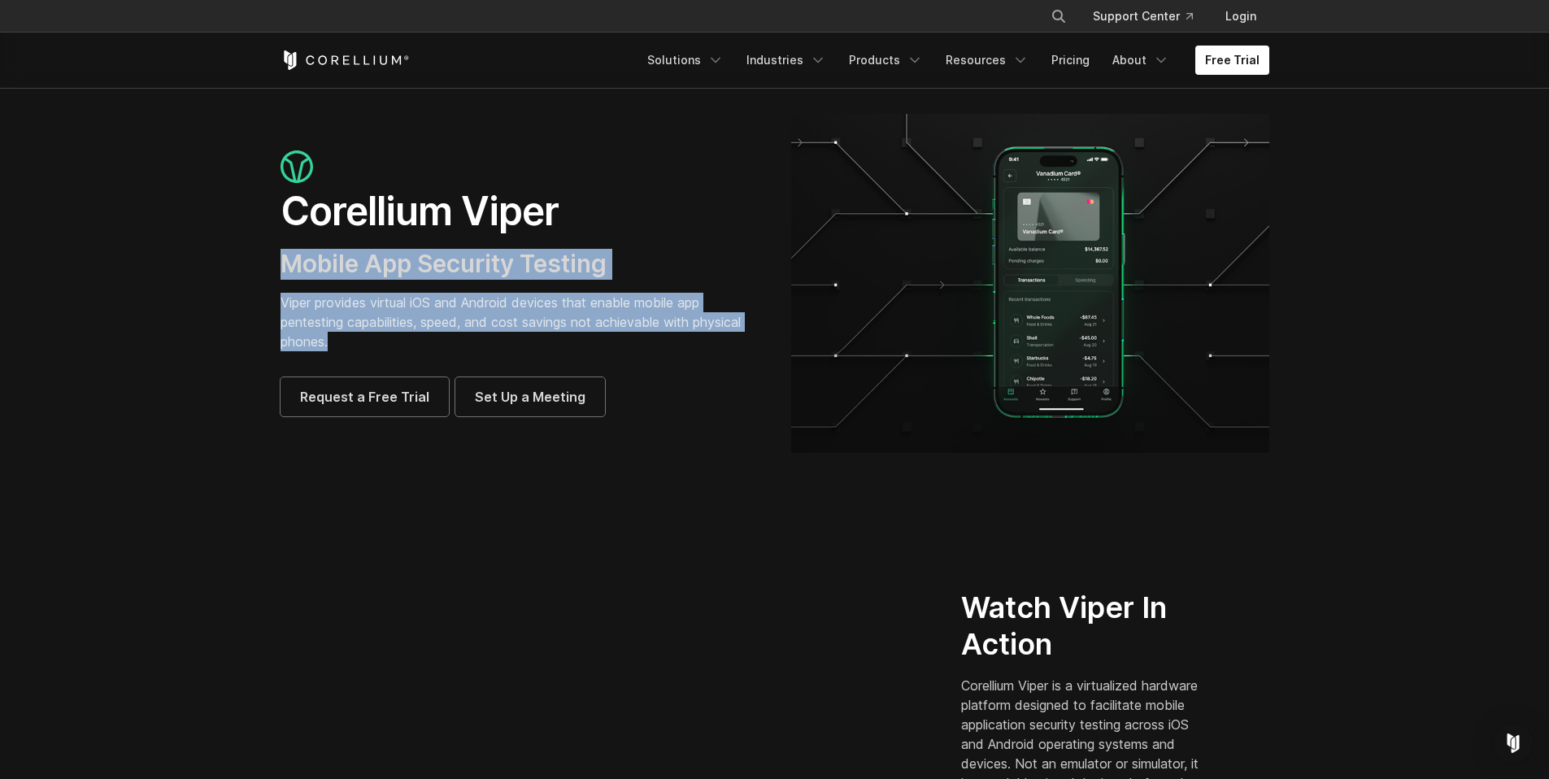
click at [399, 333] on p "Viper provides virtual iOS and Android devices that enable mobile app pentestin…" at bounding box center [520, 322] width 478 height 59
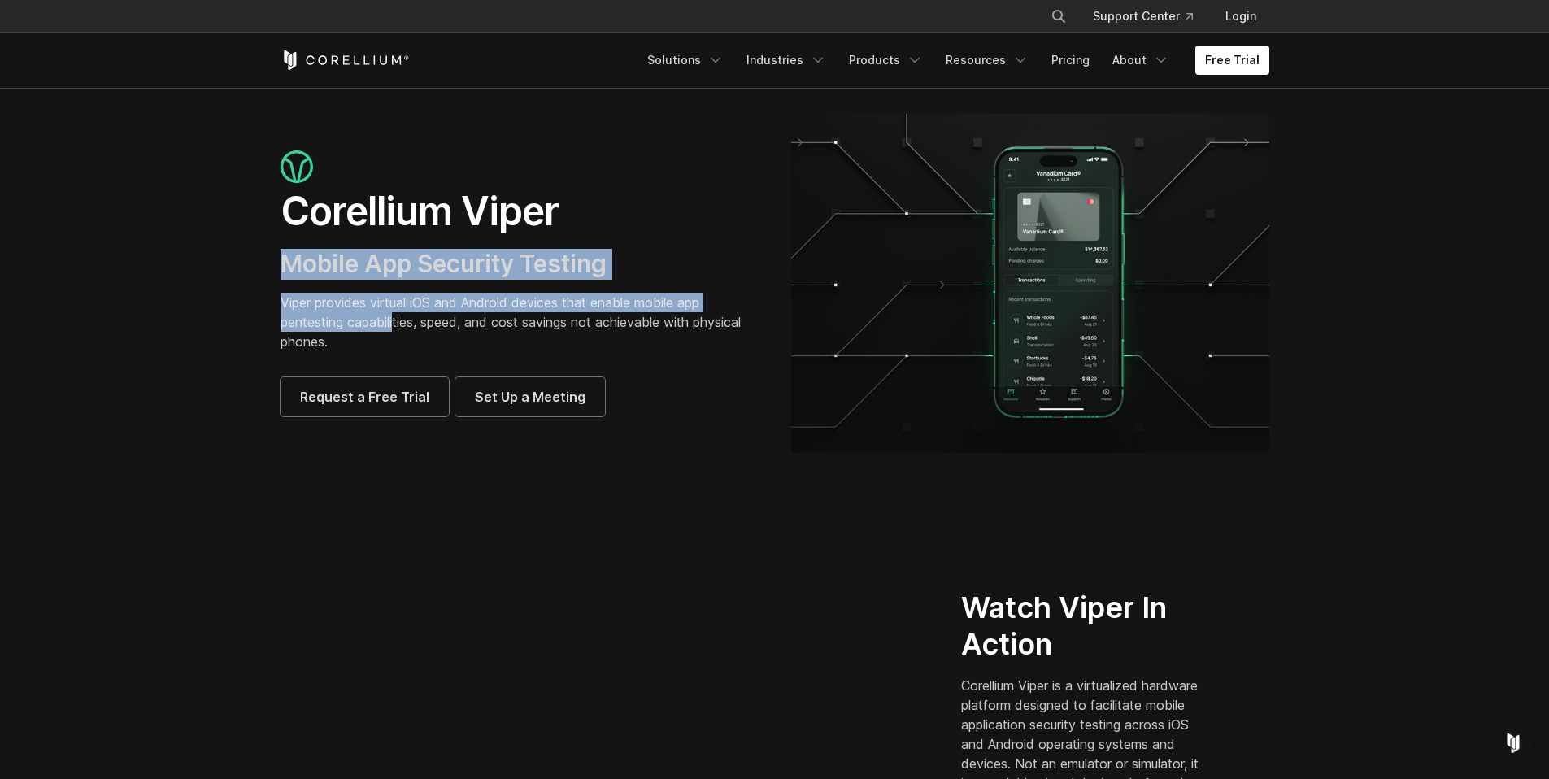
drag, startPoint x: 398, startPoint y: 331, endPoint x: 282, endPoint y: 255, distance: 138.7
click at [282, 255] on div "Corellium Viper Mobile App Security Testing Viper provides virtual iOS and Andr…" at bounding box center [520, 283] width 478 height 266
click at [282, 255] on span "Mobile App Security Testing" at bounding box center [444, 263] width 326 height 29
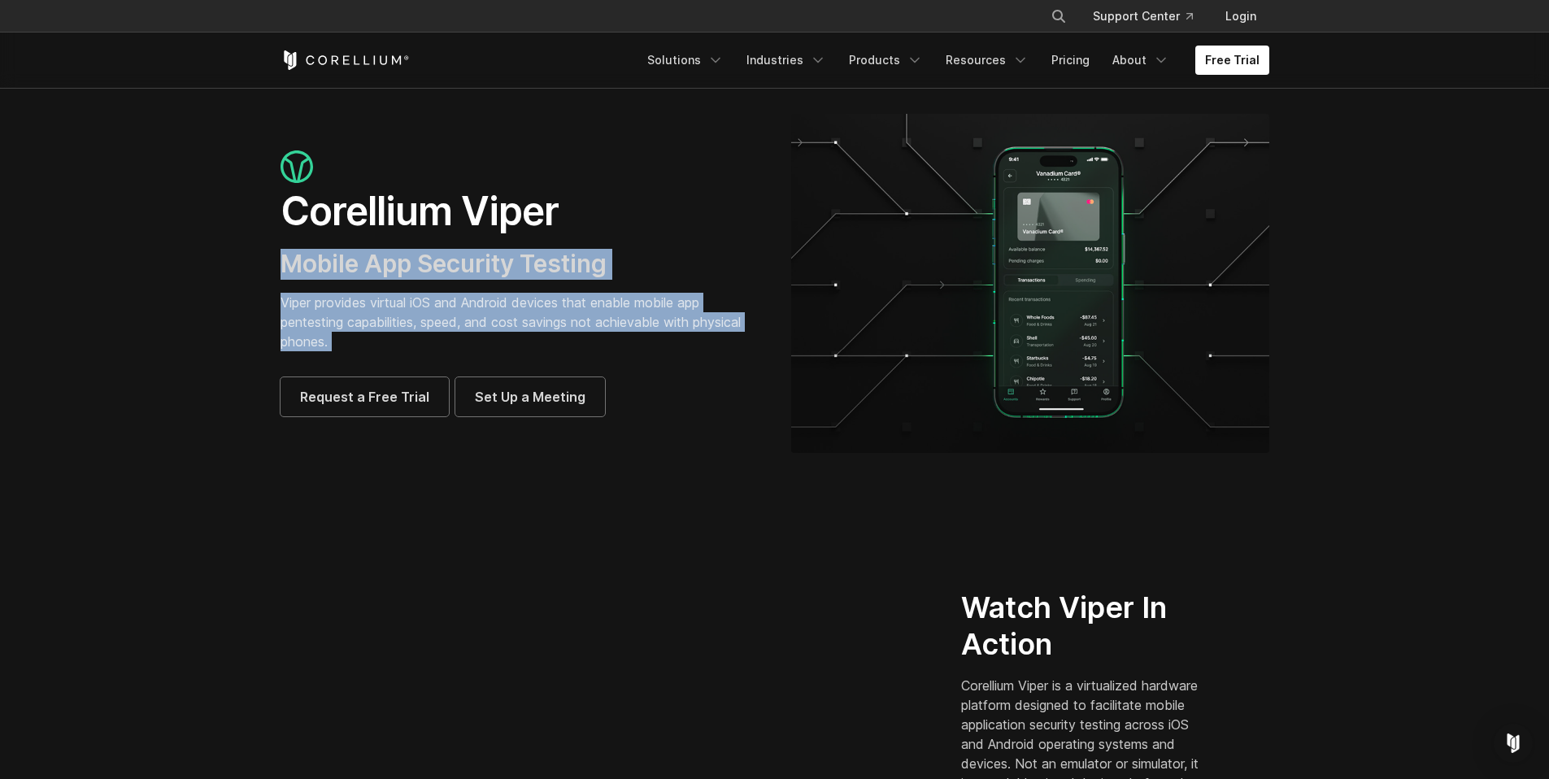
drag, startPoint x: 282, startPoint y: 255, endPoint x: 448, endPoint y: 337, distance: 185.1
click at [448, 337] on div "Corellium Viper Mobile App Security Testing Viper provides virtual iOS and Andr…" at bounding box center [520, 283] width 478 height 266
click at [448, 337] on p "Viper provides virtual iOS and Android devices that enable mobile app pentestin…" at bounding box center [520, 322] width 478 height 59
drag, startPoint x: 448, startPoint y: 337, endPoint x: 294, endPoint y: 265, distance: 170.6
click at [294, 265] on div "Corellium Viper Mobile App Security Testing Viper provides virtual iOS and Andr…" at bounding box center [520, 283] width 478 height 266
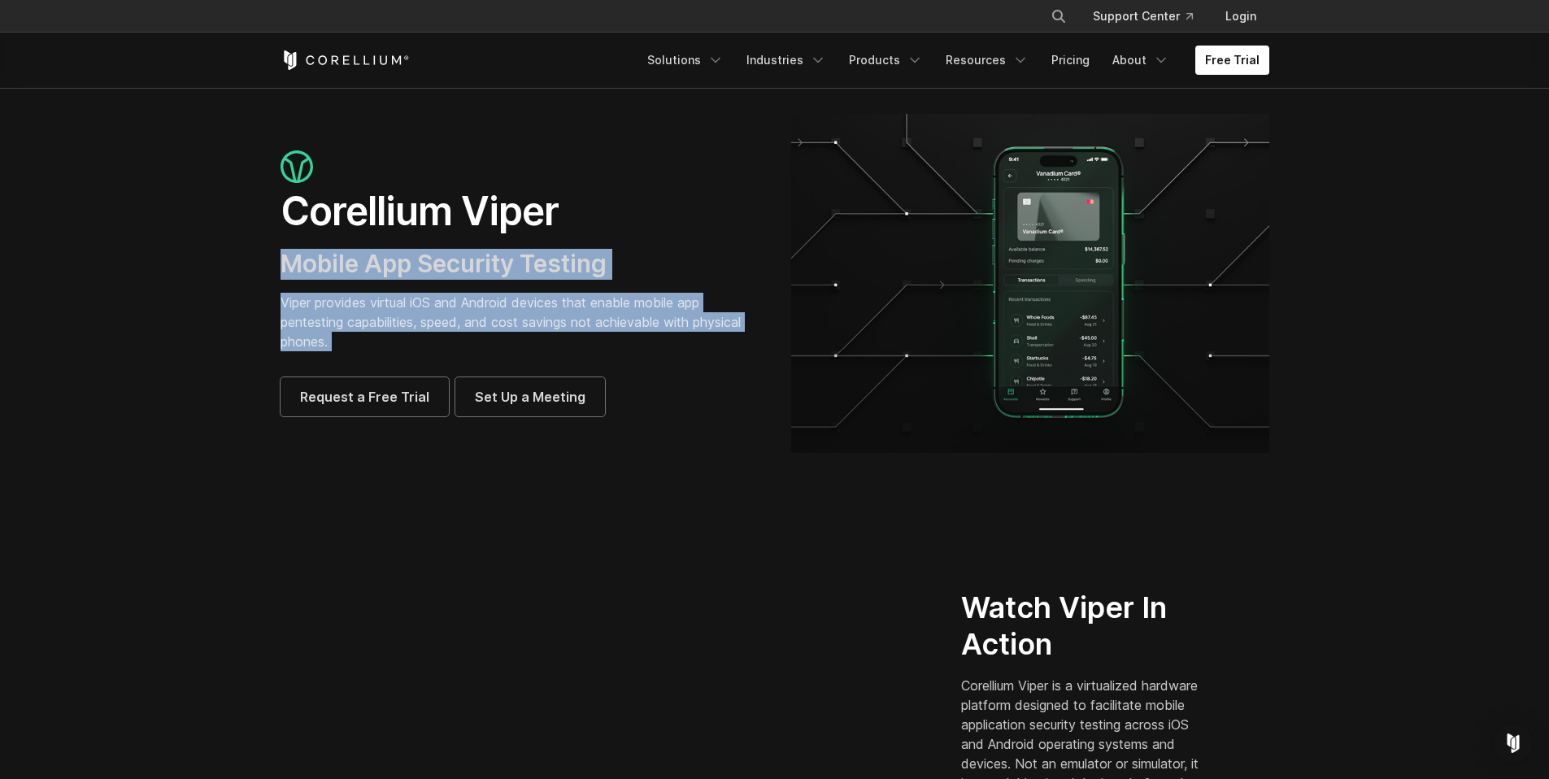
click at [294, 265] on span "Mobile App Security Testing" at bounding box center [444, 263] width 326 height 29
drag, startPoint x: 294, startPoint y: 265, endPoint x: 356, endPoint y: 340, distance: 97.6
click at [356, 339] on div "Corellium Viper Mobile App Security Testing Viper provides virtual iOS and Andr…" at bounding box center [520, 283] width 478 height 266
click at [356, 341] on p "Viper provides virtual iOS and Android devices that enable mobile app pentestin…" at bounding box center [520, 322] width 478 height 59
drag, startPoint x: 356, startPoint y: 341, endPoint x: 291, endPoint y: 277, distance: 90.9
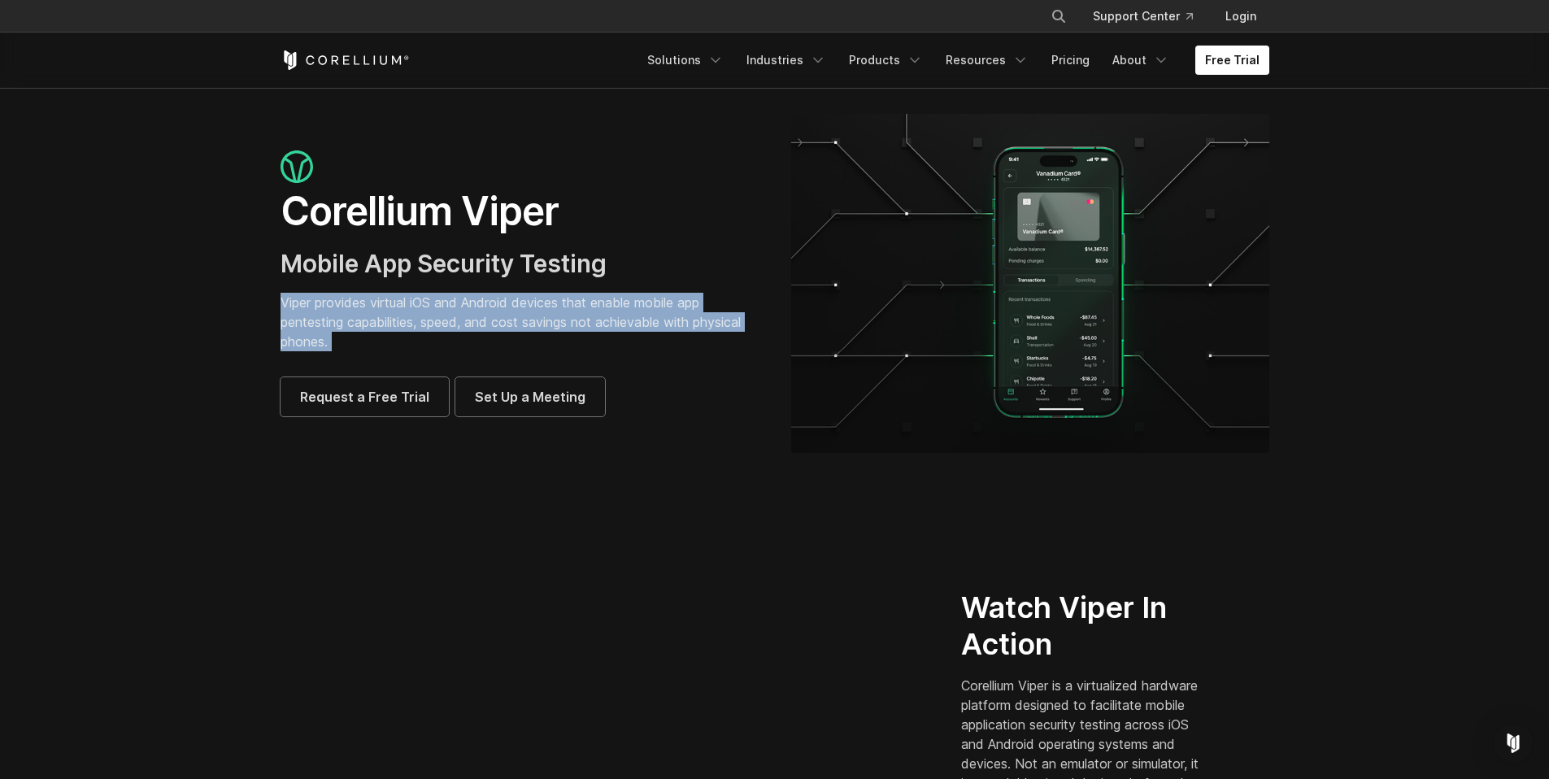
click at [292, 277] on div "Corellium Viper Mobile App Security Testing Viper provides virtual iOS and Andr…" at bounding box center [520, 283] width 478 height 266
click at [291, 277] on span "Mobile App Security Testing" at bounding box center [444, 263] width 326 height 29
drag, startPoint x: 291, startPoint y: 277, endPoint x: 362, endPoint y: 342, distance: 96.1
click at [362, 342] on div "Corellium Viper Mobile App Security Testing Viper provides virtual iOS and Andr…" at bounding box center [520, 283] width 478 height 266
click at [362, 342] on p "Viper provides virtual iOS and Android devices that enable mobile app pentestin…" at bounding box center [520, 322] width 478 height 59
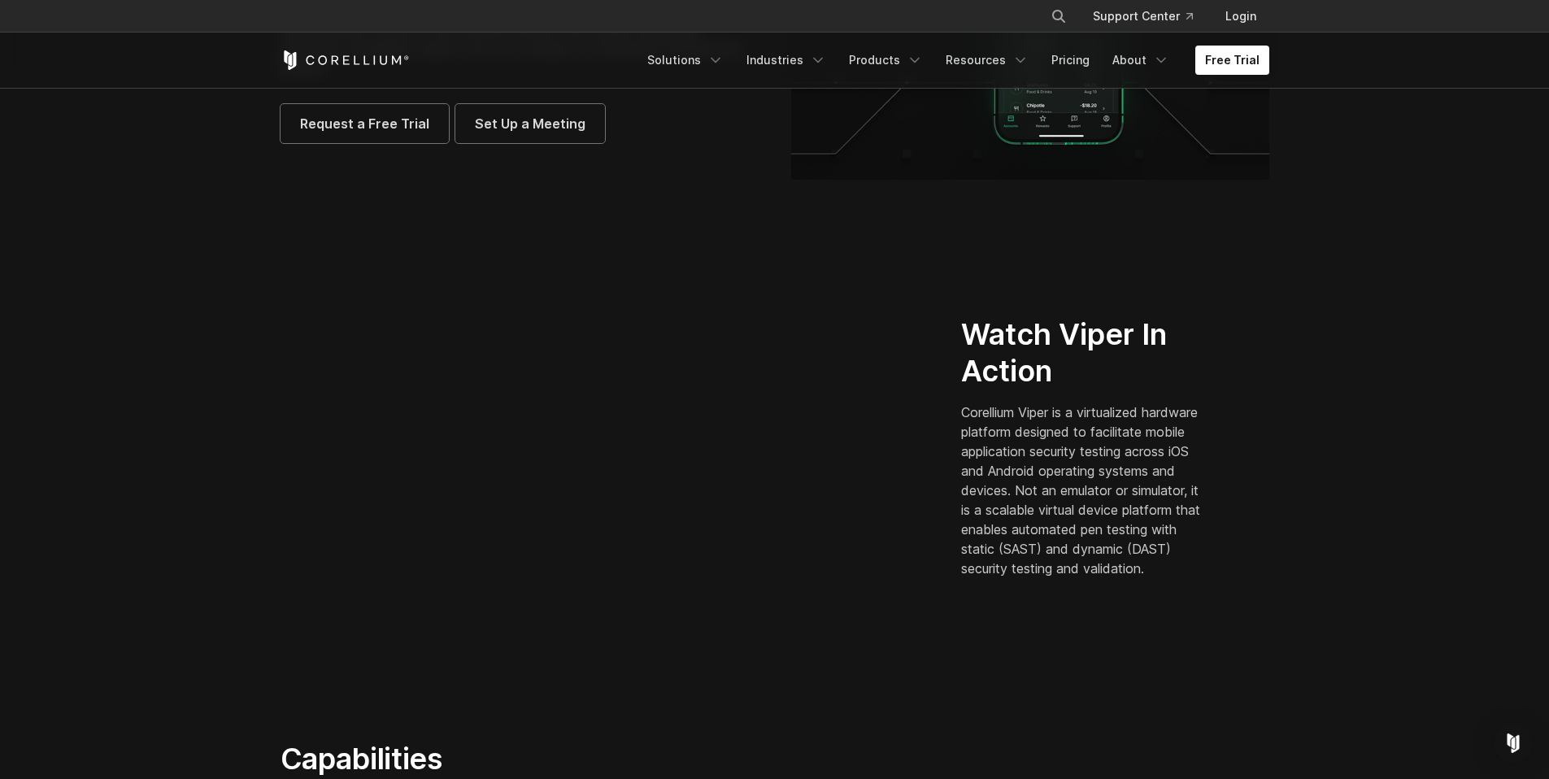
scroll to position [275, 0]
drag, startPoint x: 982, startPoint y: 335, endPoint x: 1069, endPoint y: 587, distance: 267.0
click at [1069, 587] on div "Watch Viper In Action Corellium Viper is a virtualized hardware platform design…" at bounding box center [1115, 452] width 341 height 275
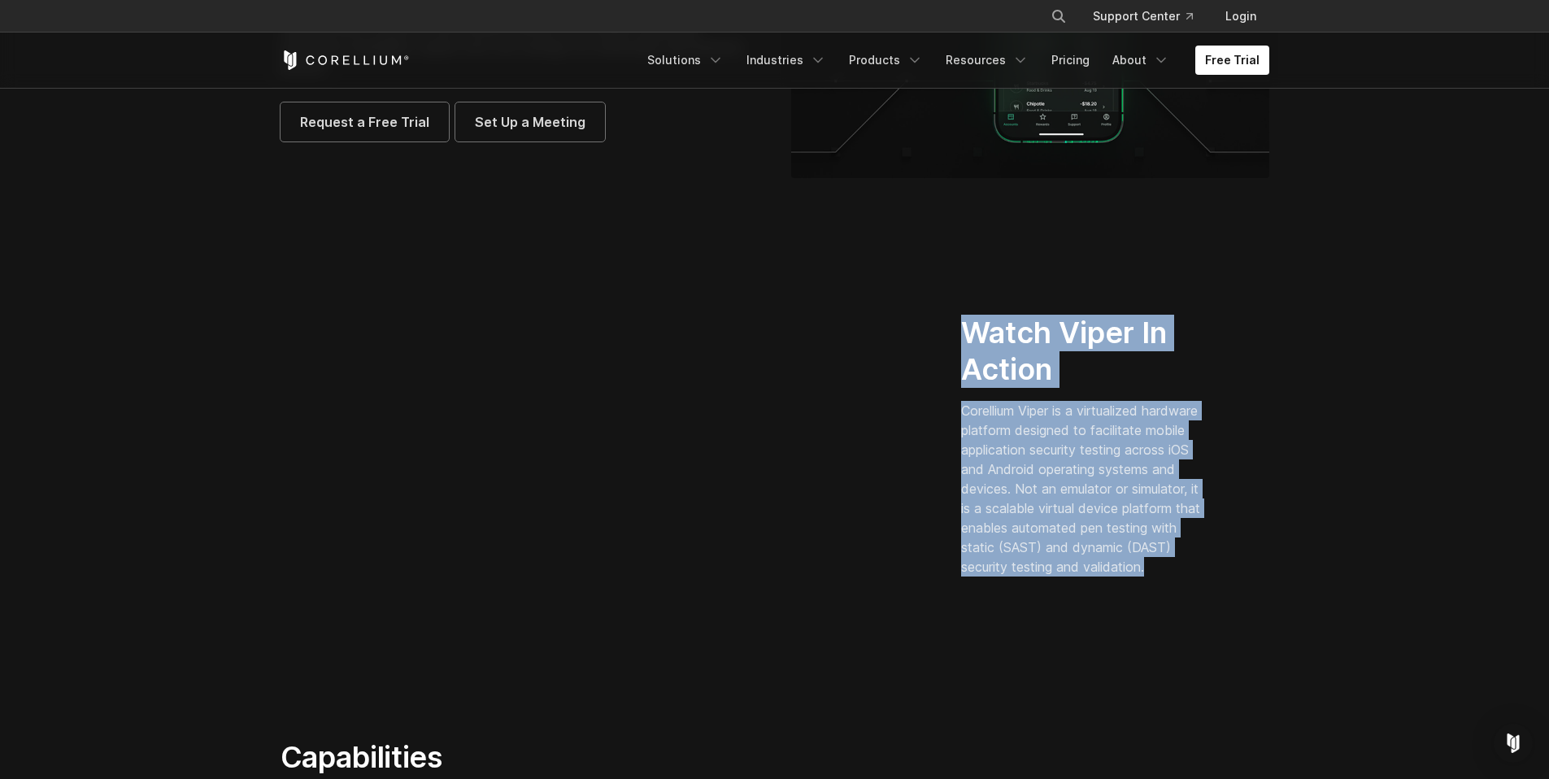
drag, startPoint x: 1069, startPoint y: 586, endPoint x: 989, endPoint y: 334, distance: 263.6
click at [989, 334] on div "Watch Viper In Action Corellium Viper is a virtualized hardware platform design…" at bounding box center [1103, 446] width 285 height 262
click at [989, 334] on h2 "Watch Viper In Action" at bounding box center [1084, 351] width 246 height 73
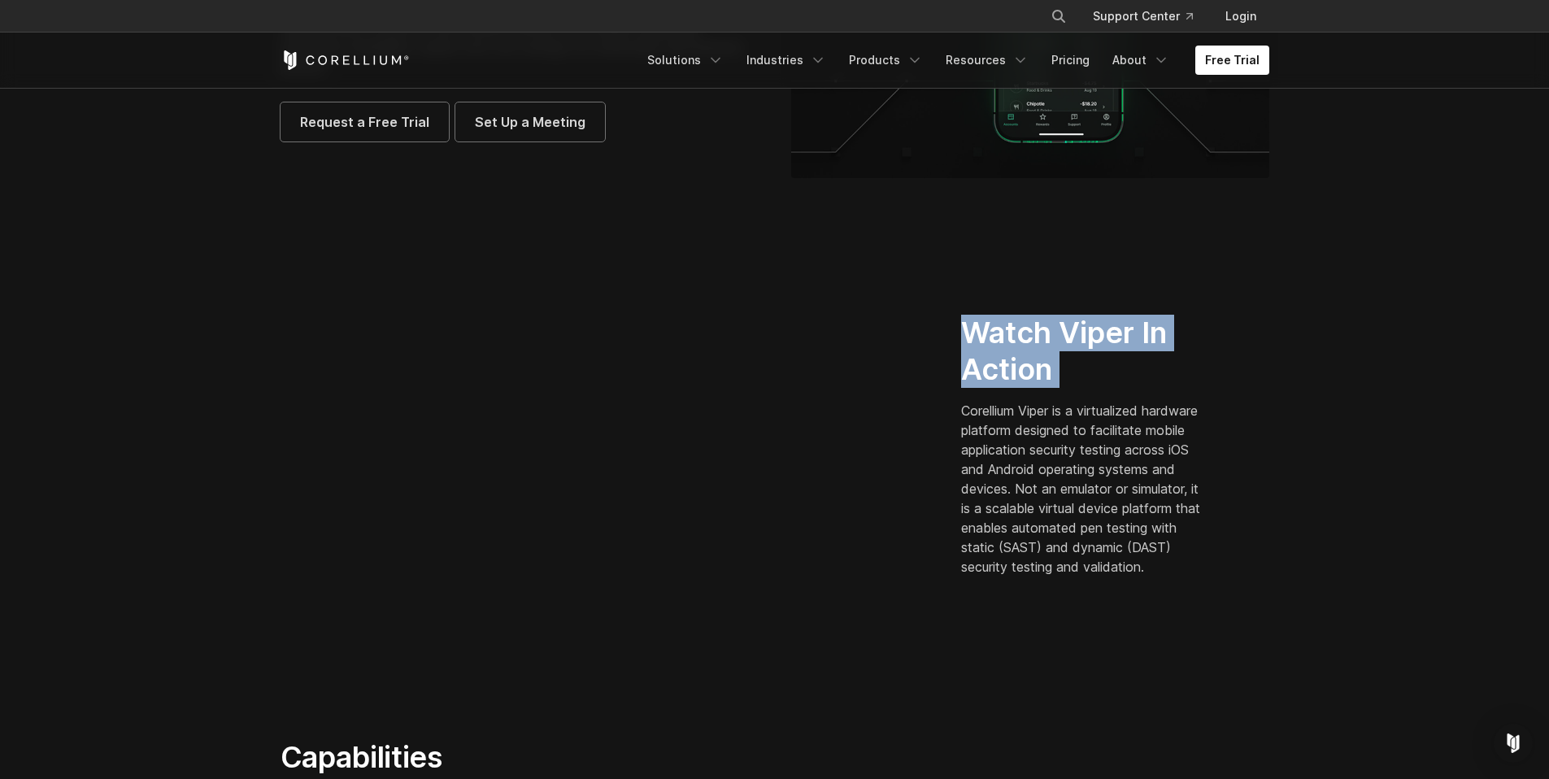
drag, startPoint x: 989, startPoint y: 334, endPoint x: 1056, endPoint y: 362, distance: 72.2
click at [1056, 362] on h2 "Watch Viper In Action" at bounding box center [1084, 351] width 246 height 73
drag, startPoint x: 1056, startPoint y: 362, endPoint x: 976, endPoint y: 311, distance: 94.7
click at [976, 315] on h2 "Watch Viper In Action" at bounding box center [1084, 351] width 246 height 73
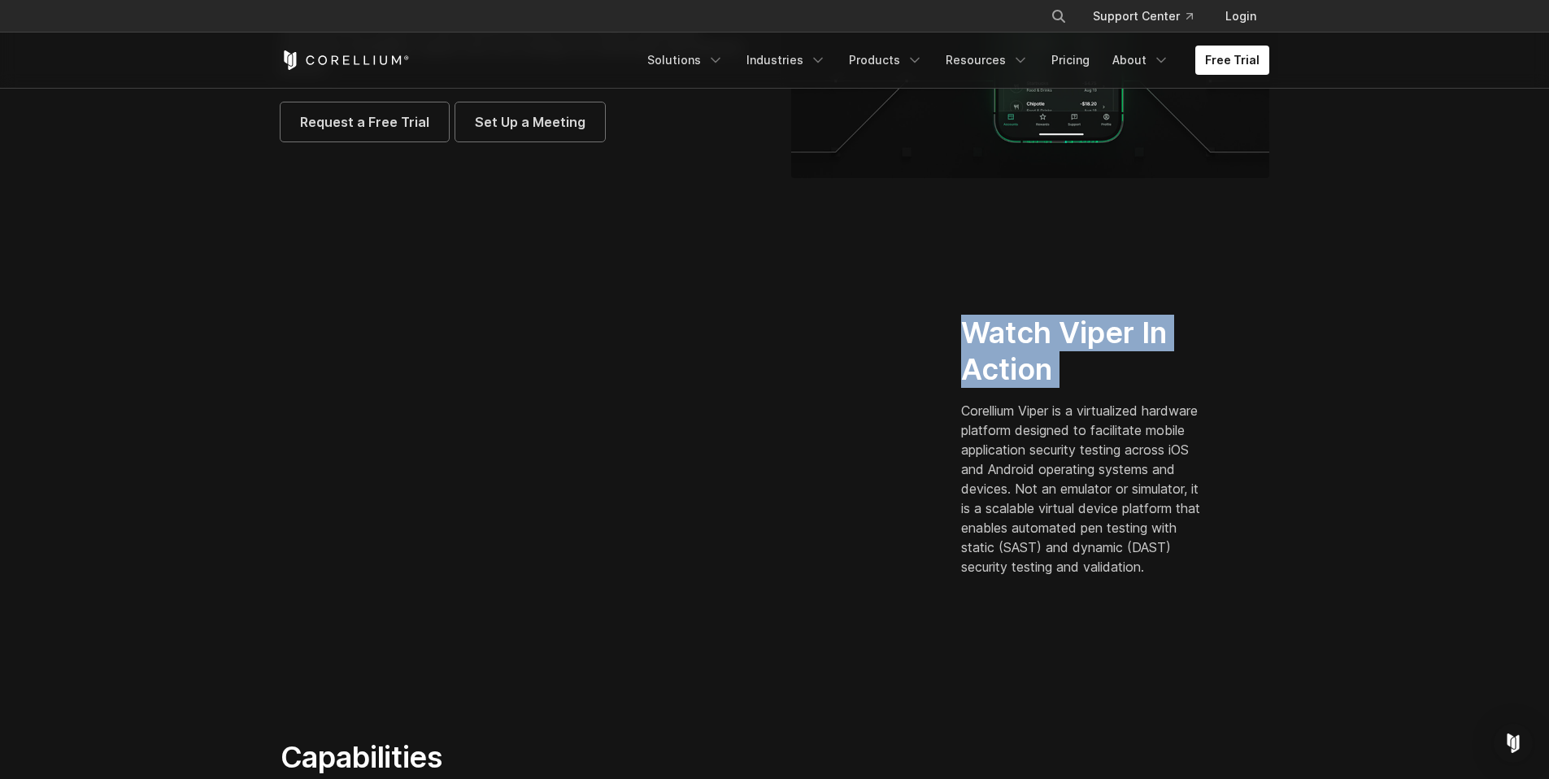
click at [976, 315] on h2 "Watch Viper In Action" at bounding box center [1084, 351] width 246 height 73
click at [969, 405] on p "Corellium Viper is a virtualized hardware platform designed to facilitate mobil…" at bounding box center [1084, 489] width 246 height 176
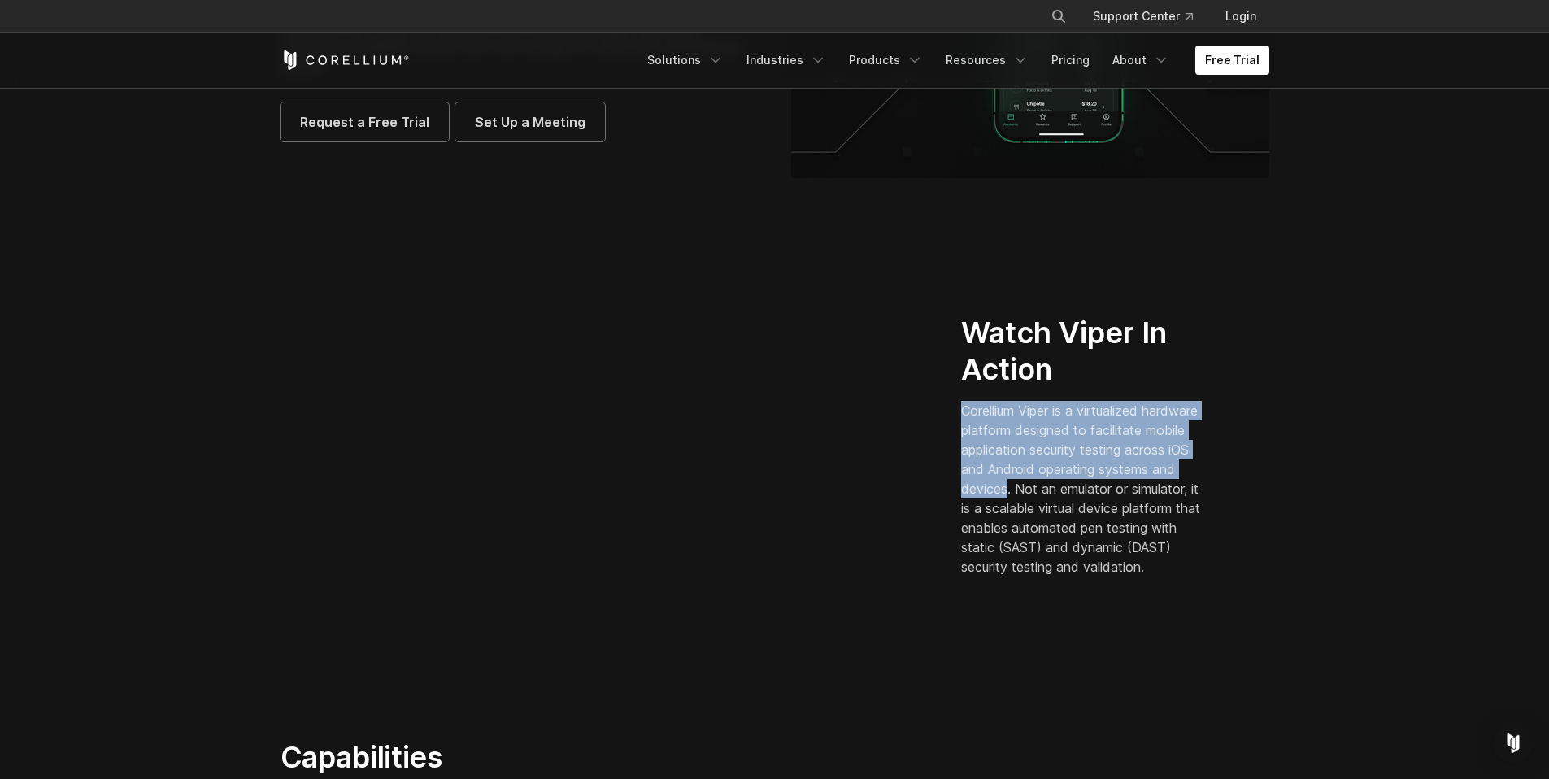
drag, startPoint x: 969, startPoint y: 405, endPoint x: 1084, endPoint y: 473, distance: 133.5
click at [1084, 473] on p "Corellium Viper is a virtualized hardware platform designed to facilitate mobil…" at bounding box center [1084, 489] width 246 height 176
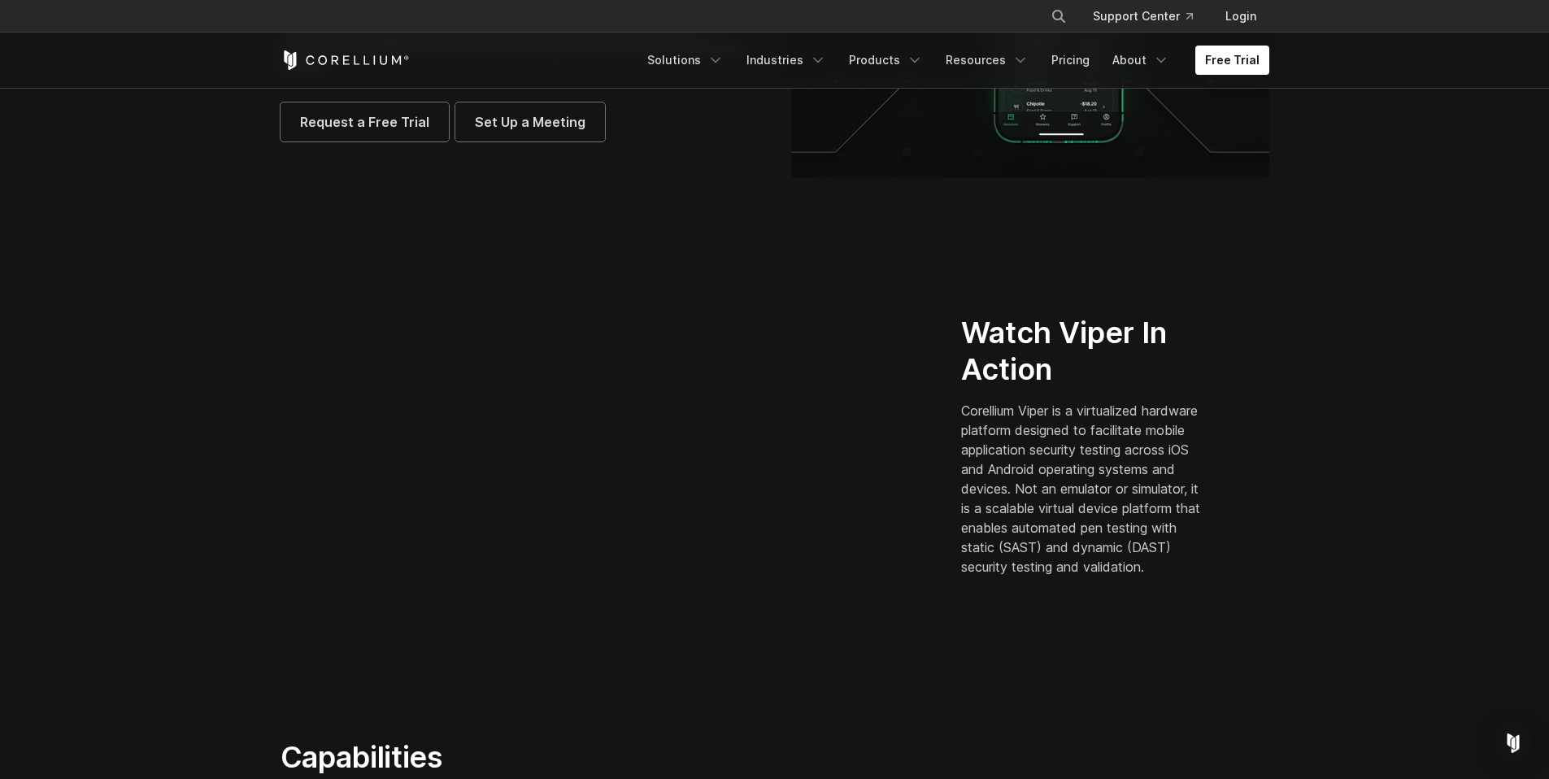
click at [1102, 477] on p "Corellium Viper is a virtualized hardware platform designed to facilitate mobil…" at bounding box center [1084, 489] width 246 height 176
drag, startPoint x: 1102, startPoint y: 477, endPoint x: 1160, endPoint y: 503, distance: 63.7
click at [1160, 503] on p "Corellium Viper is a virtualized hardware platform designed to facilitate mobil…" at bounding box center [1084, 489] width 246 height 176
click at [975, 517] on p "Corellium Viper is a virtualized hardware platform designed to facilitate mobil…" at bounding box center [1084, 489] width 246 height 176
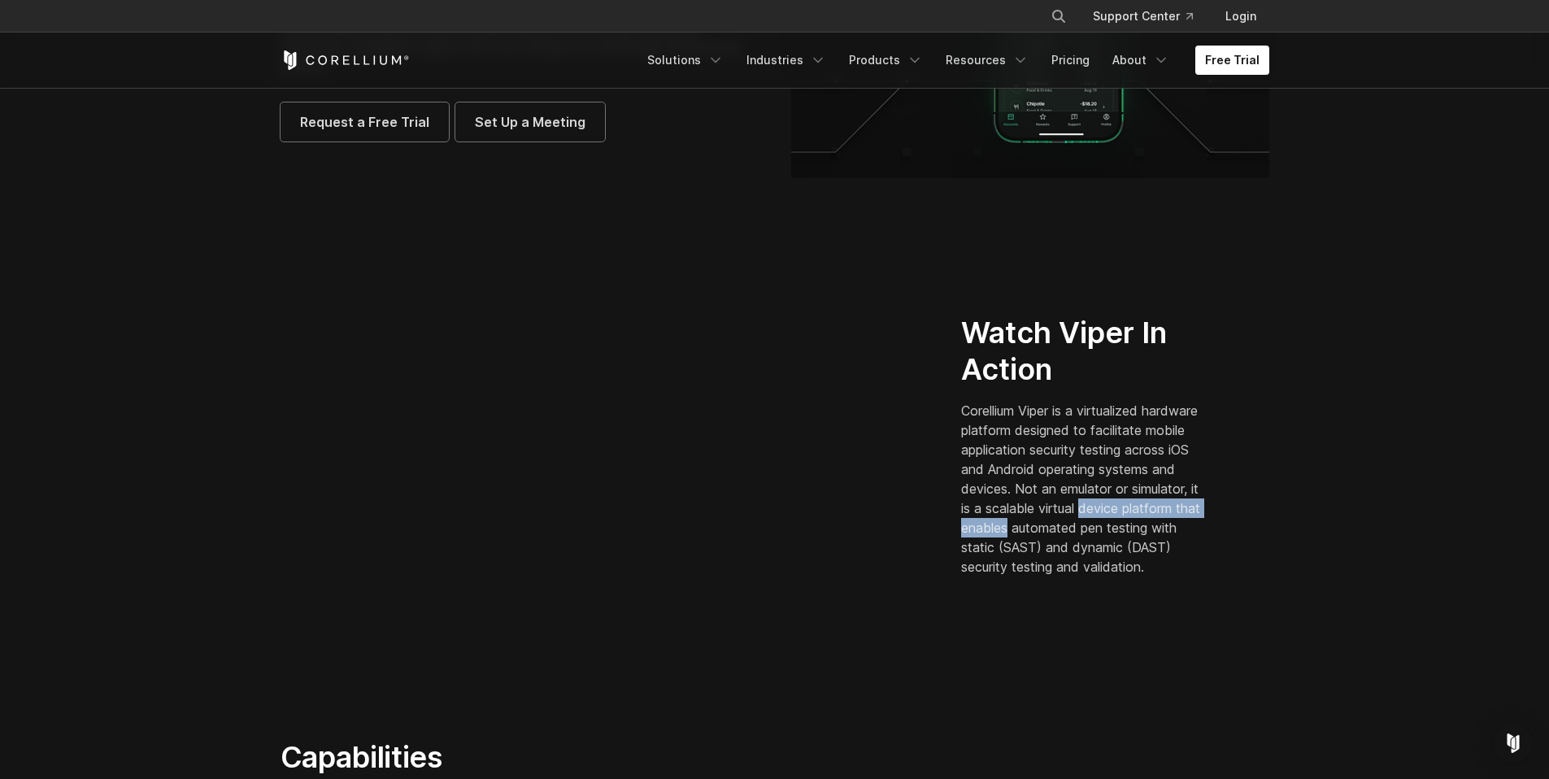
drag, startPoint x: 975, startPoint y: 517, endPoint x: 1177, endPoint y: 525, distance: 201.8
click at [1169, 525] on p "Corellium Viper is a virtualized hardware platform designed to facilitate mobil…" at bounding box center [1084, 489] width 246 height 176
click at [1177, 525] on p "Corellium Viper is a virtualized hardware platform designed to facilitate mobil…" at bounding box center [1084, 489] width 246 height 176
drag, startPoint x: 1153, startPoint y: 584, endPoint x: 1008, endPoint y: 394, distance: 239.1
click at [1008, 401] on p "Corellium Viper is a virtualized hardware platform designed to facilitate mobil…" at bounding box center [1084, 489] width 246 height 176
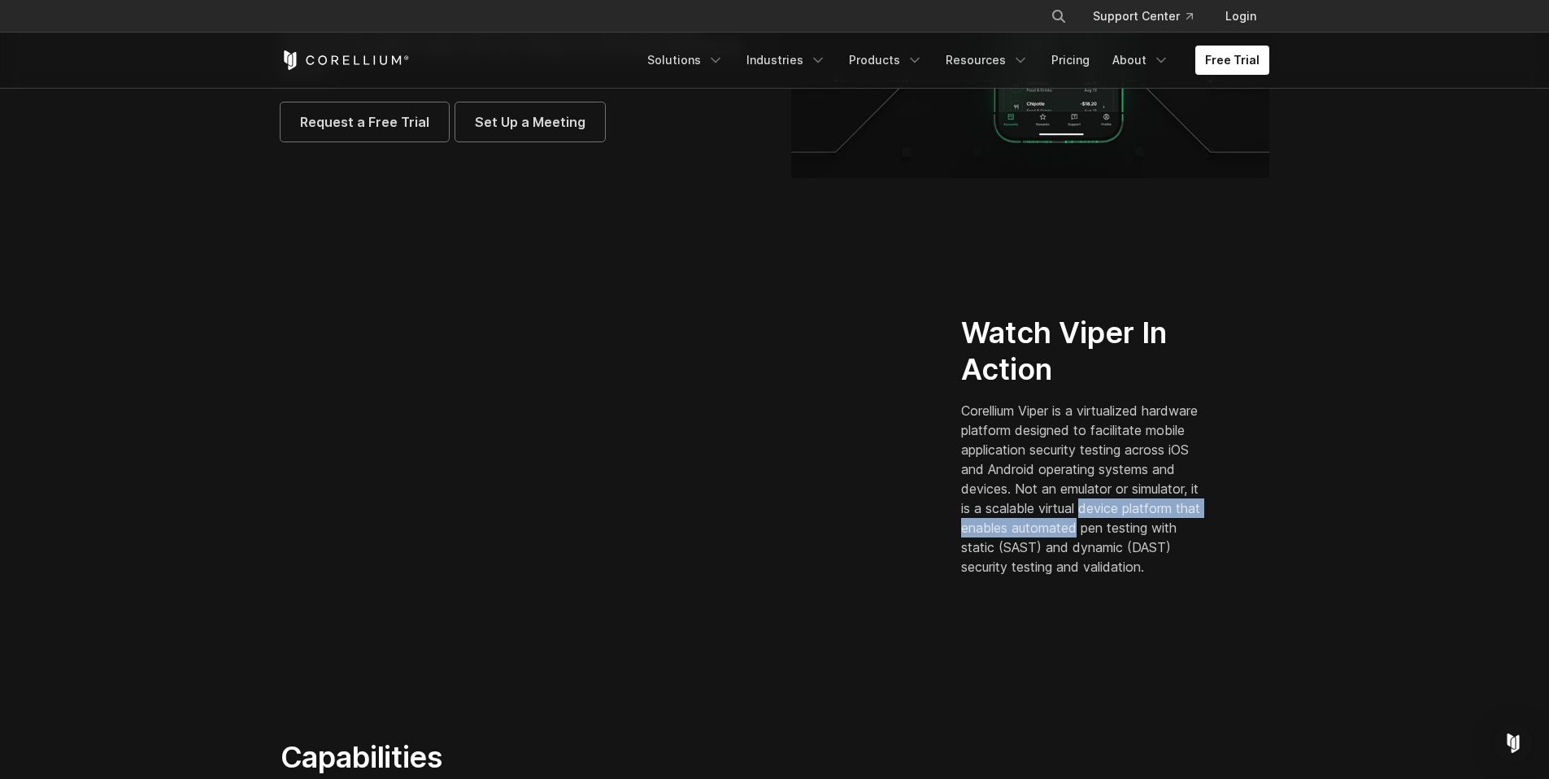
click at [1008, 401] on p "Corellium Viper is a virtualized hardware platform designed to facilitate mobil…" at bounding box center [1084, 489] width 246 height 176
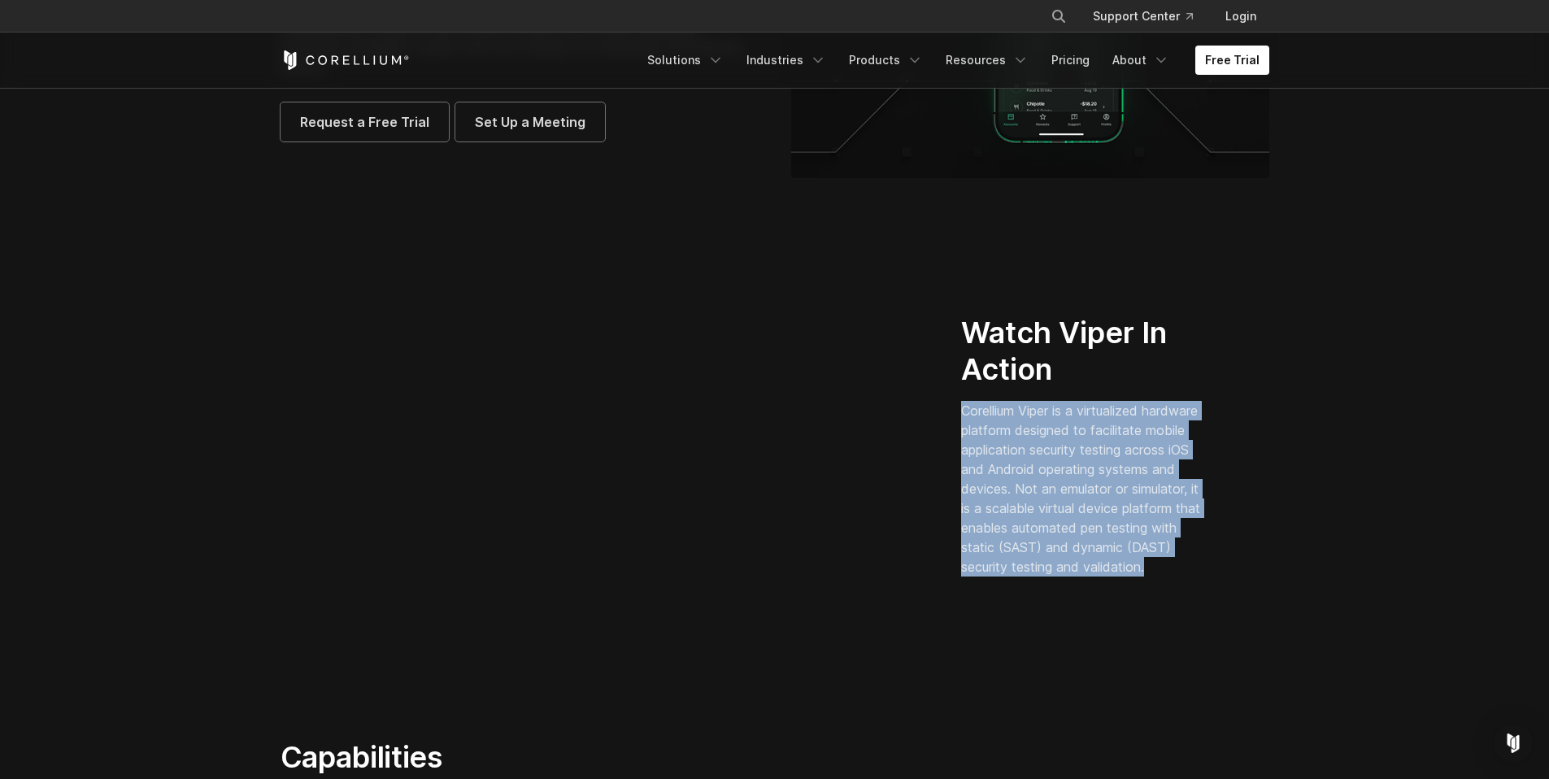
drag, startPoint x: 1008, startPoint y: 394, endPoint x: 1102, endPoint y: 576, distance: 204.8
click at [1102, 576] on p "Corellium Viper is a virtualized hardware platform designed to facilitate mobil…" at bounding box center [1084, 489] width 246 height 176
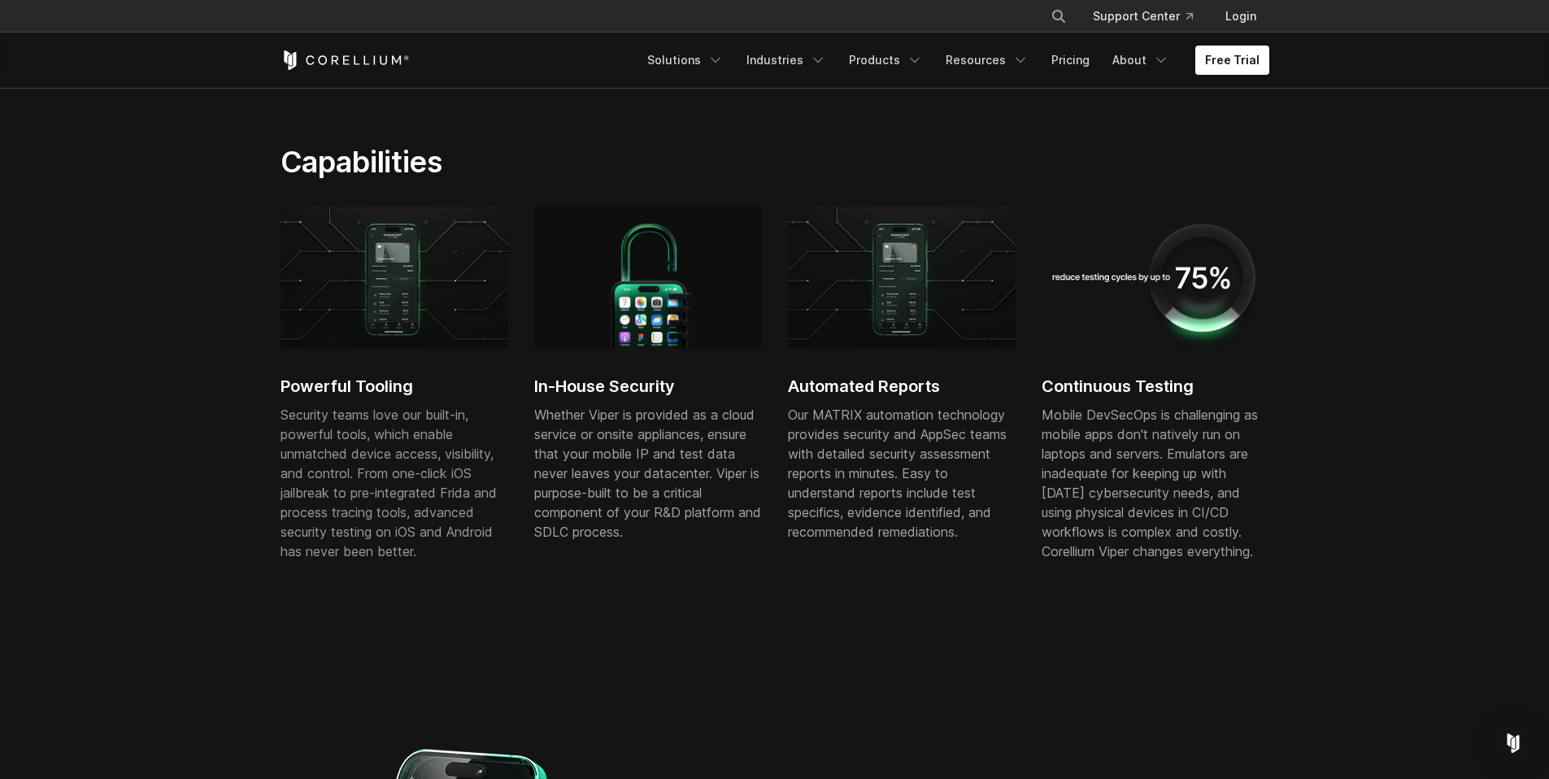
scroll to position [872, 0]
drag, startPoint x: 273, startPoint y: 382, endPoint x: 415, endPoint y: 541, distance: 212.5
click at [411, 538] on div "Powerful Tooling Security teams love our built-in, powerful tools, which enable…" at bounding box center [774, 419] width 1021 height 428
drag, startPoint x: 430, startPoint y: 549, endPoint x: 287, endPoint y: 396, distance: 209.4
click at [287, 398] on div "Powerful Tooling Security teams love our built-in, powerful tools, which enable…" at bounding box center [395, 398] width 228 height 387
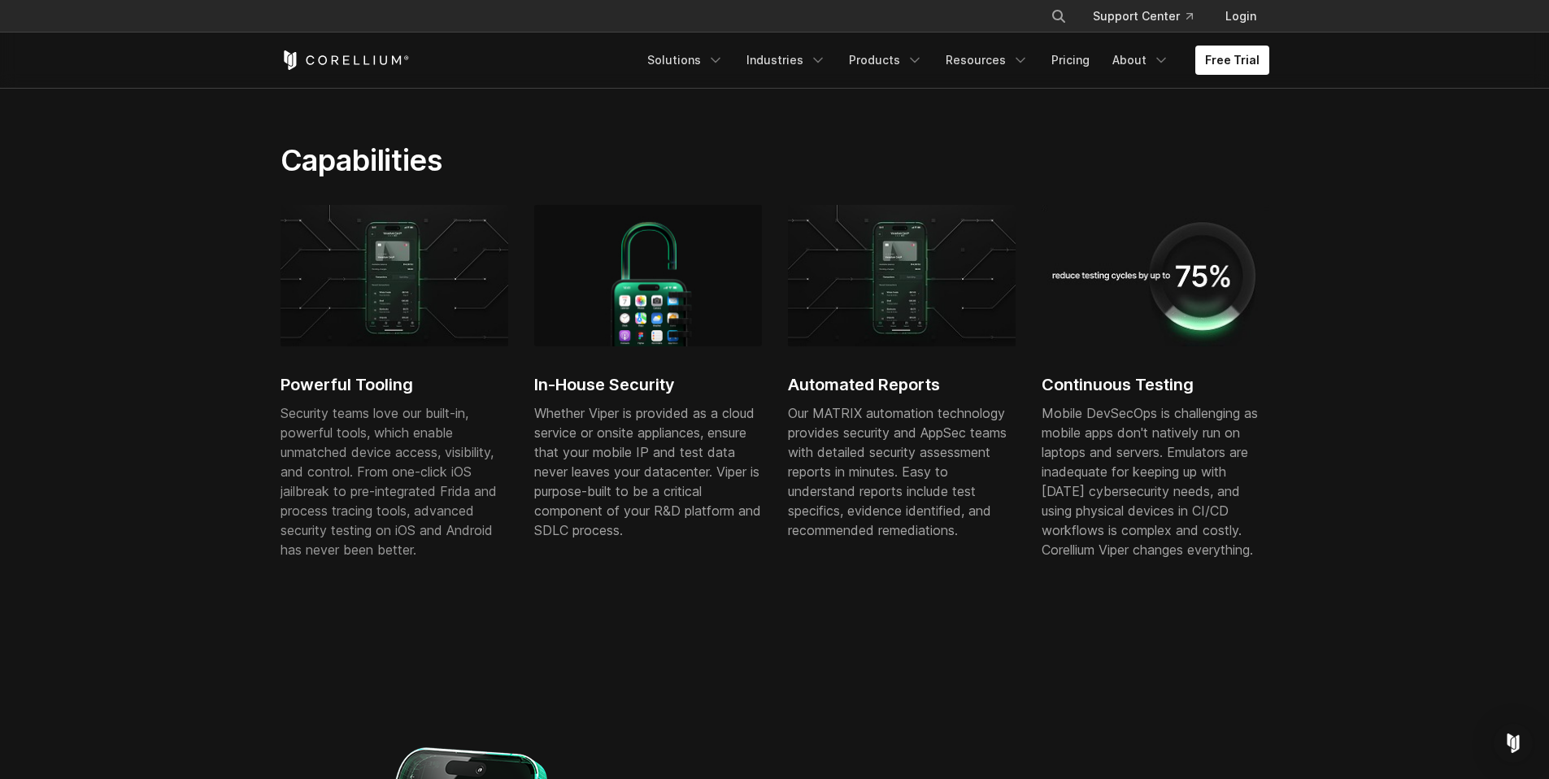
click at [281, 385] on h2 "Powerful Tooling" at bounding box center [395, 384] width 228 height 24
drag, startPoint x: 281, startPoint y: 385, endPoint x: 794, endPoint y: 458, distance: 517.5
click at [738, 452] on div "Powerful Tooling Security teams love our built-in, powerful tools, which enable…" at bounding box center [788, 398] width 1015 height 387
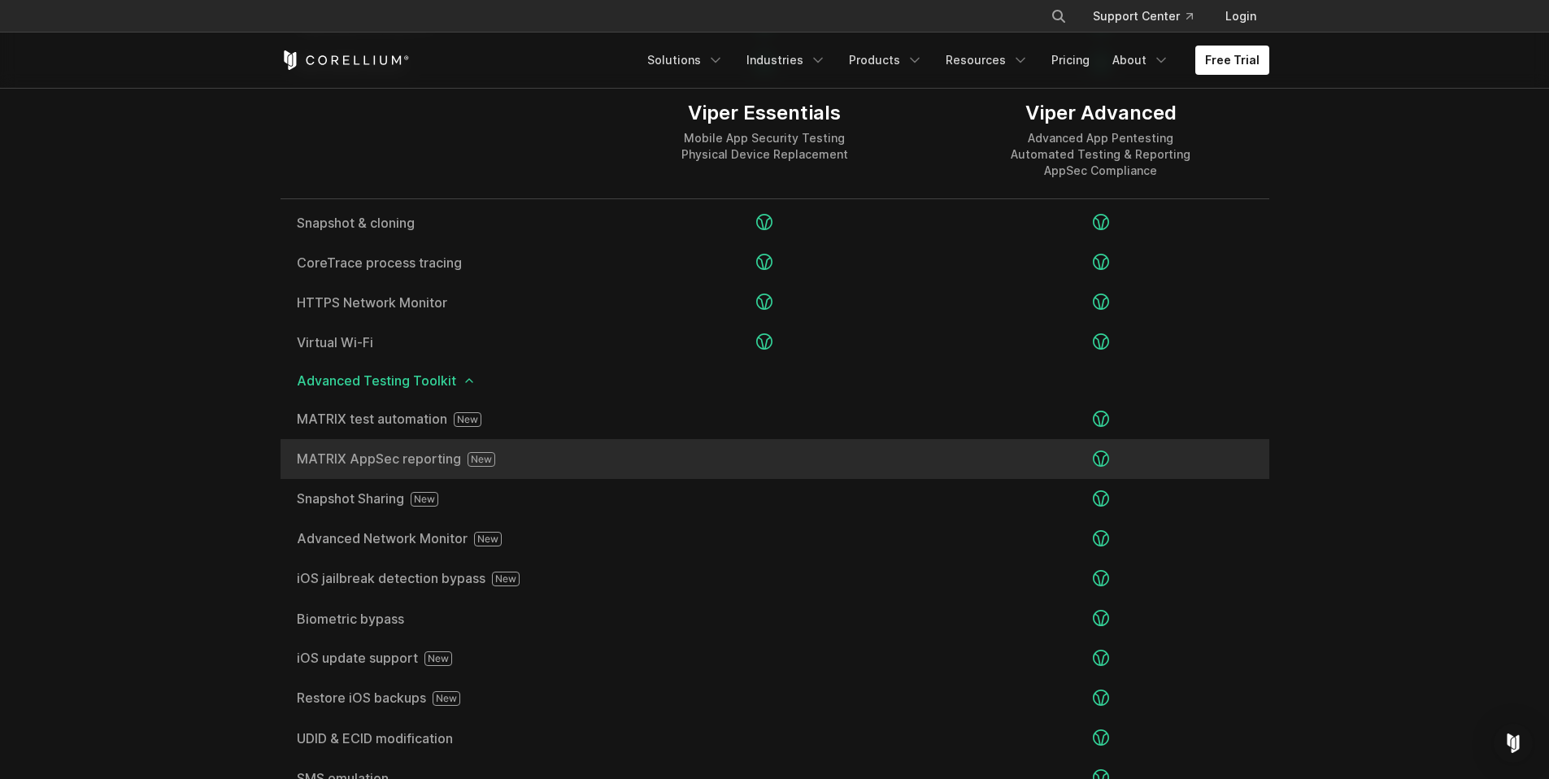
scroll to position [2594, 0]
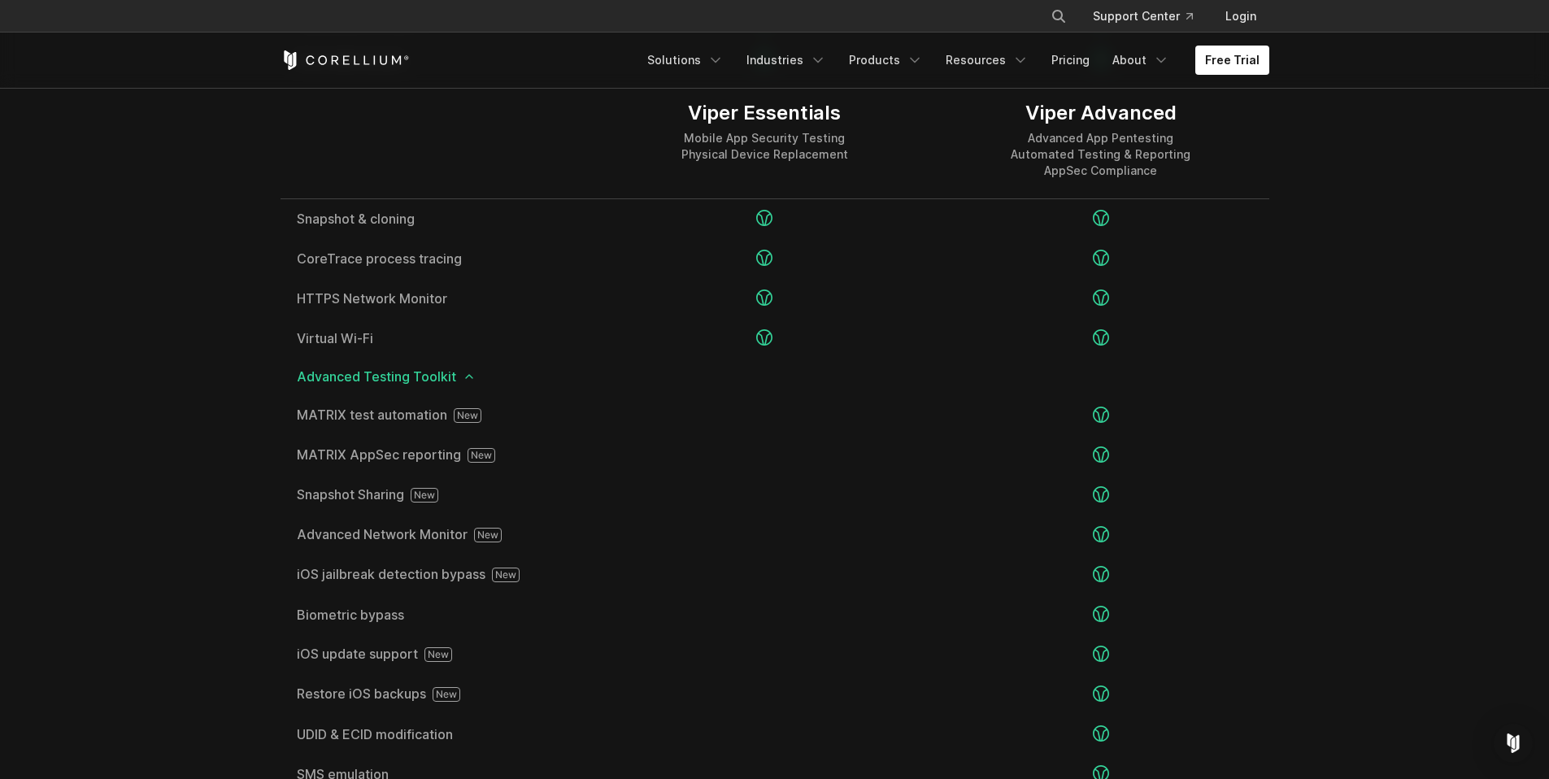
click at [176, 433] on section "Editions Viper Essentials Mobile App Security Testing Physical Device Replaceme…" at bounding box center [774, 317] width 1549 height 1700
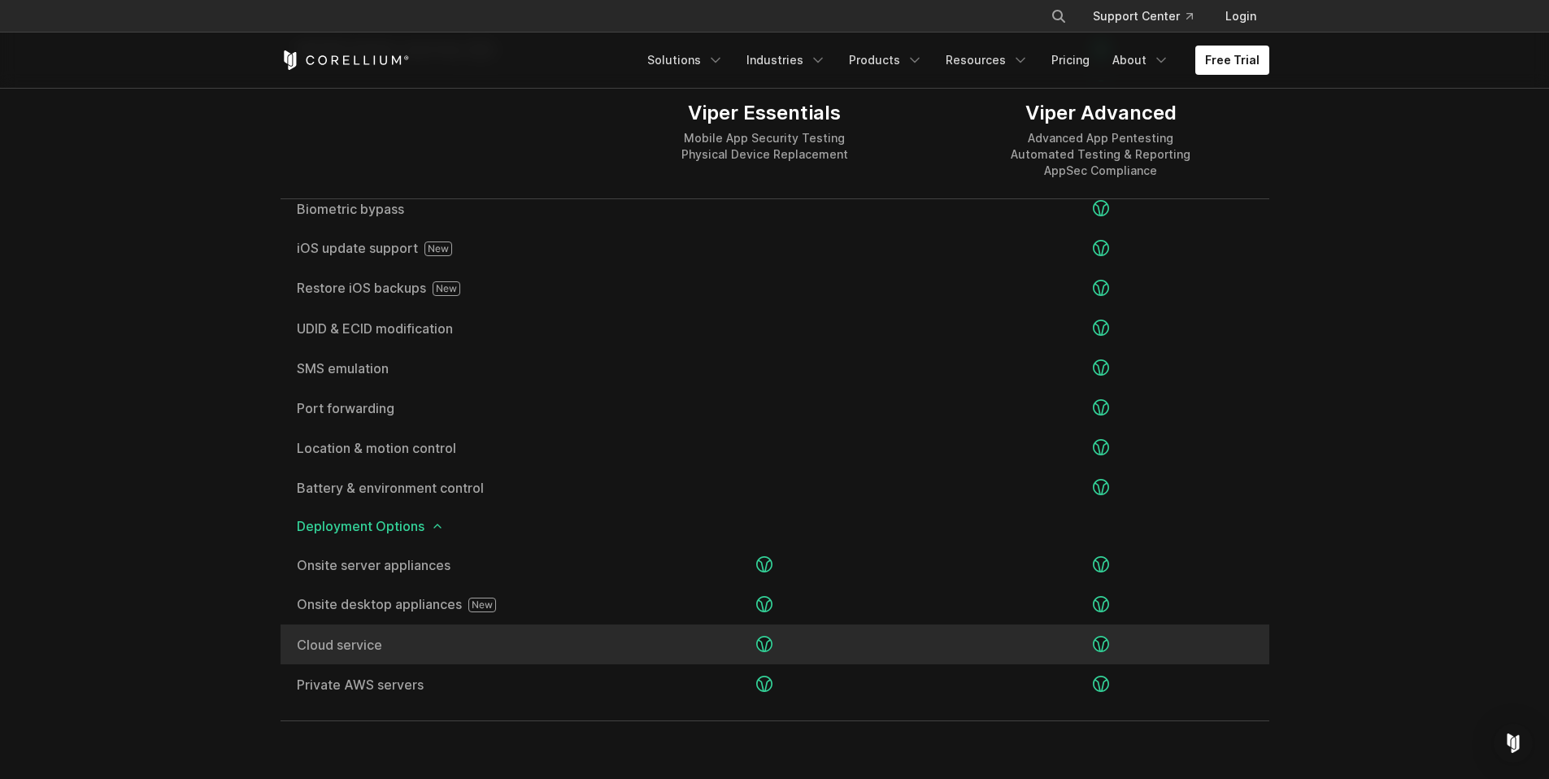
scroll to position [3002, 0]
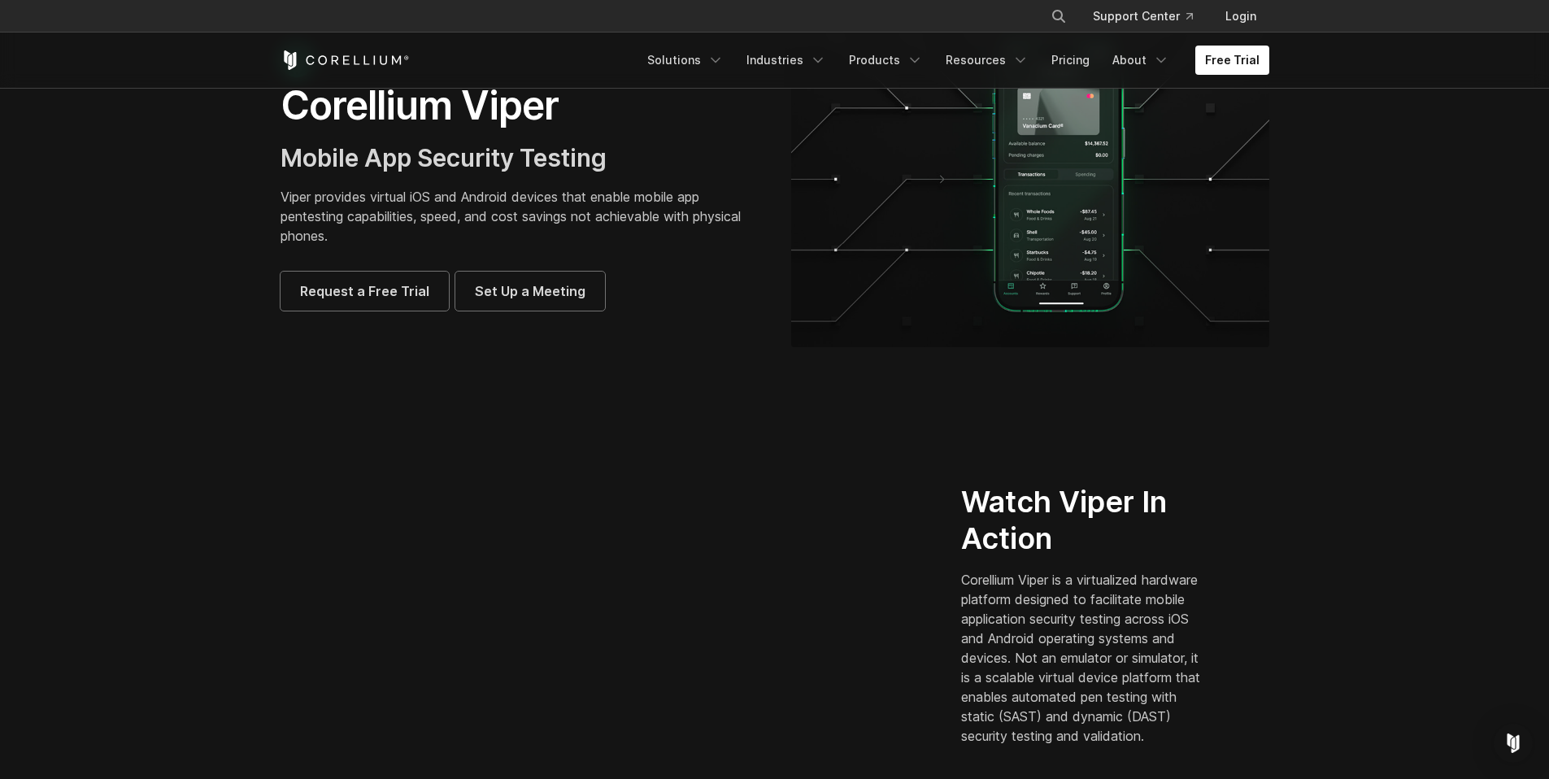
scroll to position [0, 0]
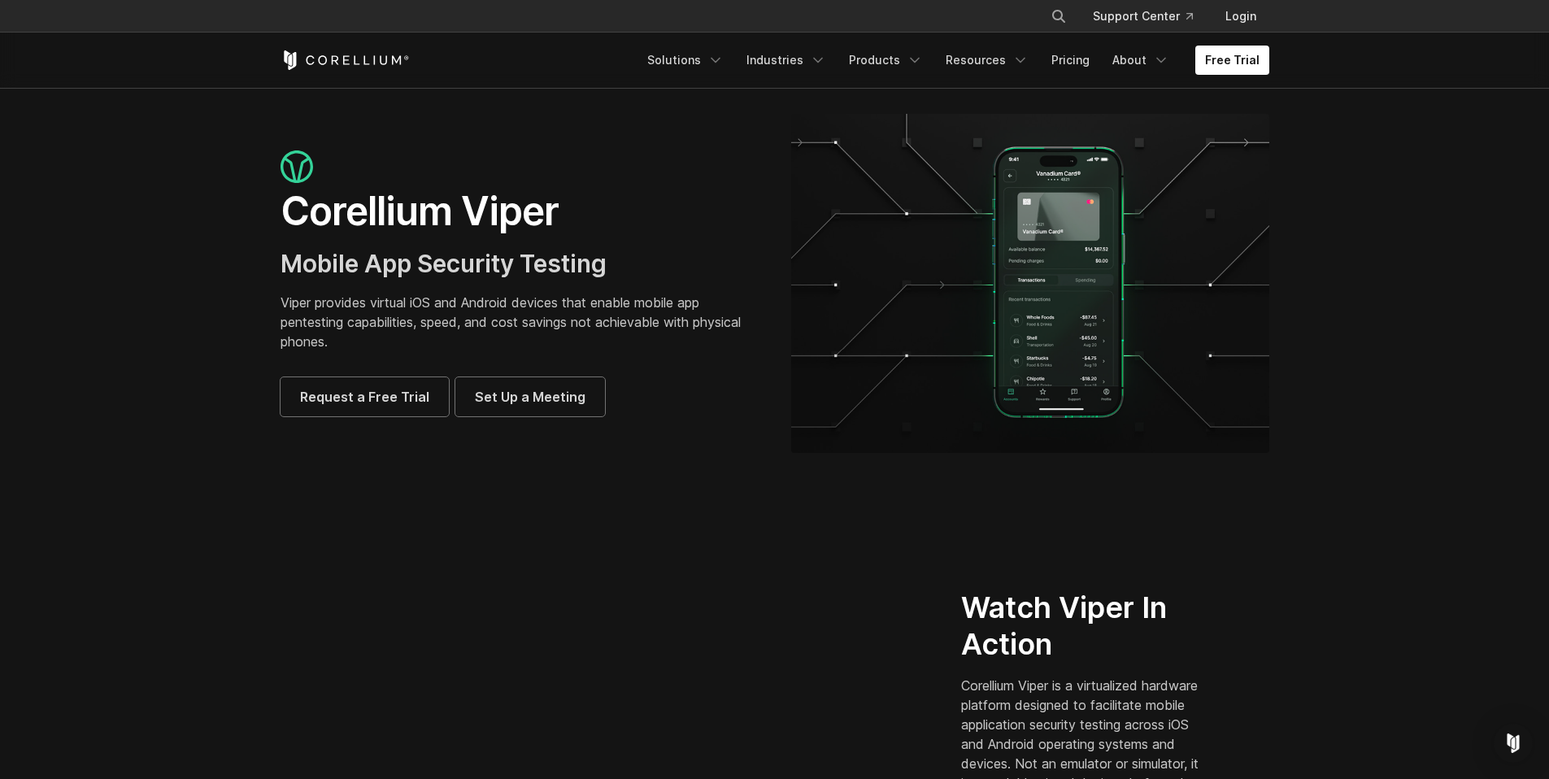
click at [176, 651] on section "Watch Viper In Action Corellium Viper is a virtualized hardware platform design…" at bounding box center [774, 727] width 1549 height 470
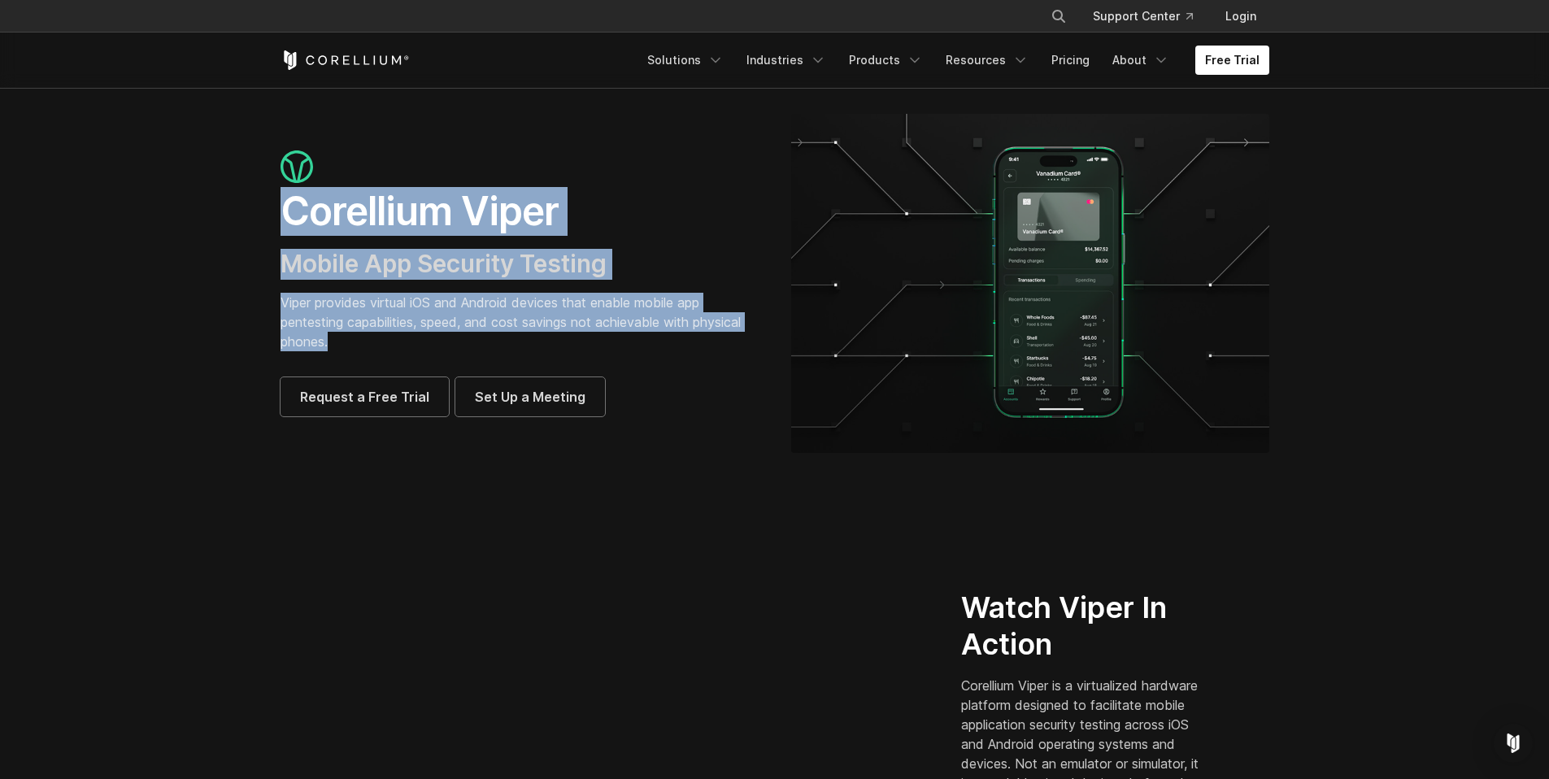
drag, startPoint x: 289, startPoint y: 212, endPoint x: 390, endPoint y: 343, distance: 165.8
click at [390, 343] on div "Corellium Viper Mobile App Security Testing Viper provides virtual iOS and Andr…" at bounding box center [520, 283] width 478 height 266
click at [390, 343] on p "Viper provides virtual iOS and Android devices that enable mobile app pentestin…" at bounding box center [520, 322] width 478 height 59
drag, startPoint x: 390, startPoint y: 343, endPoint x: 301, endPoint y: 207, distance: 163.3
click at [301, 207] on div "Corellium Viper Mobile App Security Testing Viper provides virtual iOS and Andr…" at bounding box center [520, 283] width 478 height 266
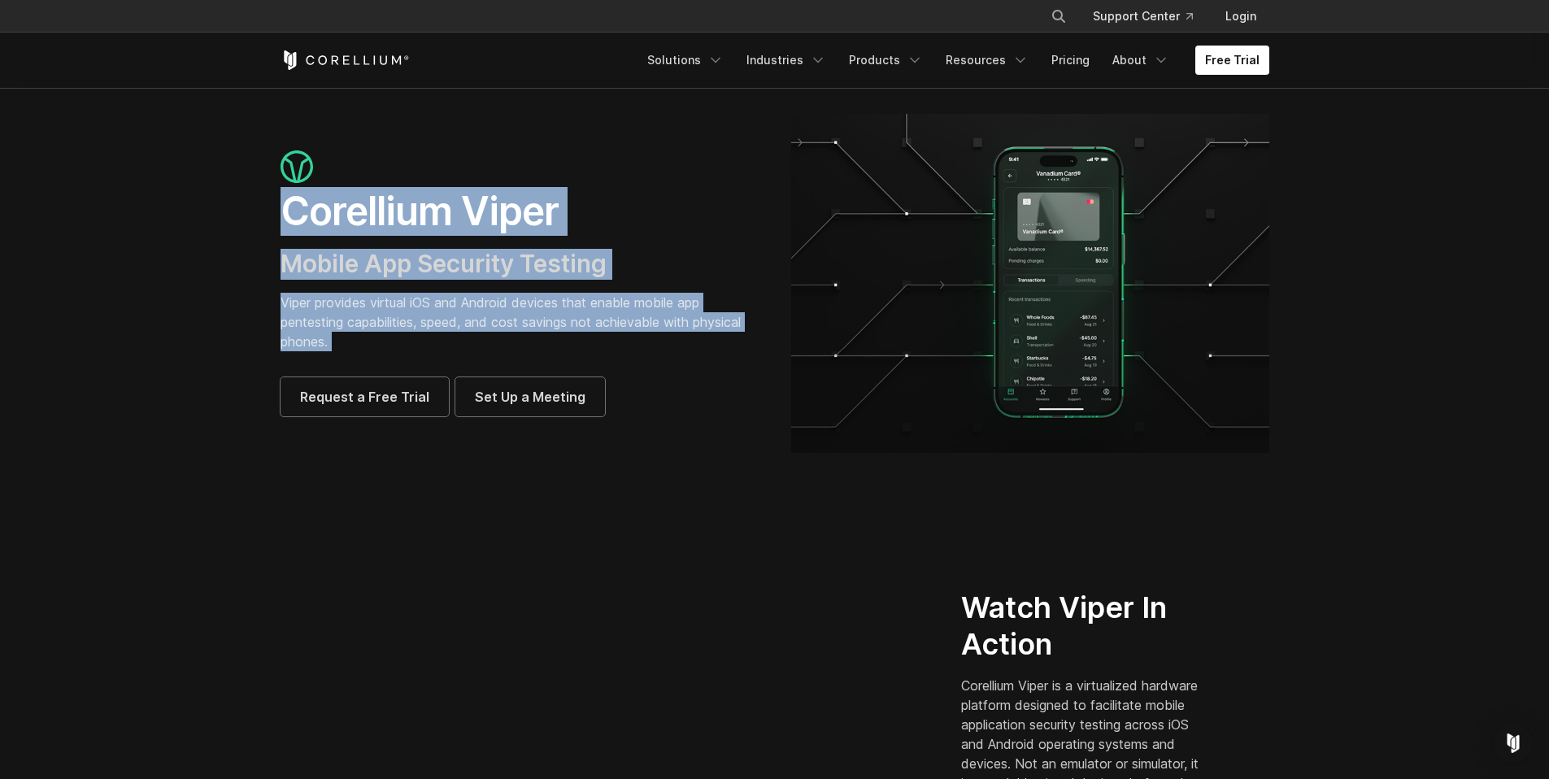
click at [301, 207] on h1 "Corellium Viper" at bounding box center [520, 211] width 478 height 49
drag, startPoint x: 287, startPoint y: 209, endPoint x: 394, endPoint y: 346, distance: 173.2
click at [393, 346] on div "Corellium Viper Mobile App Security Testing Viper provides virtual iOS and Andr…" at bounding box center [520, 283] width 478 height 266
click at [394, 346] on p "Viper provides virtual iOS and Android devices that enable mobile app pentestin…" at bounding box center [520, 322] width 478 height 59
drag, startPoint x: 390, startPoint y: 346, endPoint x: 296, endPoint y: 209, distance: 165.6
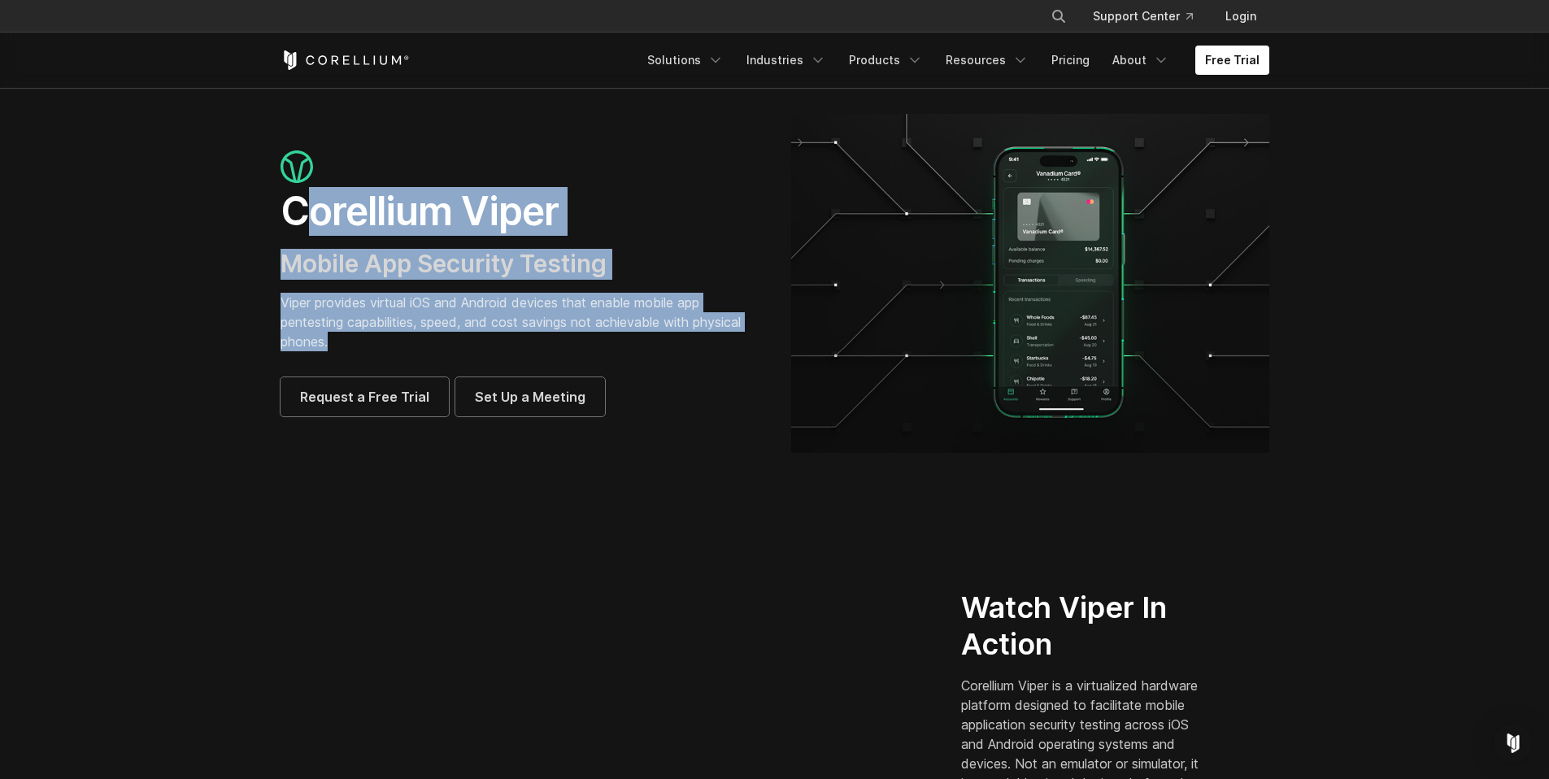
click at [296, 209] on div "Corellium Viper Mobile App Security Testing Viper provides virtual iOS and Andr…" at bounding box center [520, 283] width 478 height 266
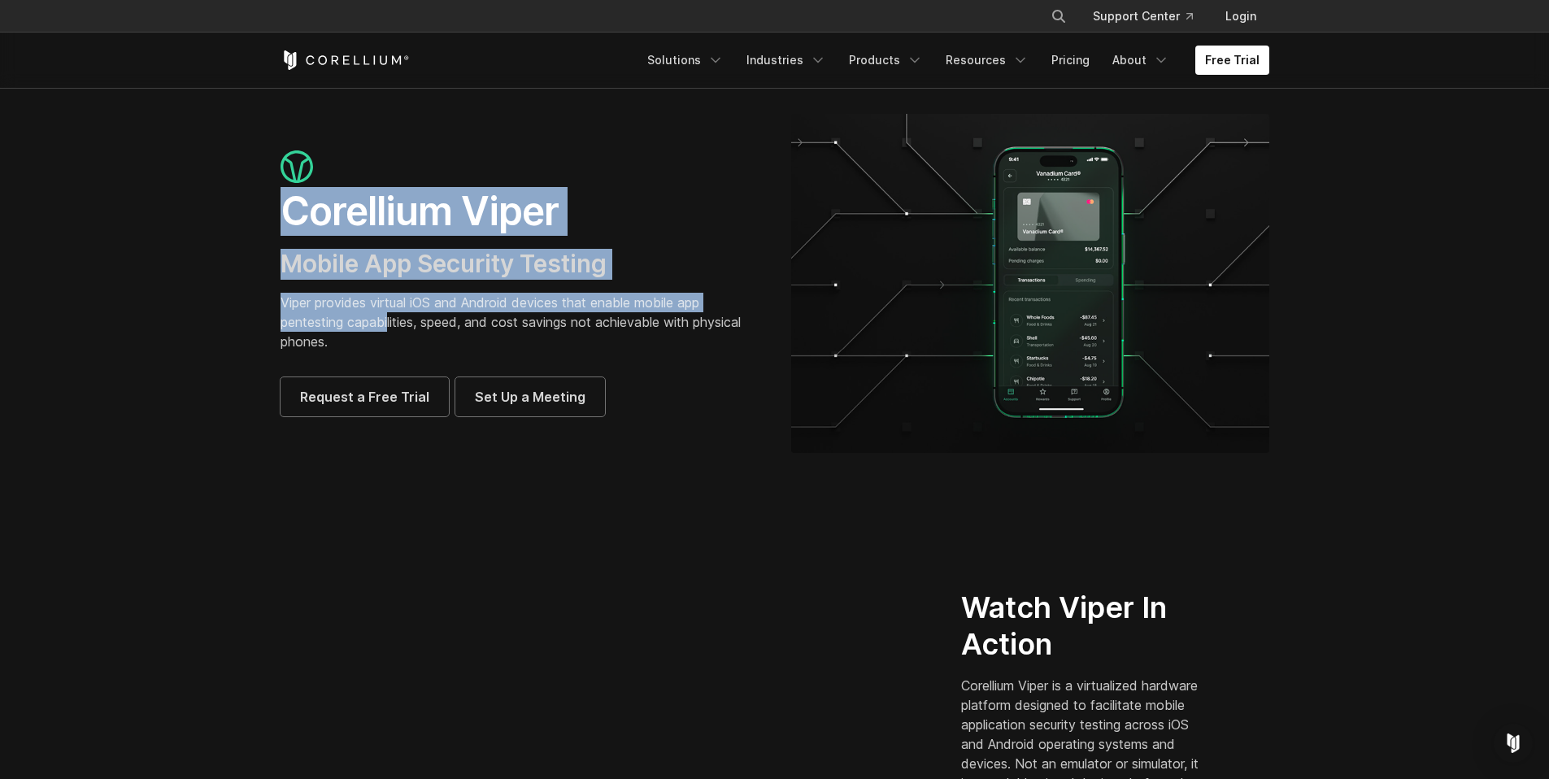
drag, startPoint x: 281, startPoint y: 209, endPoint x: 390, endPoint y: 318, distance: 153.5
click at [390, 318] on div "Corellium Viper Mobile App Security Testing Viper provides virtual iOS and Andr…" at bounding box center [520, 283] width 478 height 266
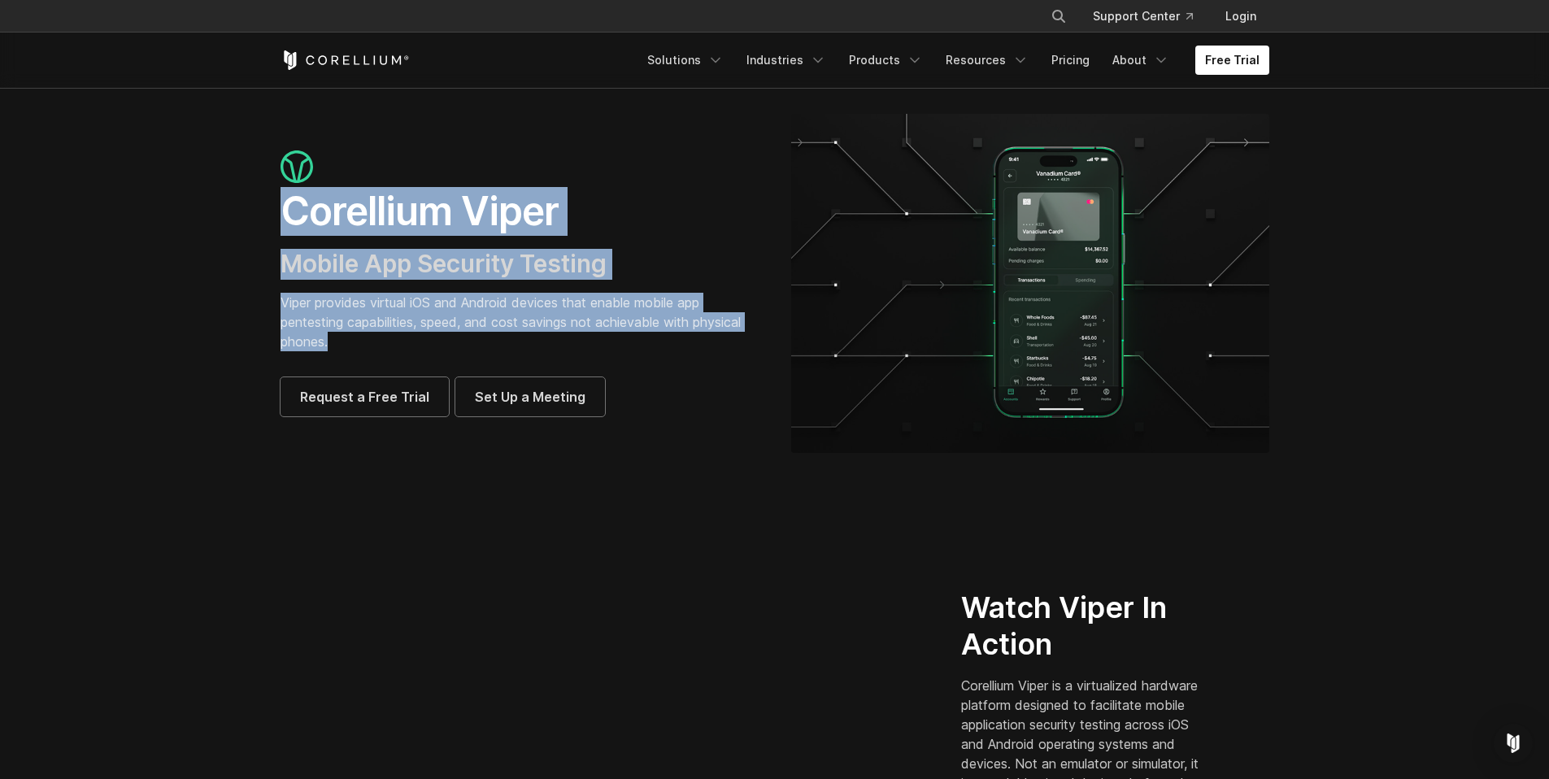
drag, startPoint x: 377, startPoint y: 320, endPoint x: 285, endPoint y: 210, distance: 143.7
click at [285, 210] on div "Corellium Viper Mobile App Security Testing Viper provides virtual iOS and Andr…" at bounding box center [520, 283] width 478 height 266
click at [285, 210] on h1 "Corellium Viper" at bounding box center [520, 211] width 478 height 49
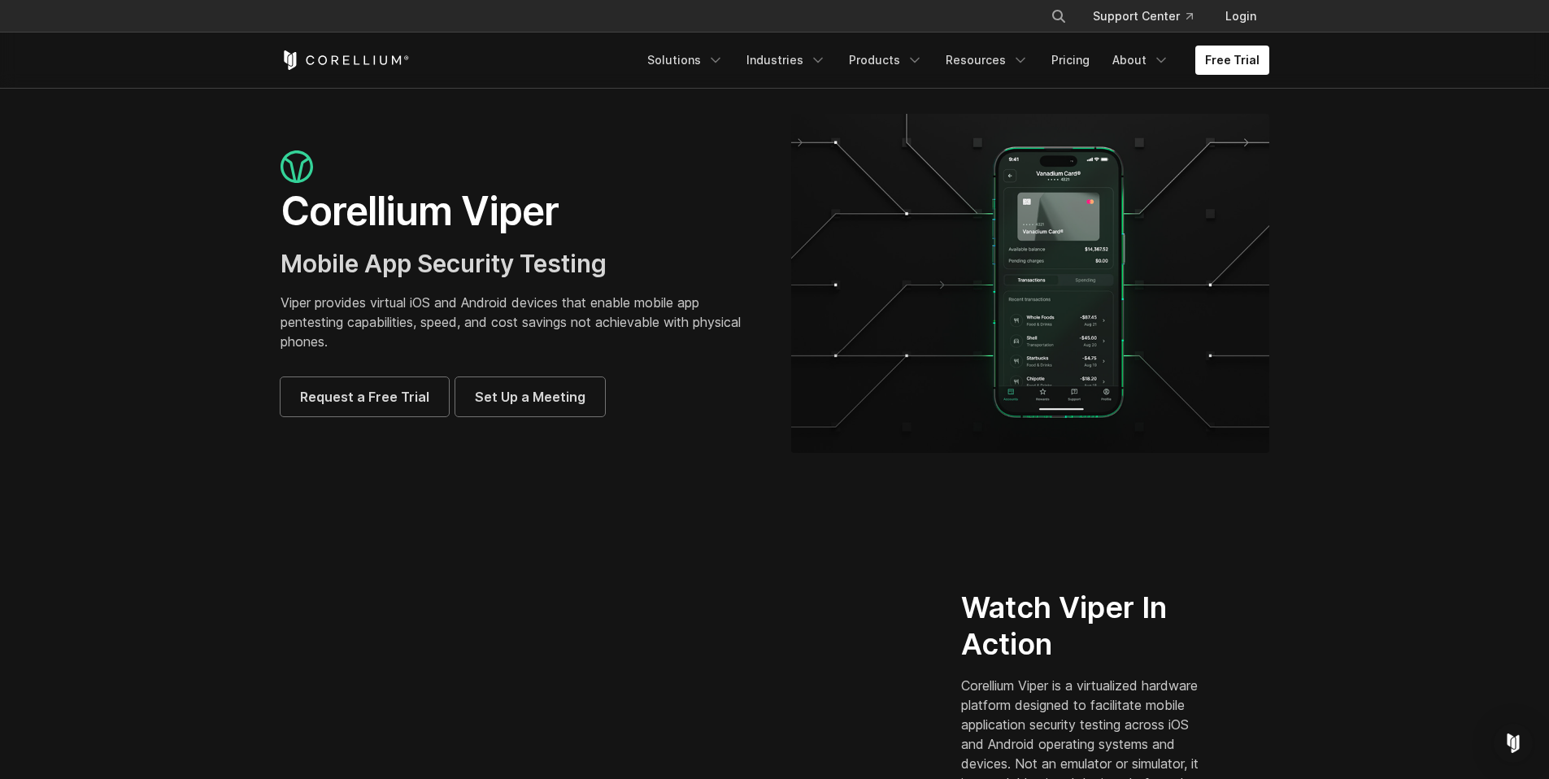
click at [281, 199] on h1 "Corellium Viper" at bounding box center [520, 211] width 478 height 49
drag, startPoint x: 281, startPoint y: 200, endPoint x: 528, endPoint y: 352, distance: 289.5
click at [528, 352] on div "Corellium Viper Mobile App Security Testing Viper provides virtual iOS and Andr…" at bounding box center [520, 283] width 478 height 266
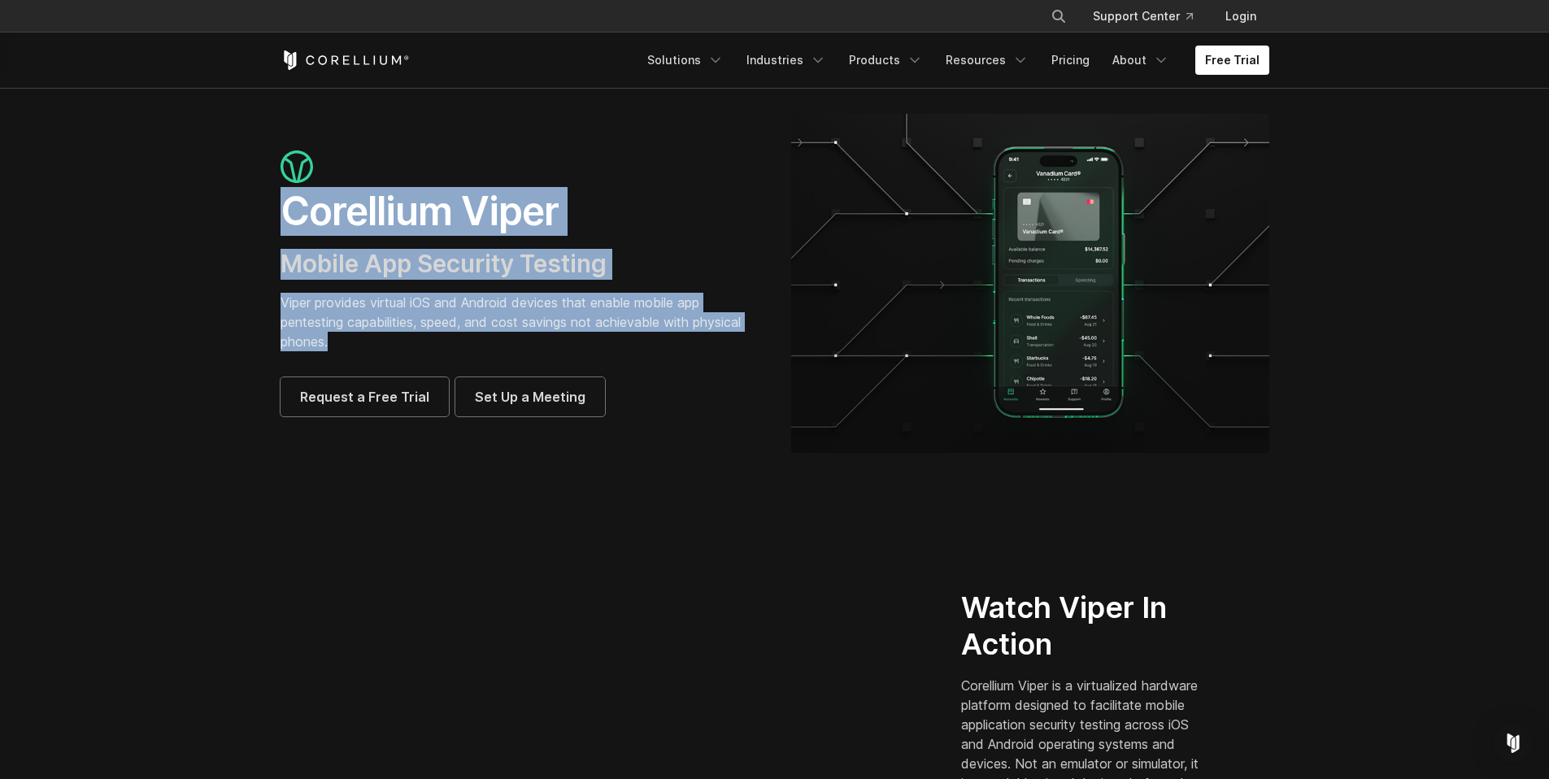
drag, startPoint x: 518, startPoint y: 342, endPoint x: 263, endPoint y: 203, distance: 290.8
click at [264, 203] on div "Corellium Viper Mobile App Security Testing Viper provides virtual iOS and Andr…" at bounding box center [519, 283] width 511 height 266
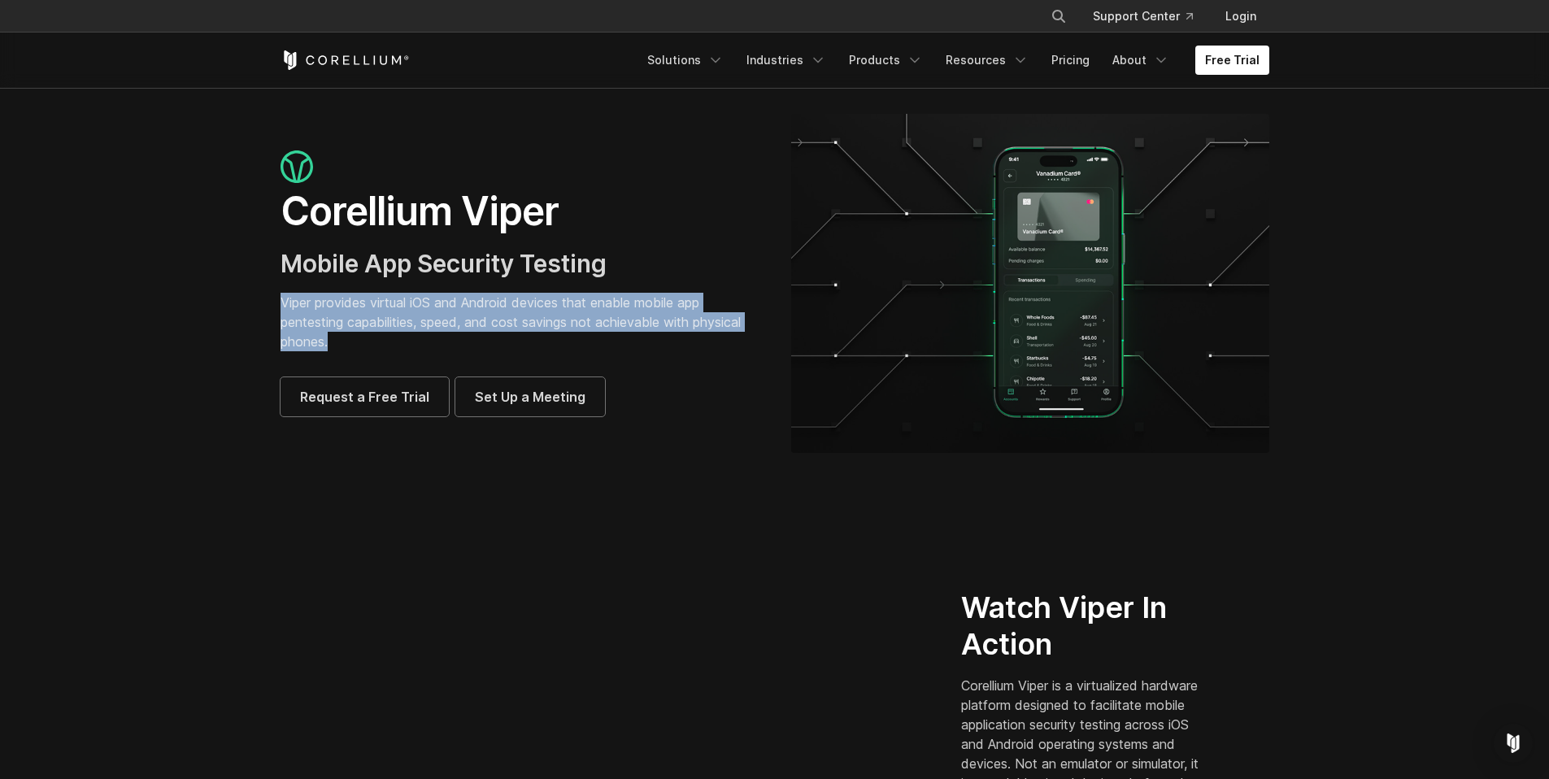
drag, startPoint x: 280, startPoint y: 304, endPoint x: 370, endPoint y: 337, distance: 96.2
click at [366, 336] on p "Viper provides virtual iOS and Android devices that enable mobile app pentestin…" at bounding box center [520, 322] width 478 height 59
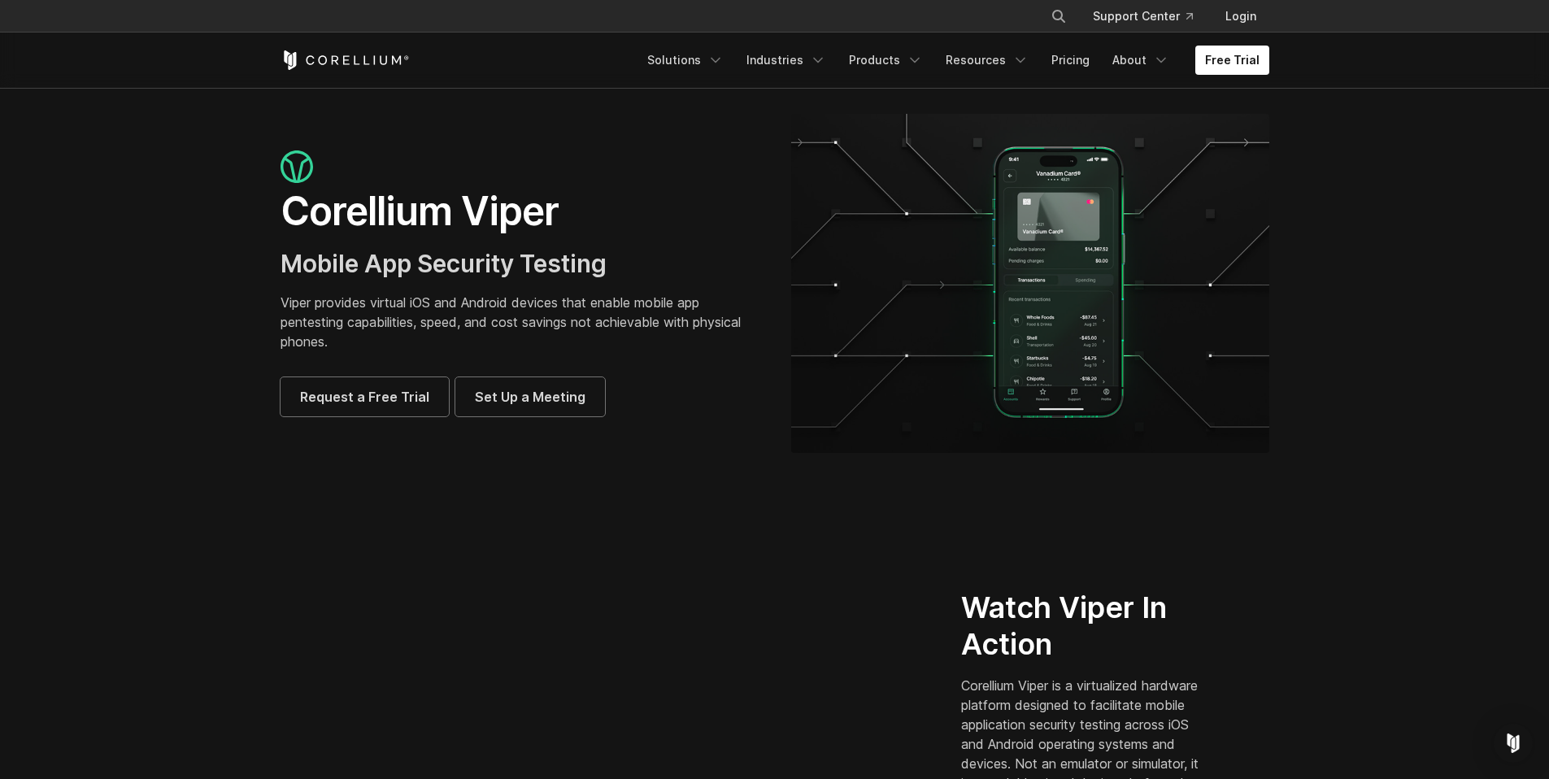
click at [370, 337] on p "Viper provides virtual iOS and Android devices that enable mobile app pentestin…" at bounding box center [520, 322] width 478 height 59
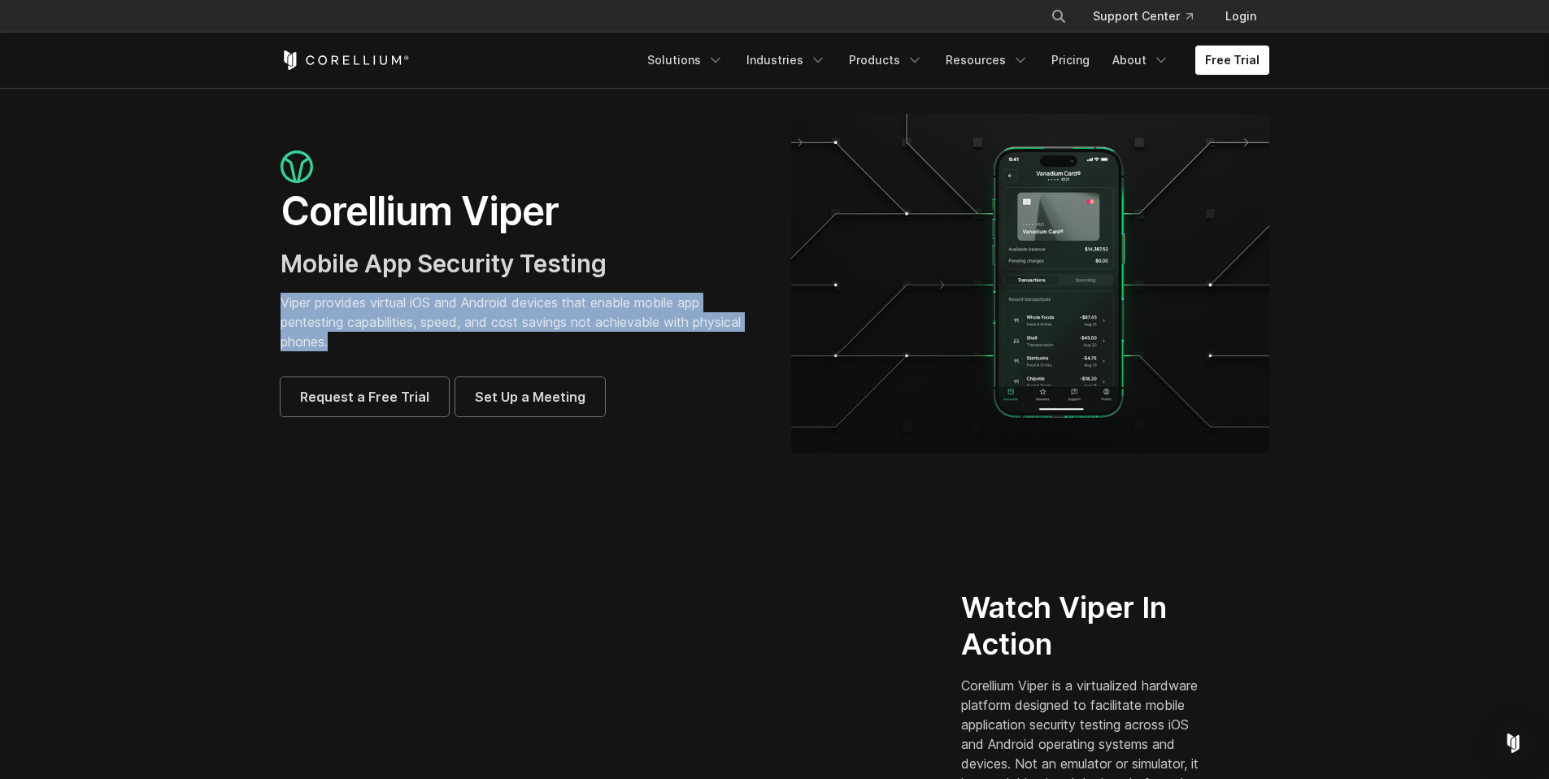
drag, startPoint x: 359, startPoint y: 343, endPoint x: 279, endPoint y: 307, distance: 88.1
click at [279, 307] on div "Corellium Viper Mobile App Security Testing Viper provides virtual iOS and Andr…" at bounding box center [519, 283] width 511 height 266
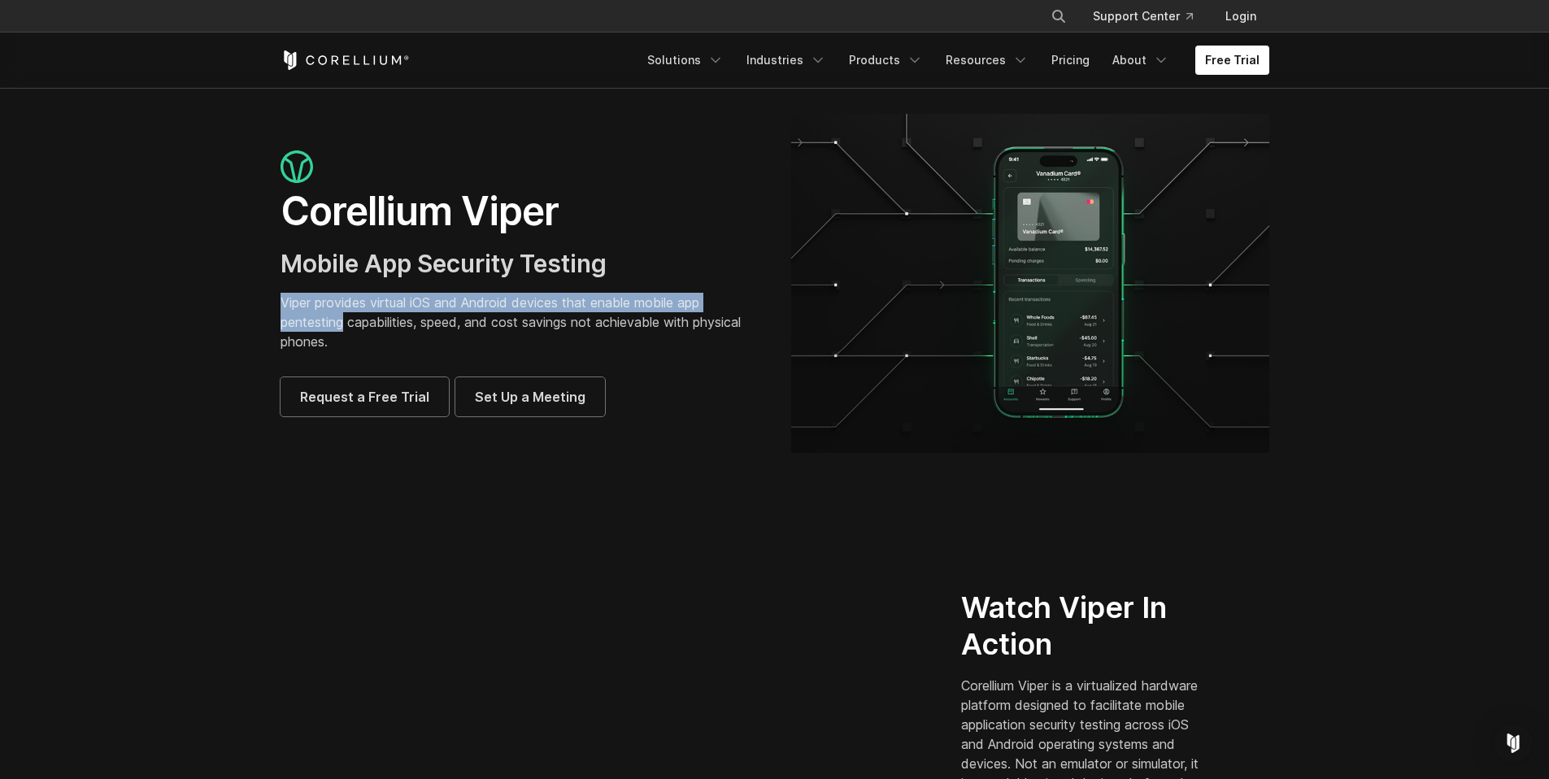
drag, startPoint x: 279, startPoint y: 307, endPoint x: 337, endPoint y: 337, distance: 65.8
click at [336, 337] on div "Corellium Viper Mobile App Security Testing Viper provides virtual iOS and Andr…" at bounding box center [519, 283] width 511 height 266
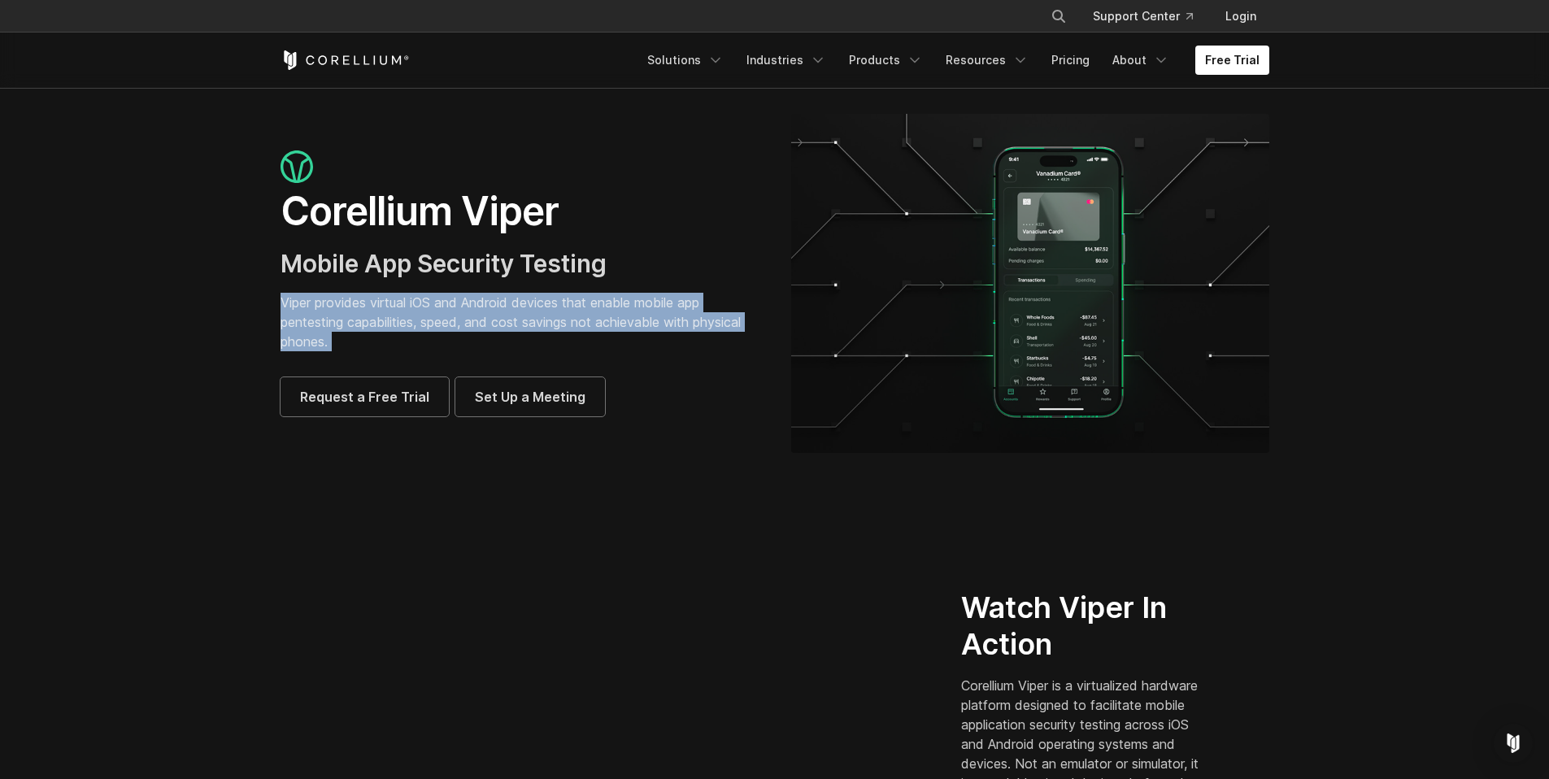
click at [337, 337] on p "Viper provides virtual iOS and Android devices that enable mobile app pentestin…" at bounding box center [520, 322] width 478 height 59
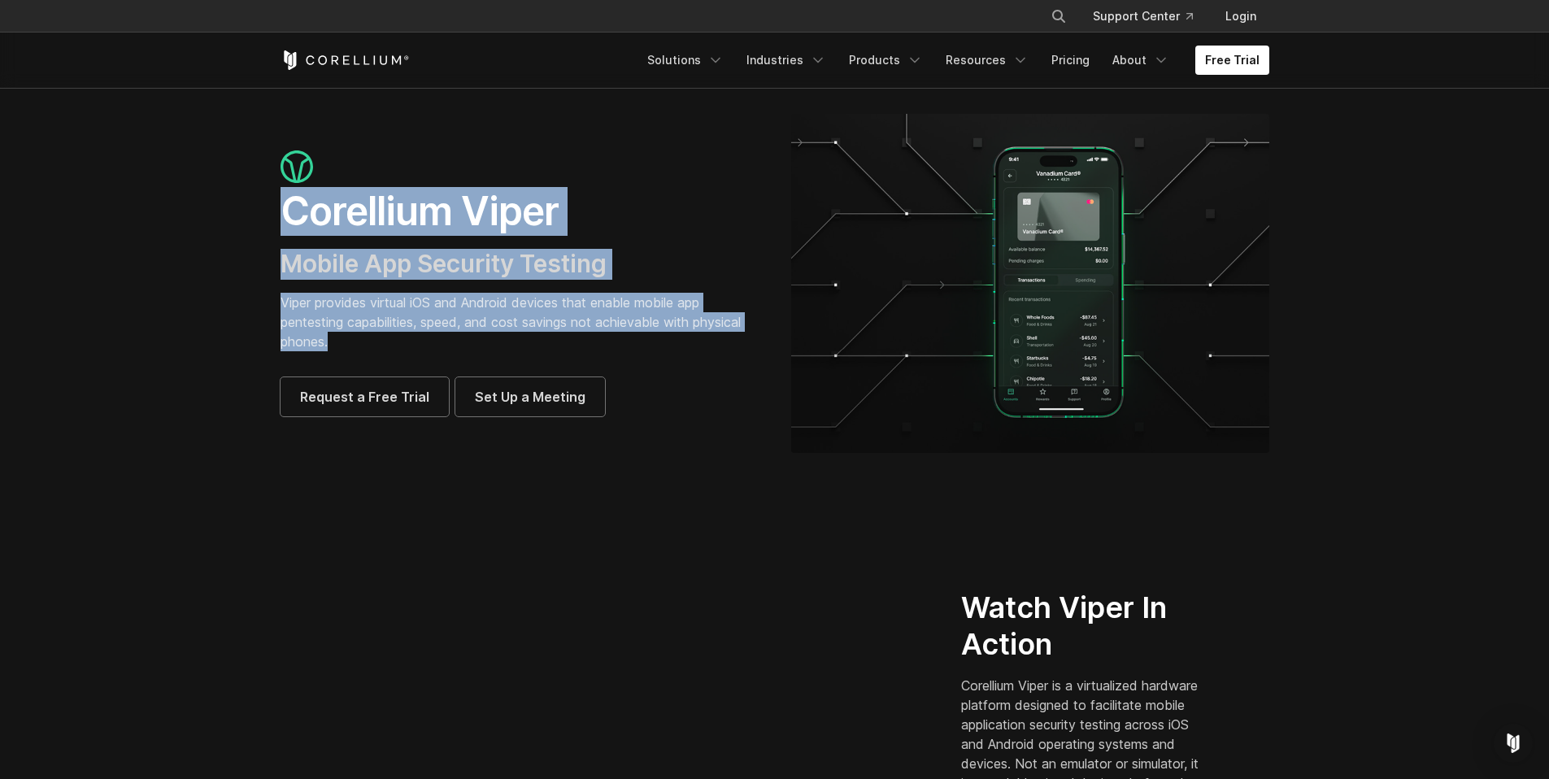
drag, startPoint x: 333, startPoint y: 348, endPoint x: 269, endPoint y: 217, distance: 145.5
click at [269, 217] on div "Corellium Viper Mobile App Security Testing Viper provides virtual iOS and Andr…" at bounding box center [519, 283] width 511 height 266
drag, startPoint x: 286, startPoint y: 211, endPoint x: 368, endPoint y: 354, distance: 164.3
click at [368, 354] on div "Corellium Viper Mobile App Security Testing Viper provides virtual iOS and Andr…" at bounding box center [520, 283] width 478 height 266
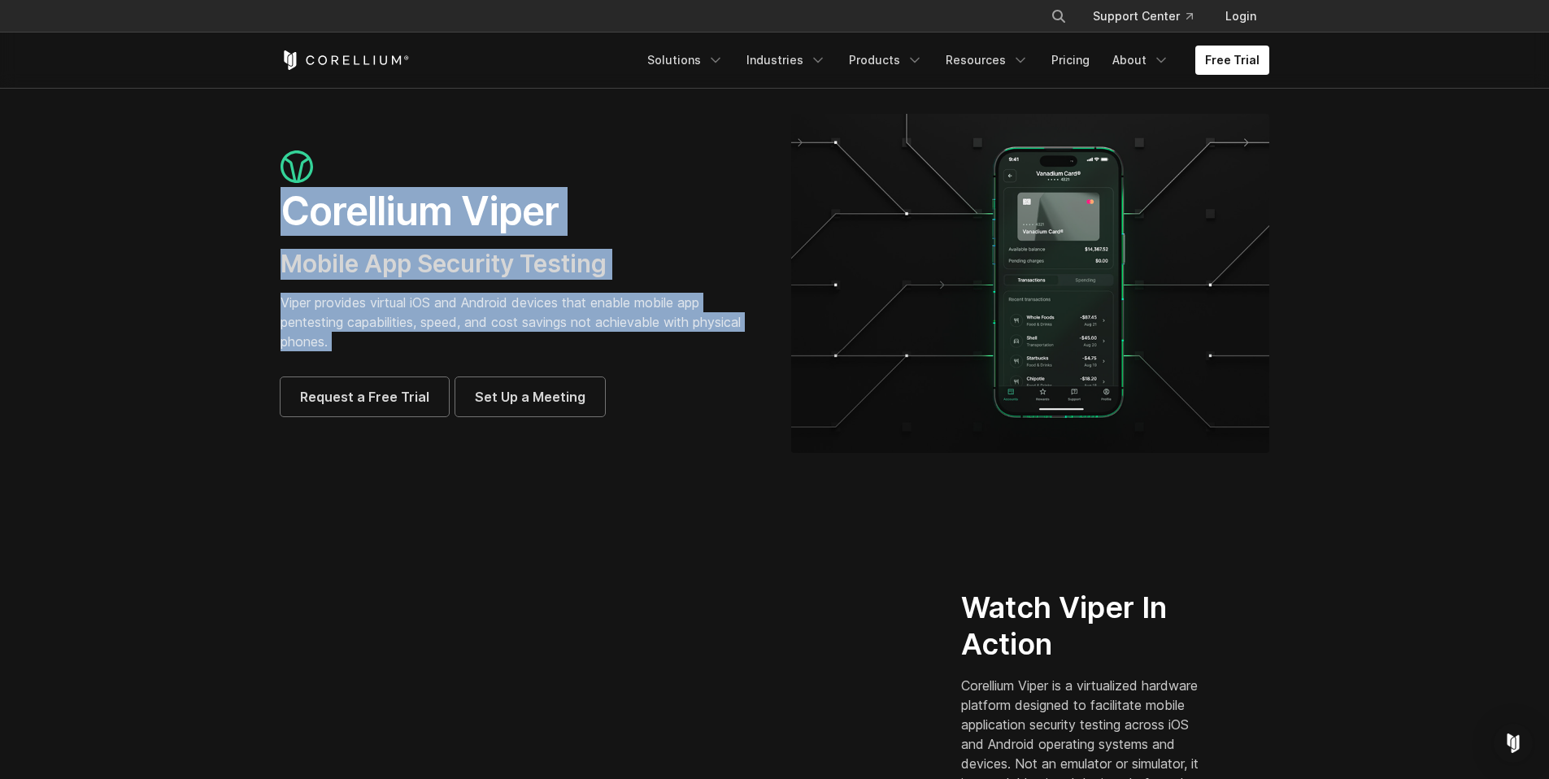
click at [368, 354] on div "Corellium Viper Mobile App Security Testing Viper provides virtual iOS and Andr…" at bounding box center [520, 283] width 478 height 266
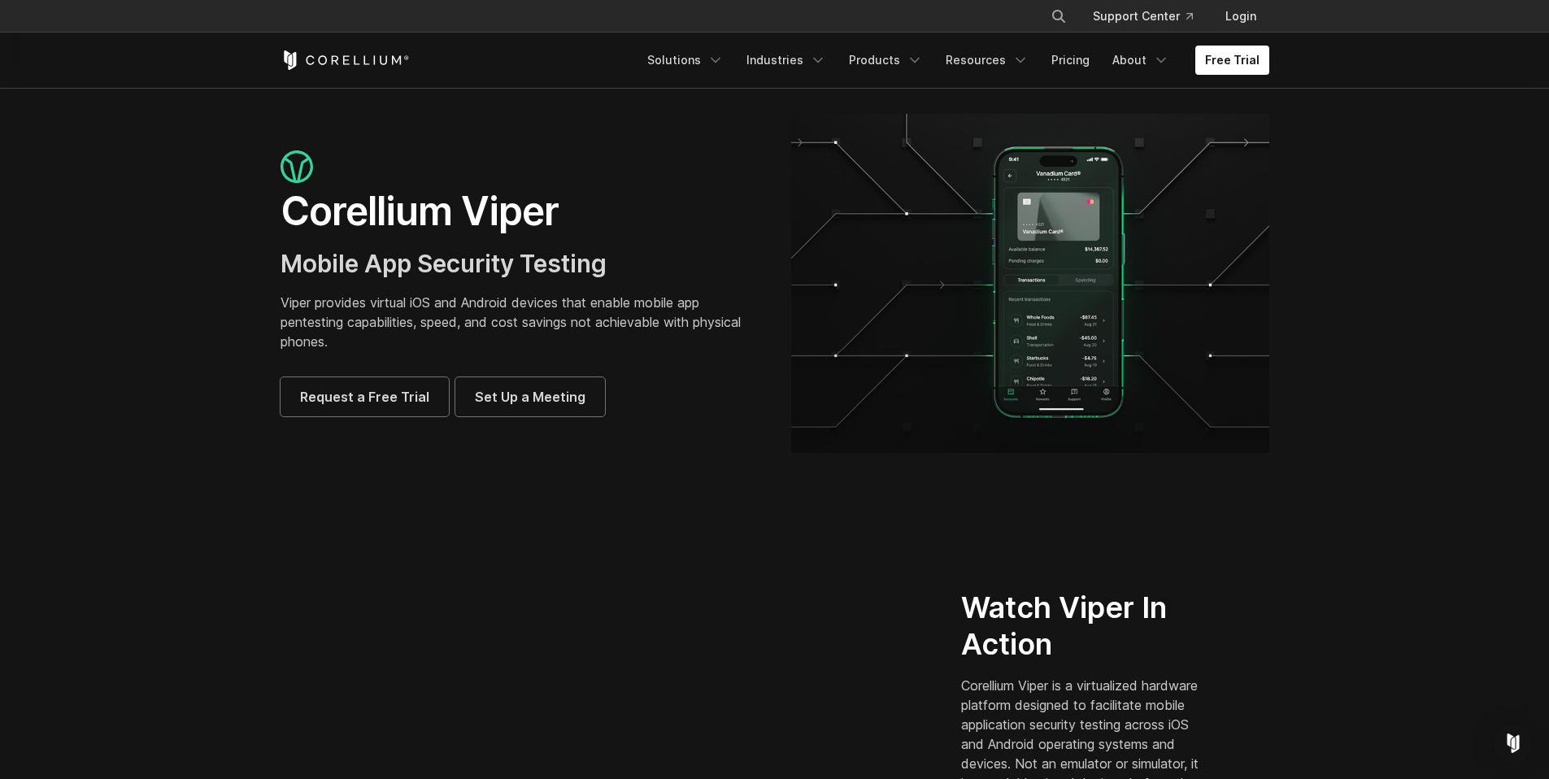
drag, startPoint x: 366, startPoint y: 351, endPoint x: 283, endPoint y: 215, distance: 159.8
click at [283, 215] on div "Corellium Viper Mobile App Security Testing Viper provides virtual iOS and Andr…" at bounding box center [520, 283] width 478 height 266
click at [283, 215] on h1 "Corellium Viper" at bounding box center [520, 211] width 478 height 49
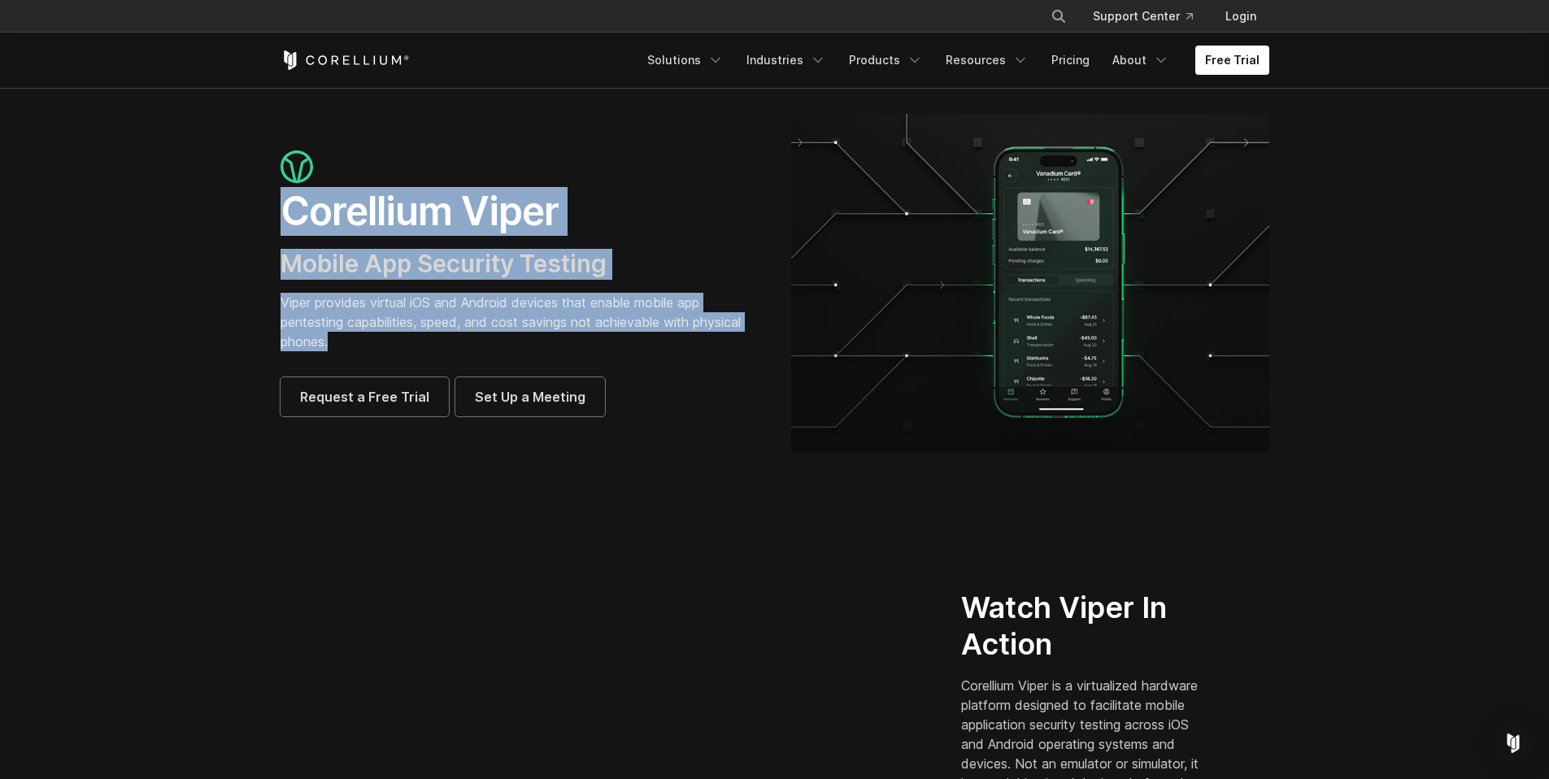
drag, startPoint x: 336, startPoint y: 342, endPoint x: 285, endPoint y: 214, distance: 138.3
click at [285, 214] on div "Corellium Viper Mobile App Security Testing Viper provides virtual iOS and Andr…" at bounding box center [520, 283] width 478 height 266
click at [285, 214] on h1 "Corellium Viper" at bounding box center [520, 211] width 478 height 49
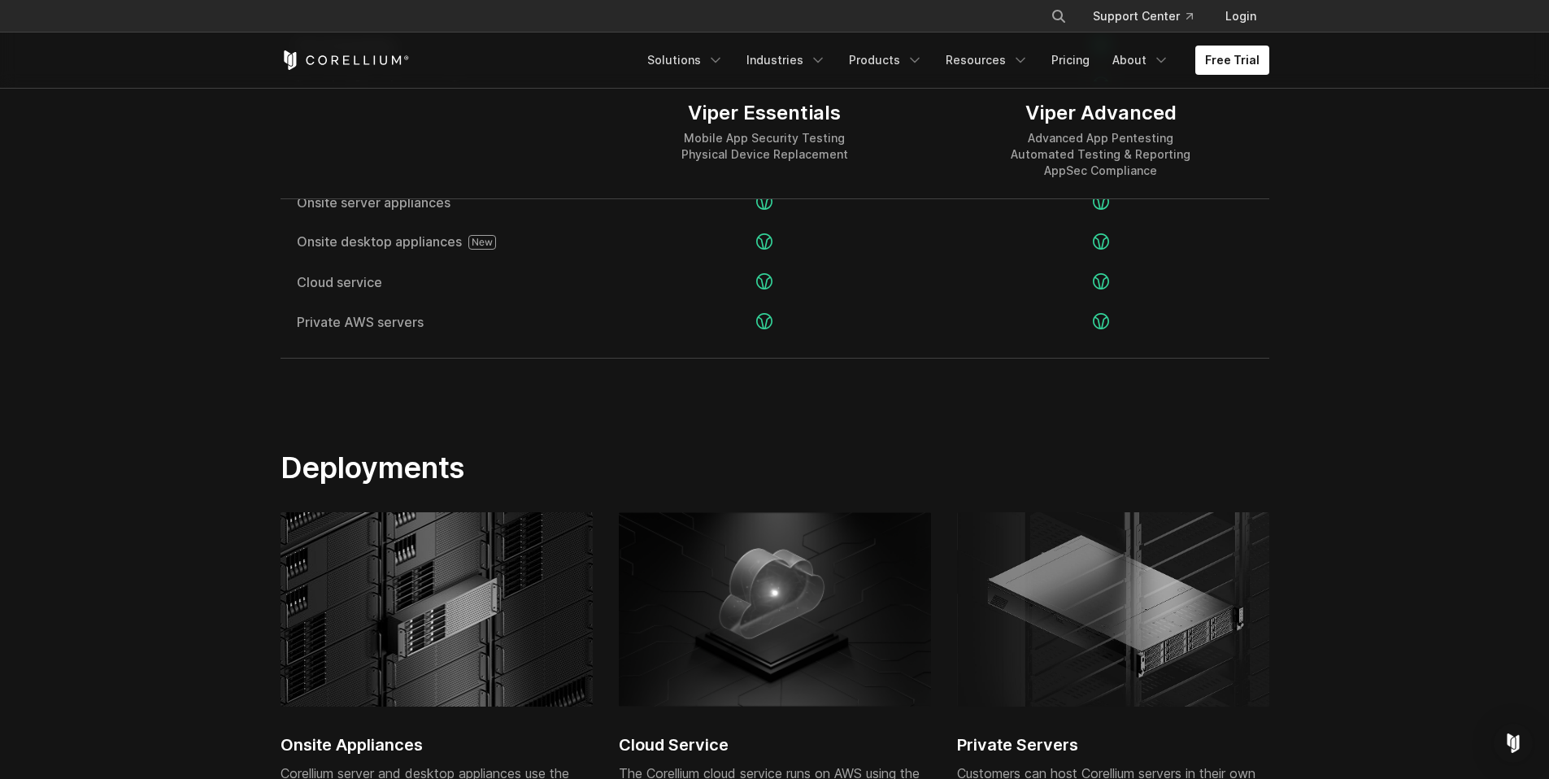
scroll to position [4682, 0]
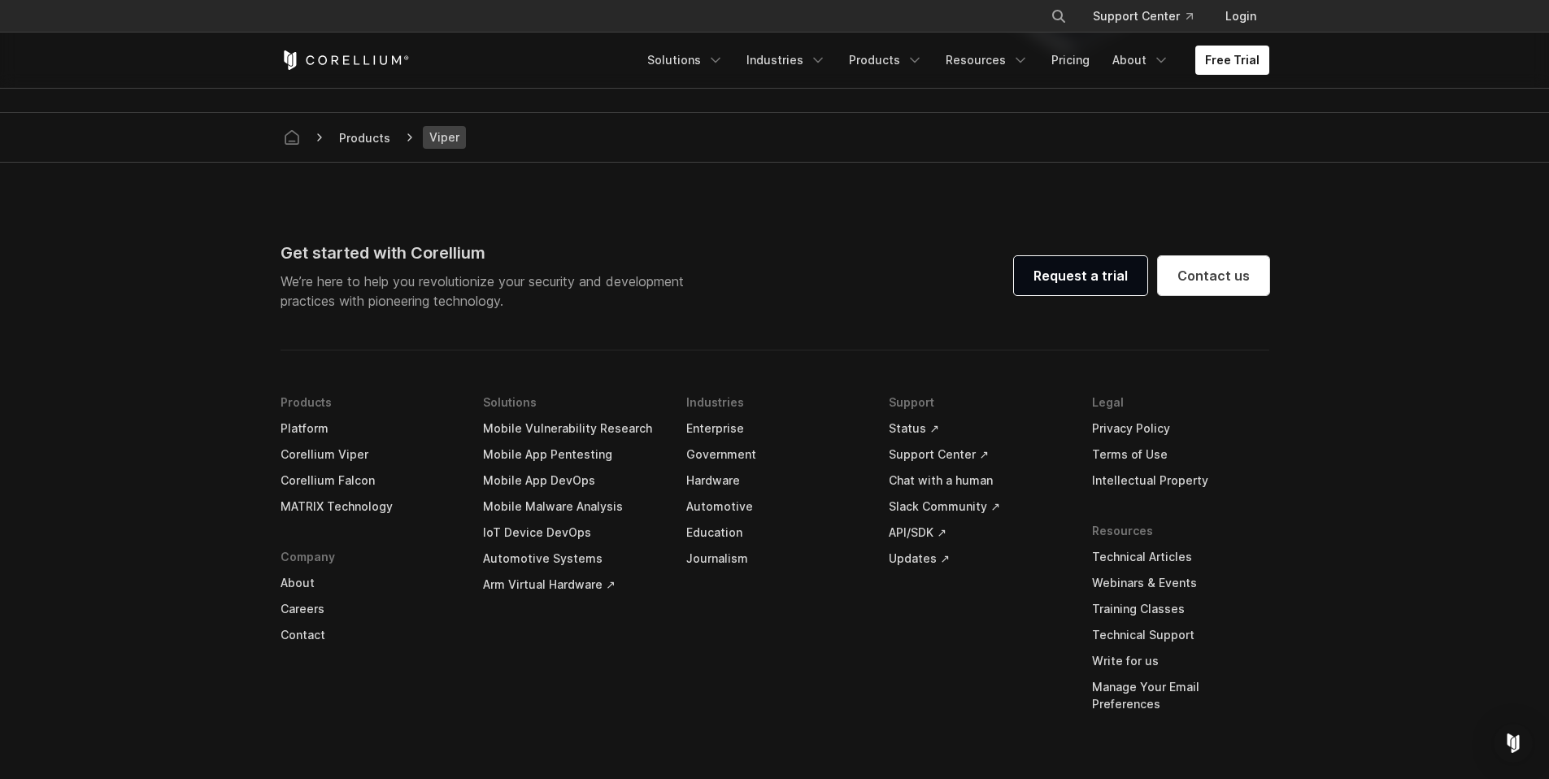
click at [216, 531] on footer "Get started with Corellium We’re here to help you revolutionize your security a…" at bounding box center [774, 527] width 1549 height 729
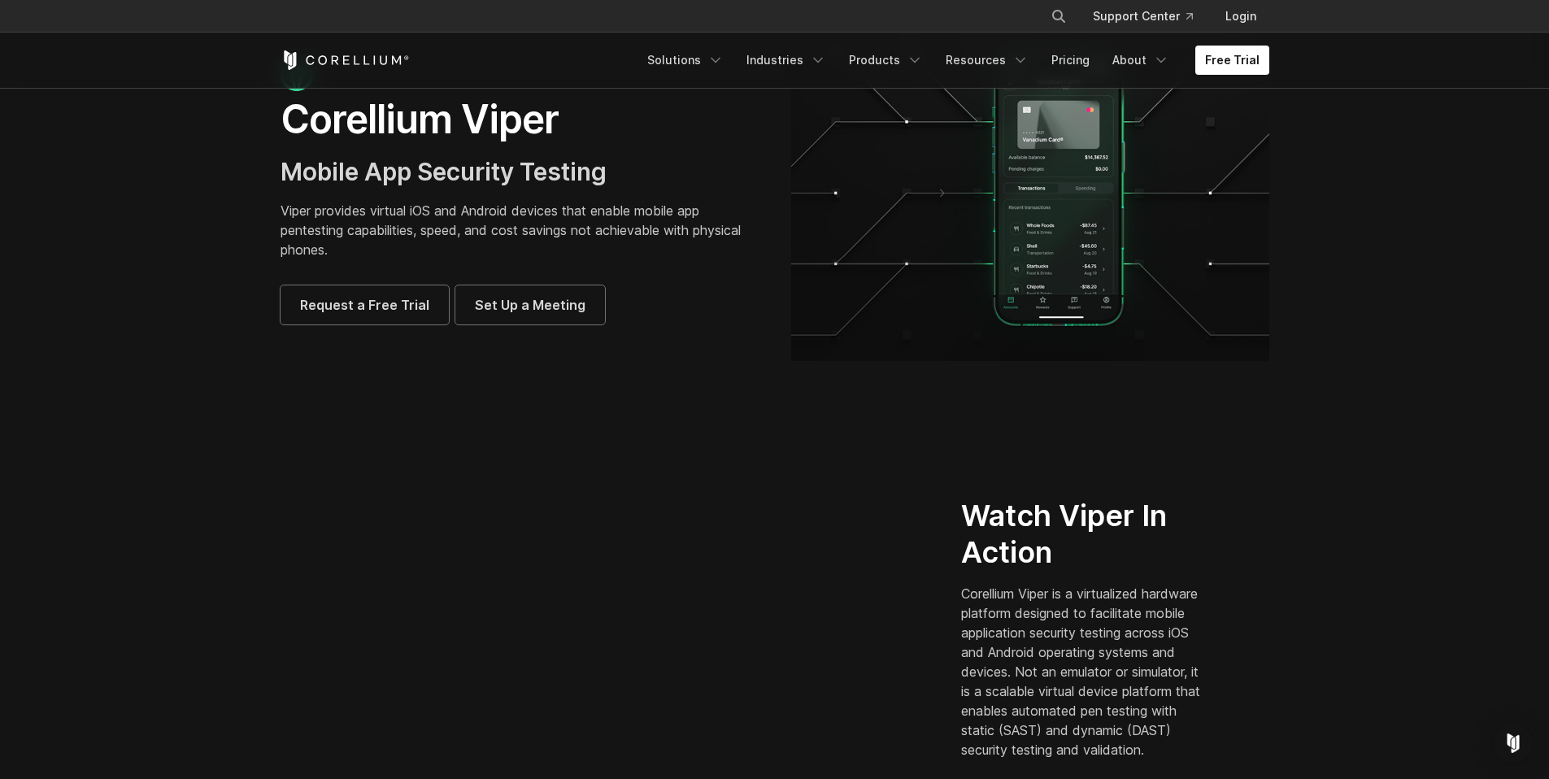
scroll to position [0, 0]
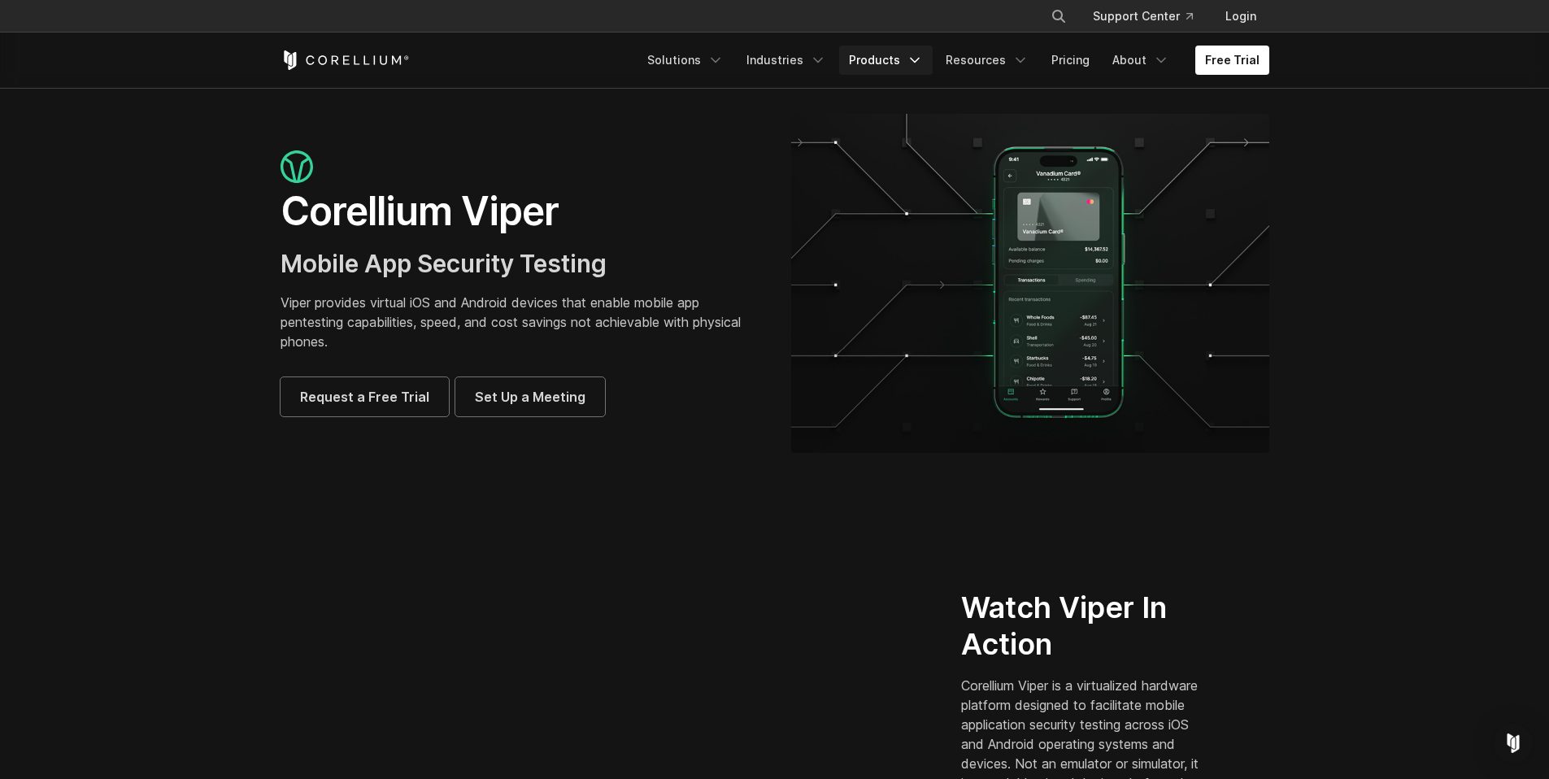
click at [876, 57] on link "Products" at bounding box center [886, 60] width 94 height 29
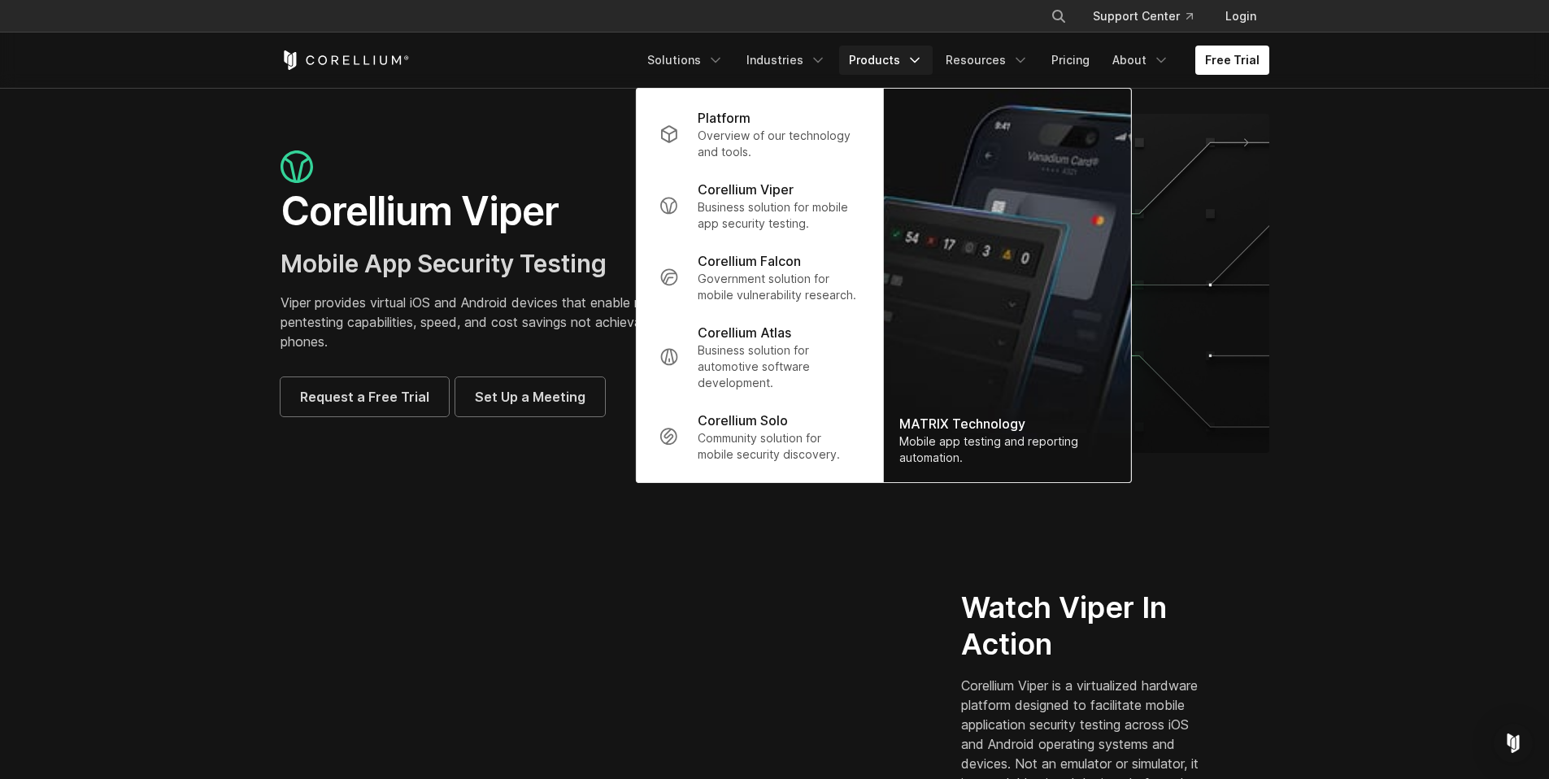
click at [903, 57] on link "Products" at bounding box center [886, 60] width 94 height 29
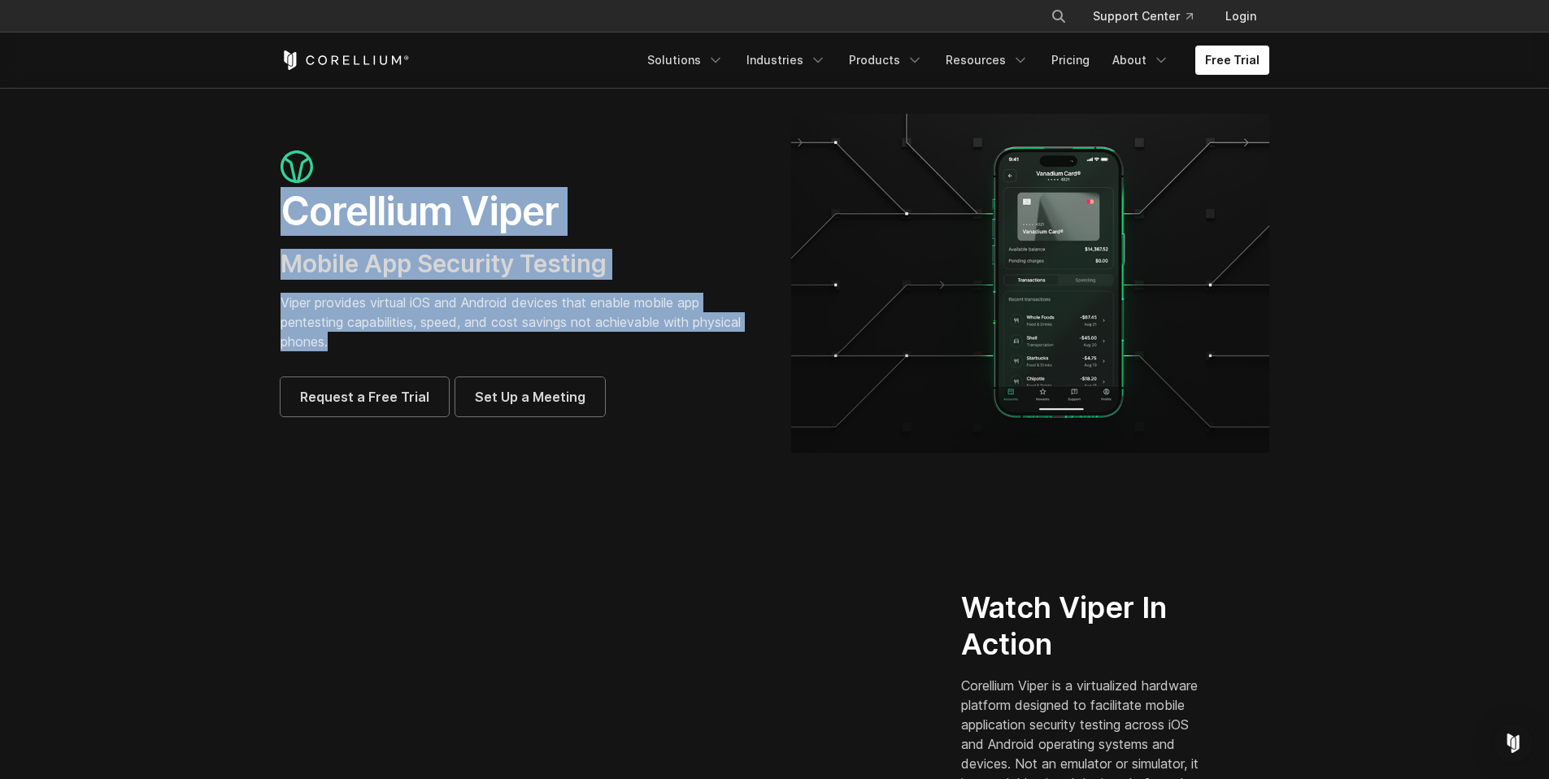
drag, startPoint x: 284, startPoint y: 211, endPoint x: 494, endPoint y: 333, distance: 243.0
click at [494, 332] on div "Corellium Viper Mobile App Security Testing Viper provides virtual iOS and Andr…" at bounding box center [520, 283] width 478 height 266
click at [494, 333] on p "Viper provides virtual iOS and Android devices that enable mobile app pentestin…" at bounding box center [520, 322] width 478 height 59
drag, startPoint x: 494, startPoint y: 333, endPoint x: 303, endPoint y: 206, distance: 230.1
click at [303, 206] on div "Corellium Viper Mobile App Security Testing Viper provides virtual iOS and Andr…" at bounding box center [520, 283] width 478 height 266
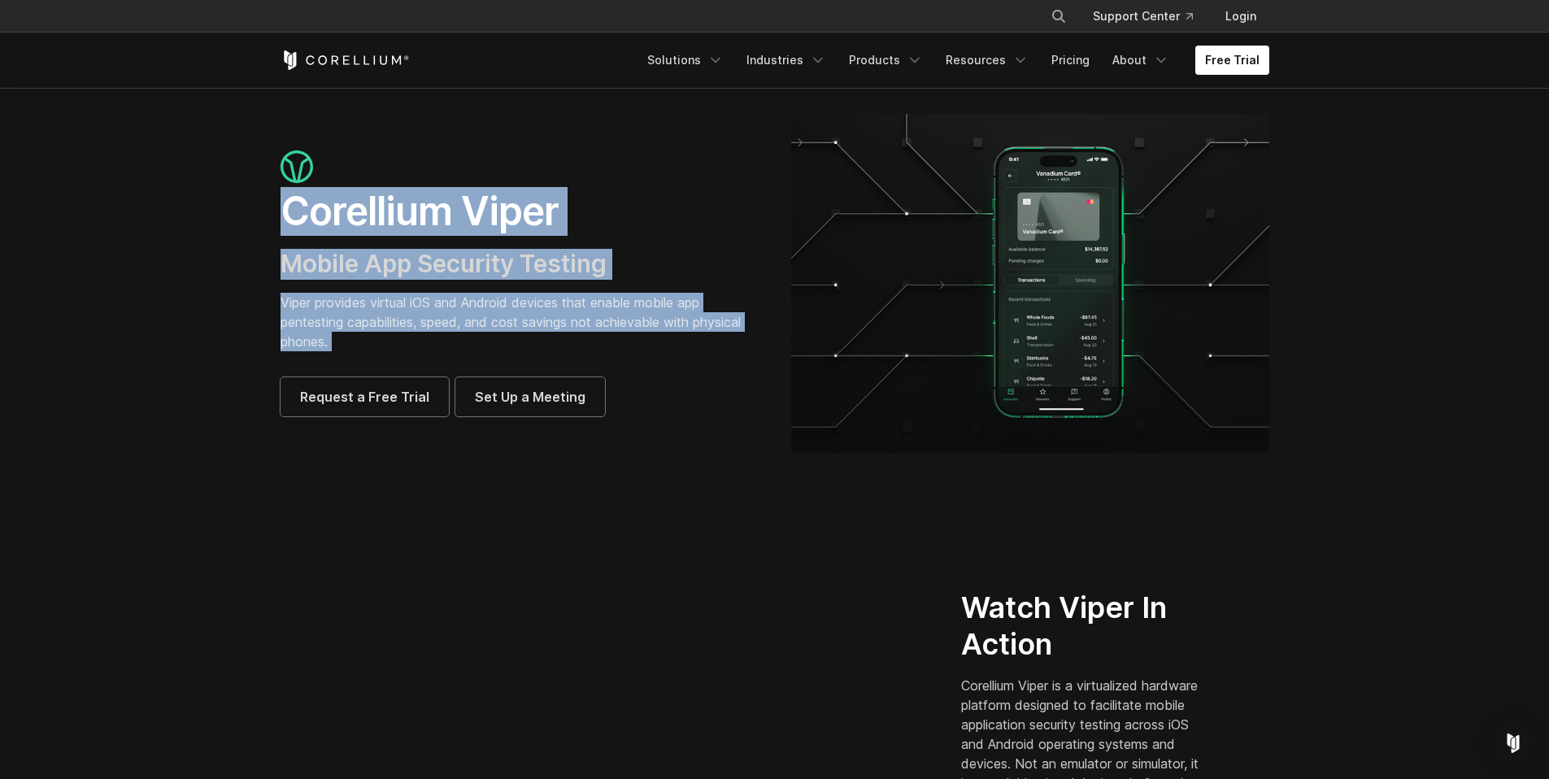
click at [303, 206] on h1 "Corellium Viper" at bounding box center [520, 211] width 478 height 49
drag, startPoint x: 303, startPoint y: 206, endPoint x: 410, endPoint y: 337, distance: 169.9
click at [410, 337] on div "Corellium Viper Mobile App Security Testing Viper provides virtual iOS and Andr…" at bounding box center [520, 283] width 478 height 266
click at [410, 337] on p "Viper provides virtual iOS and Android devices that enable mobile app pentestin…" at bounding box center [520, 322] width 478 height 59
drag, startPoint x: 409, startPoint y: 337, endPoint x: 303, endPoint y: 215, distance: 161.4
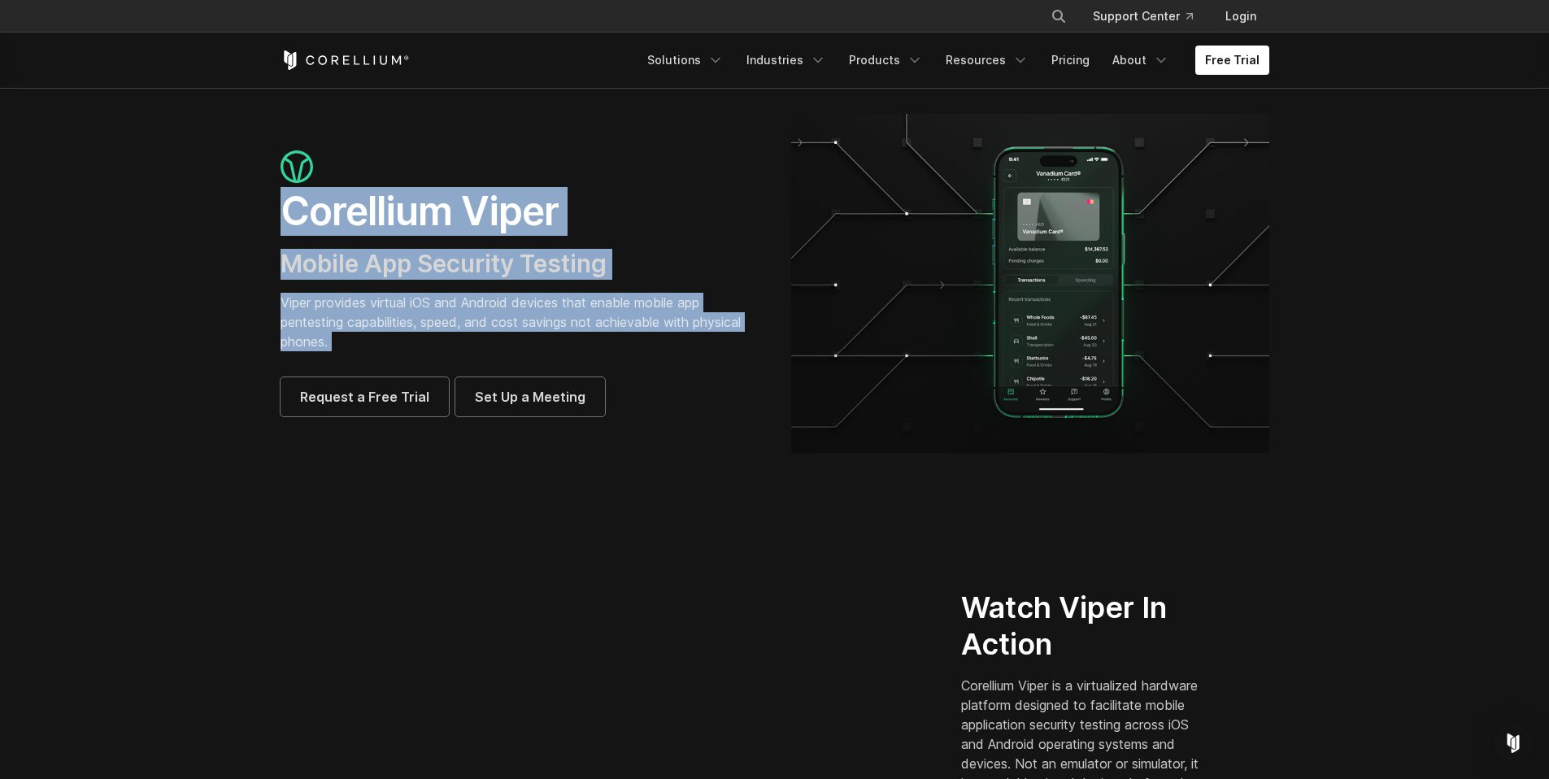
click at [303, 215] on div "Corellium Viper Mobile App Security Testing Viper provides virtual iOS and Andr…" at bounding box center [520, 283] width 478 height 266
click at [303, 215] on h1 "Corellium Viper" at bounding box center [520, 211] width 478 height 49
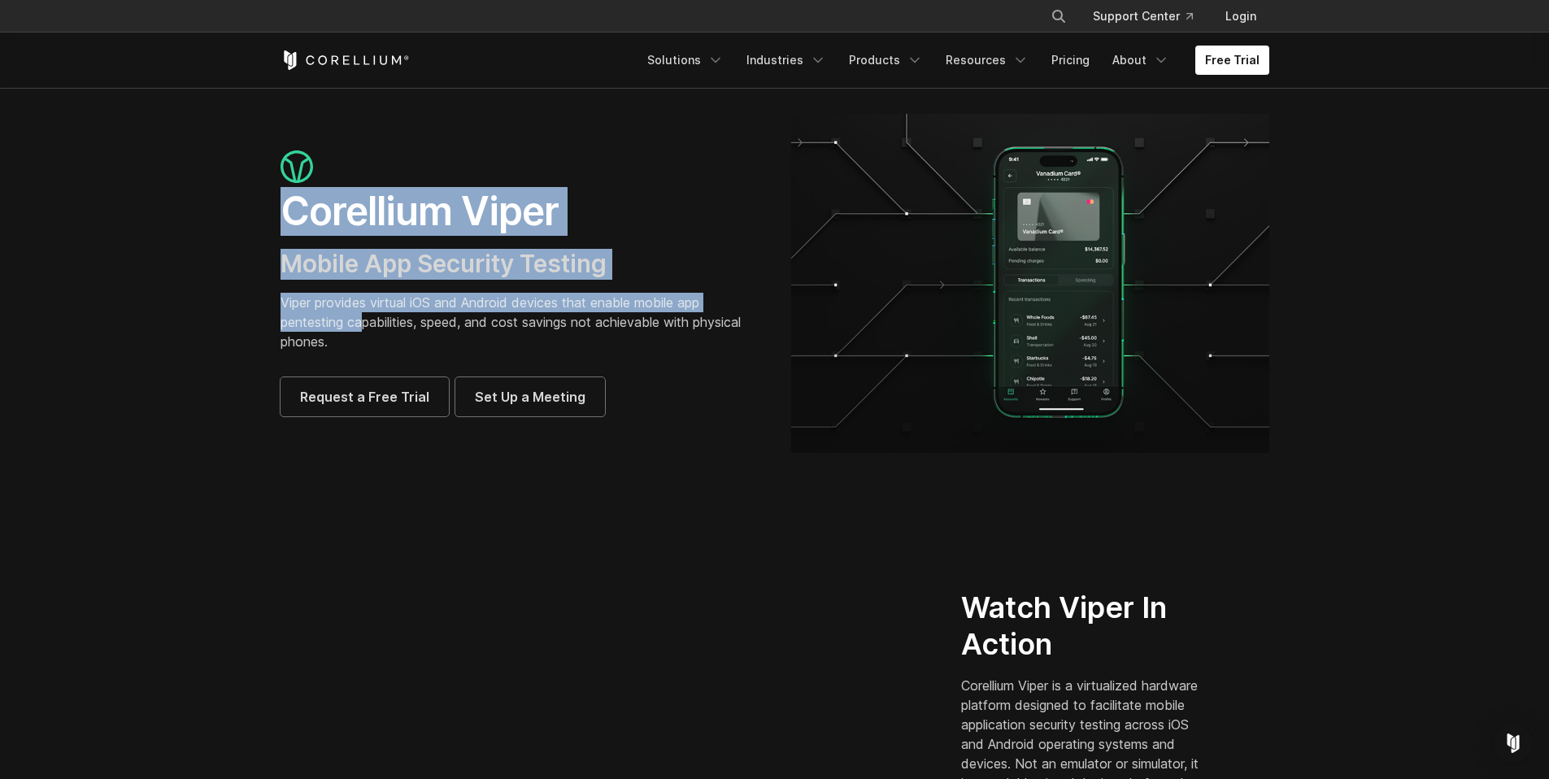
drag, startPoint x: 303, startPoint y: 237, endPoint x: 372, endPoint y: 333, distance: 118.7
click at [372, 333] on div "Corellium Viper Mobile App Security Testing Viper provides virtual iOS and Andr…" at bounding box center [520, 283] width 478 height 266
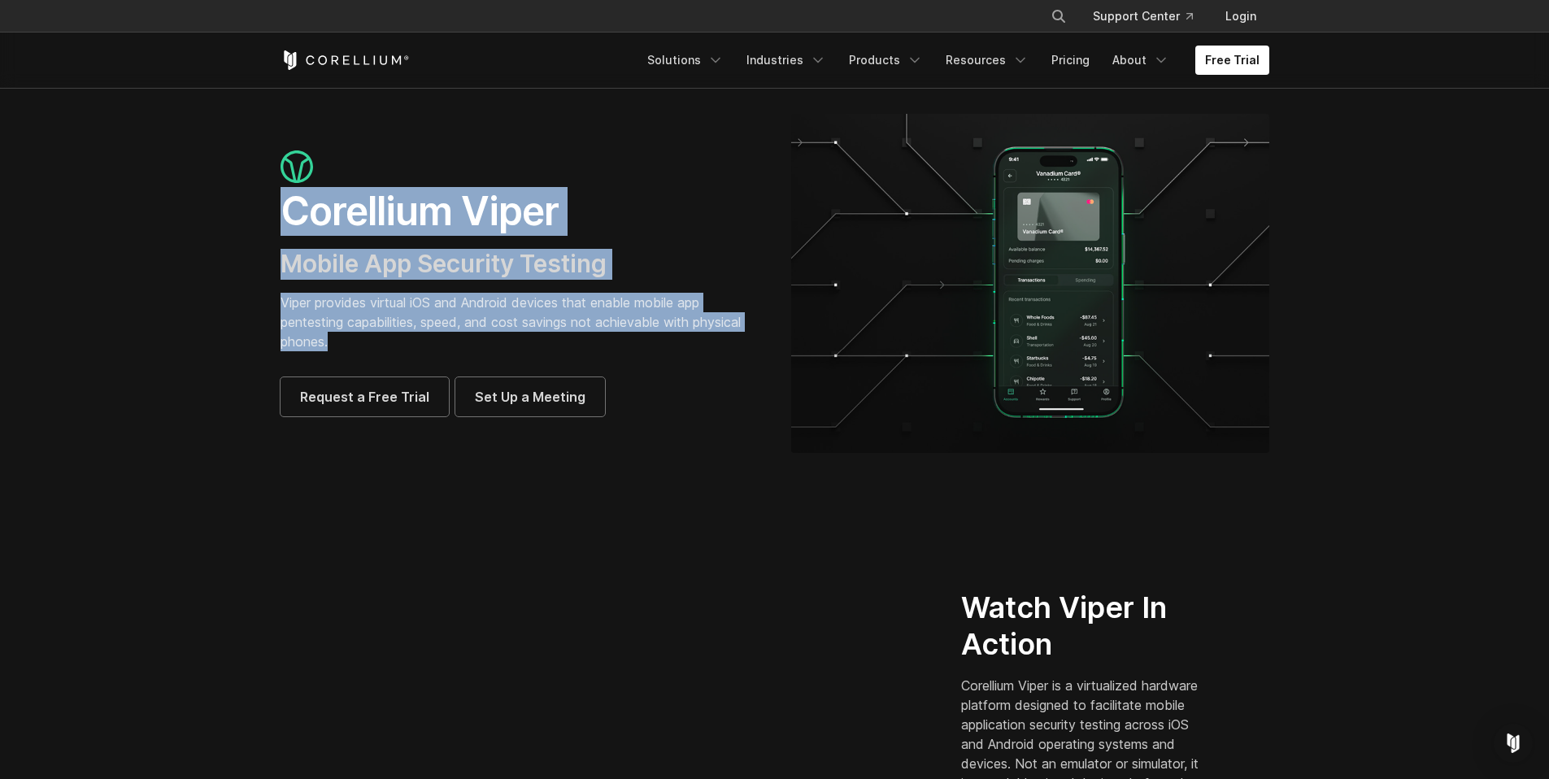
click at [372, 334] on p "Viper provides virtual iOS and Android devices that enable mobile app pentestin…" at bounding box center [520, 322] width 478 height 59
